Goal: Task Accomplishment & Management: Complete application form

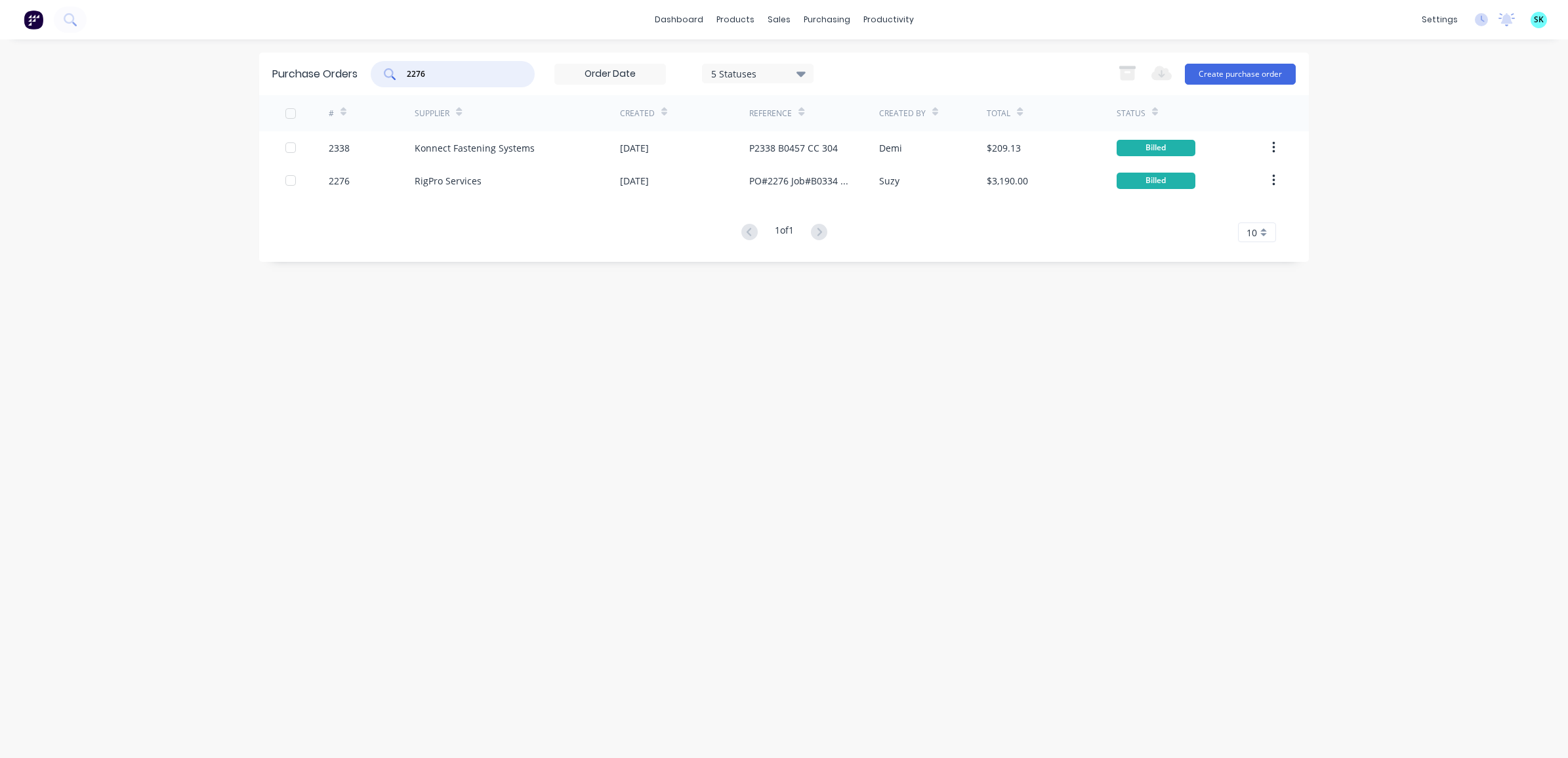
drag, startPoint x: 437, startPoint y: 69, endPoint x: 397, endPoint y: 75, distance: 40.4
click at [397, 75] on div "2276" at bounding box center [453, 74] width 164 height 26
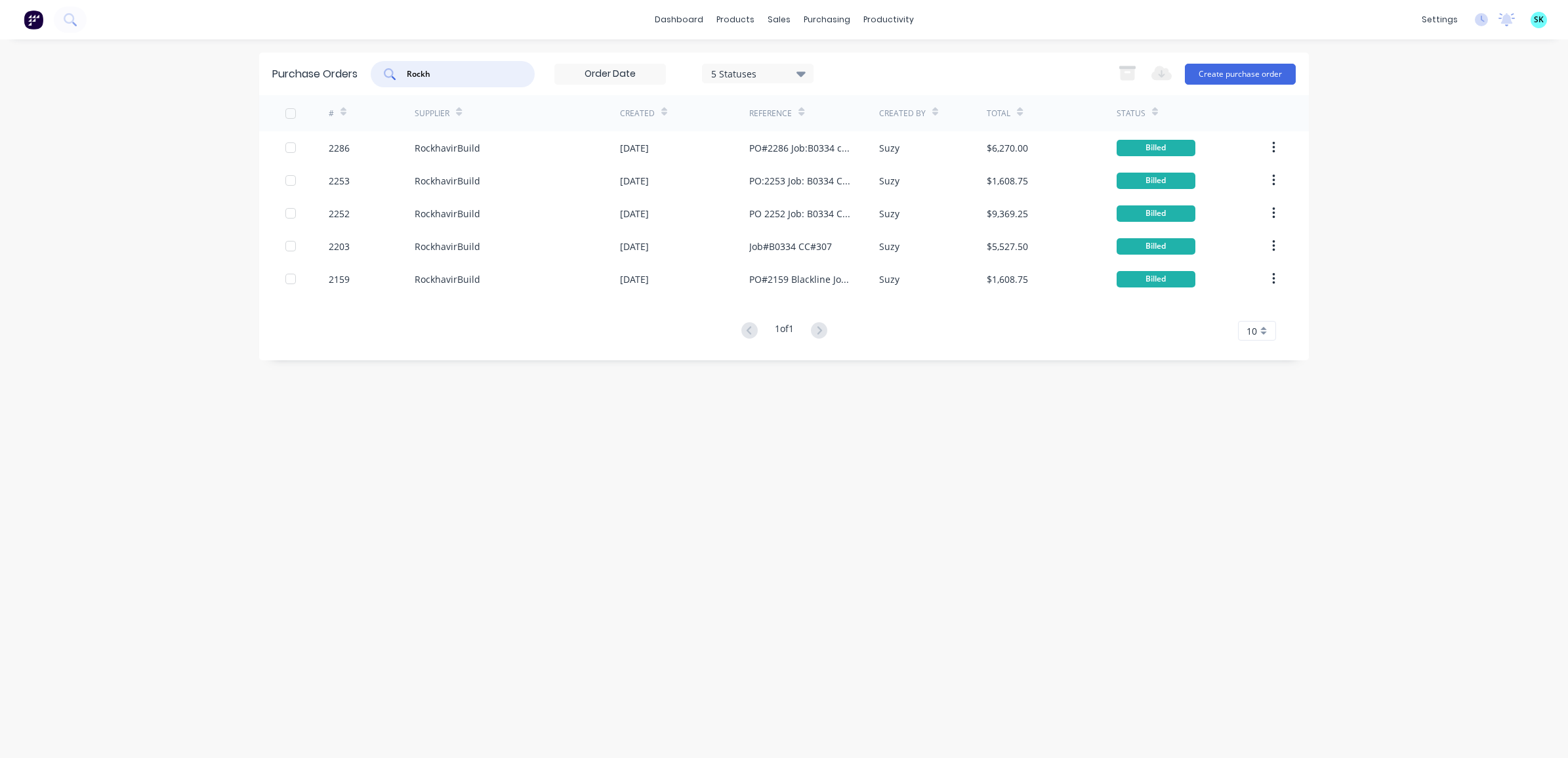
type input "Rockh"
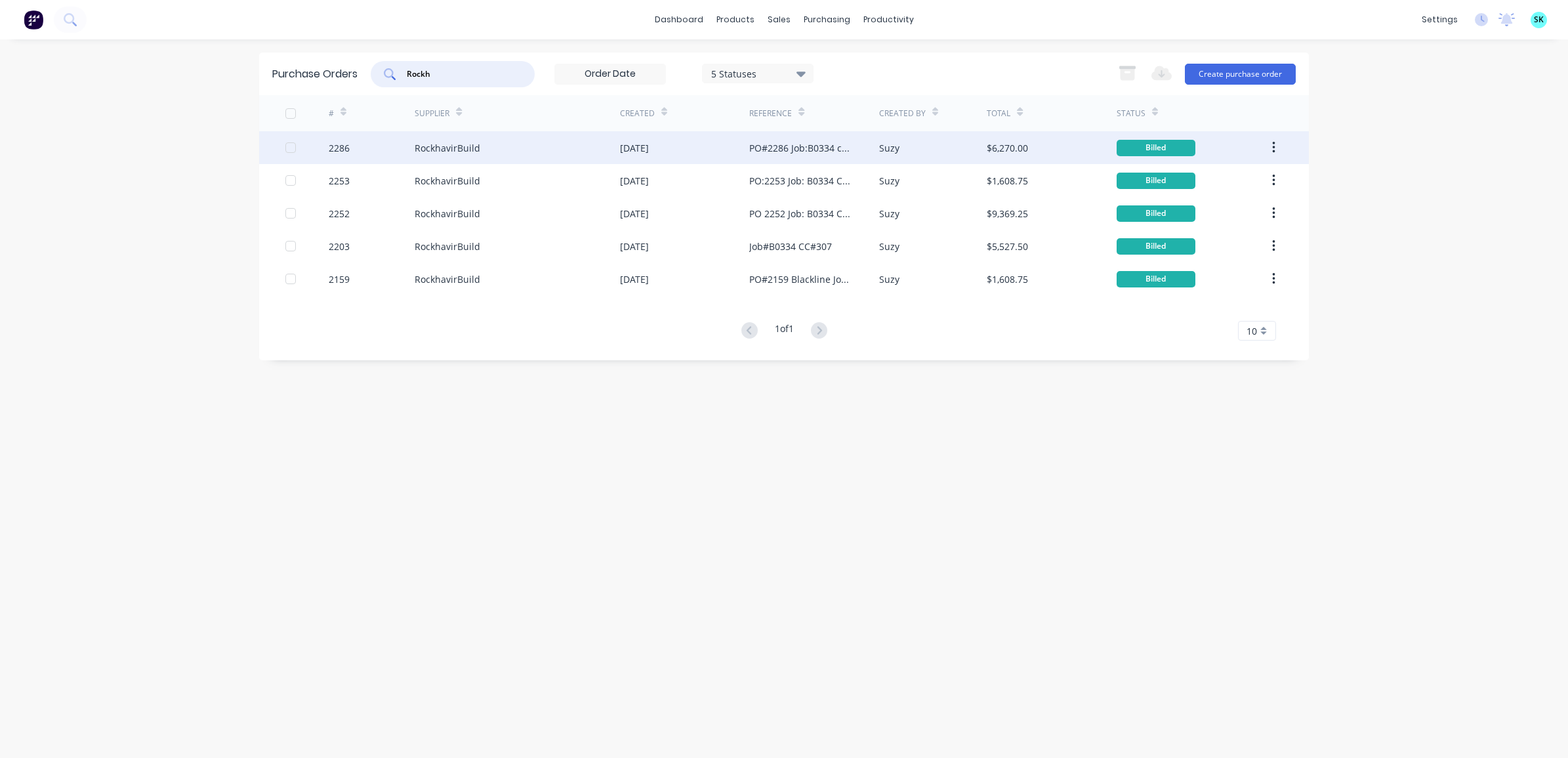
click at [818, 150] on div "PO#2286 Job:B0334 cc#307" at bounding box center [800, 147] width 103 height 14
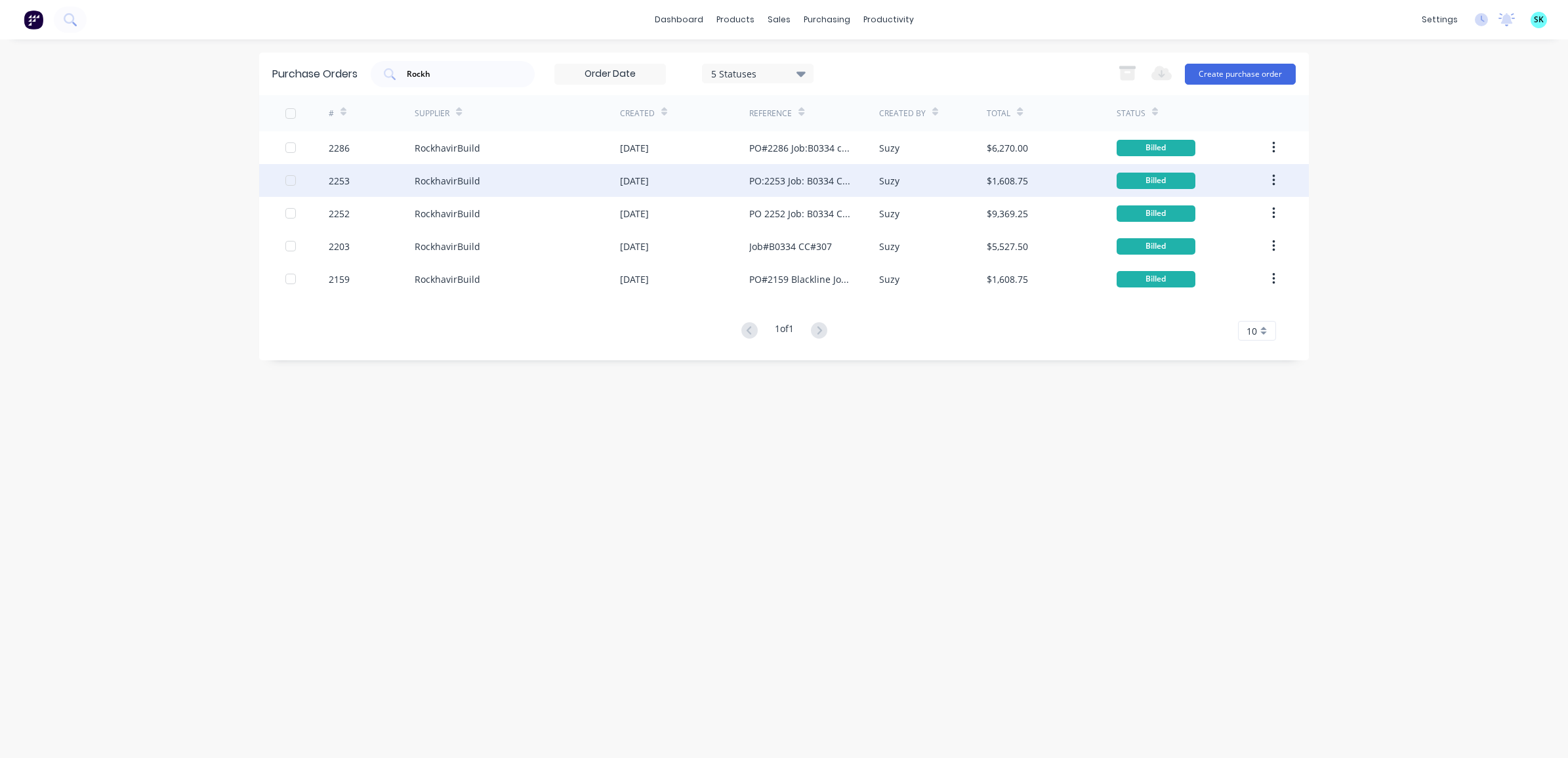
click at [773, 182] on div "PO:2253 Job: B0334 CC:307" at bounding box center [800, 180] width 103 height 14
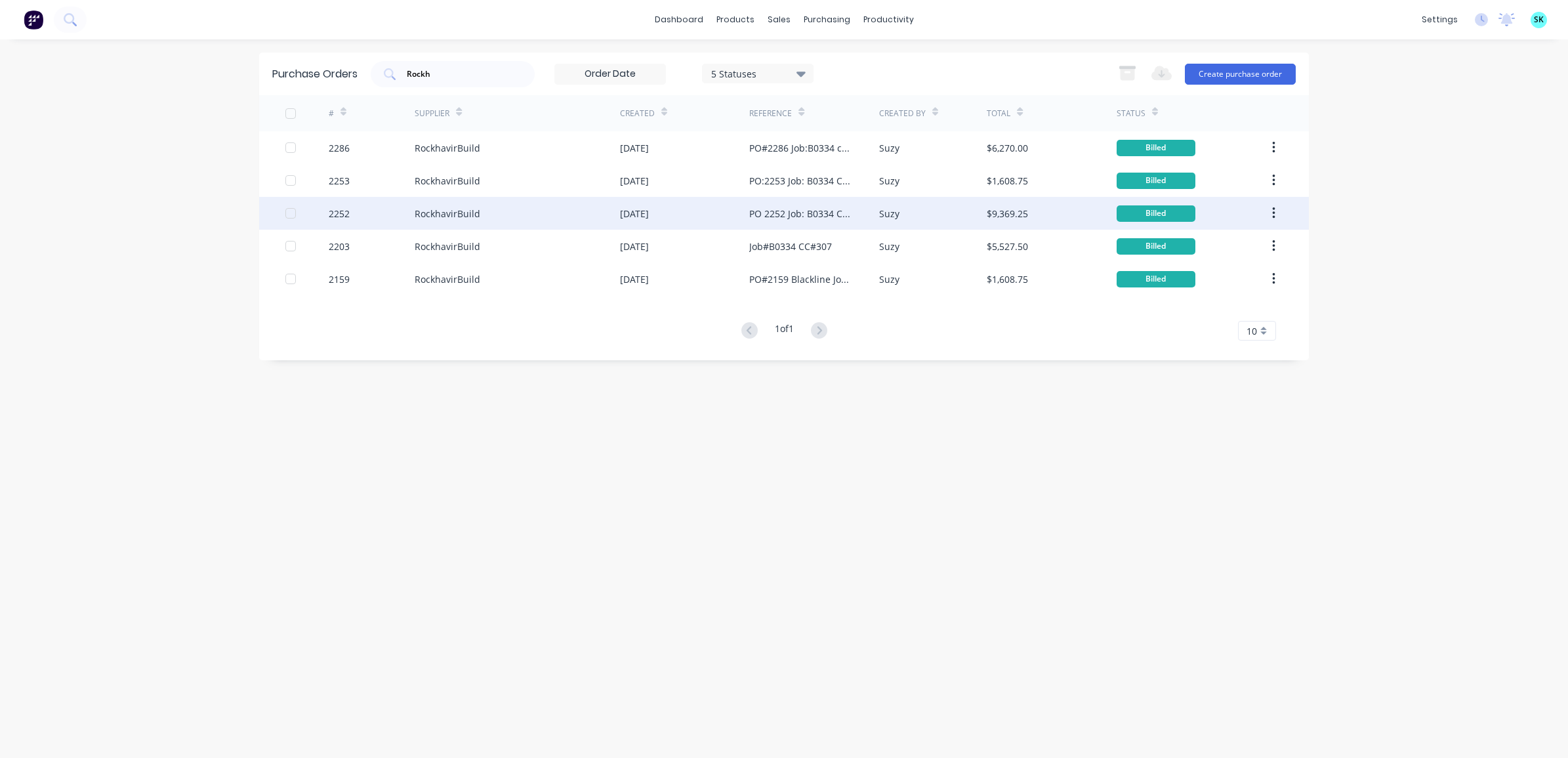
click at [459, 213] on div "RockhavirBuild" at bounding box center [448, 213] width 66 height 14
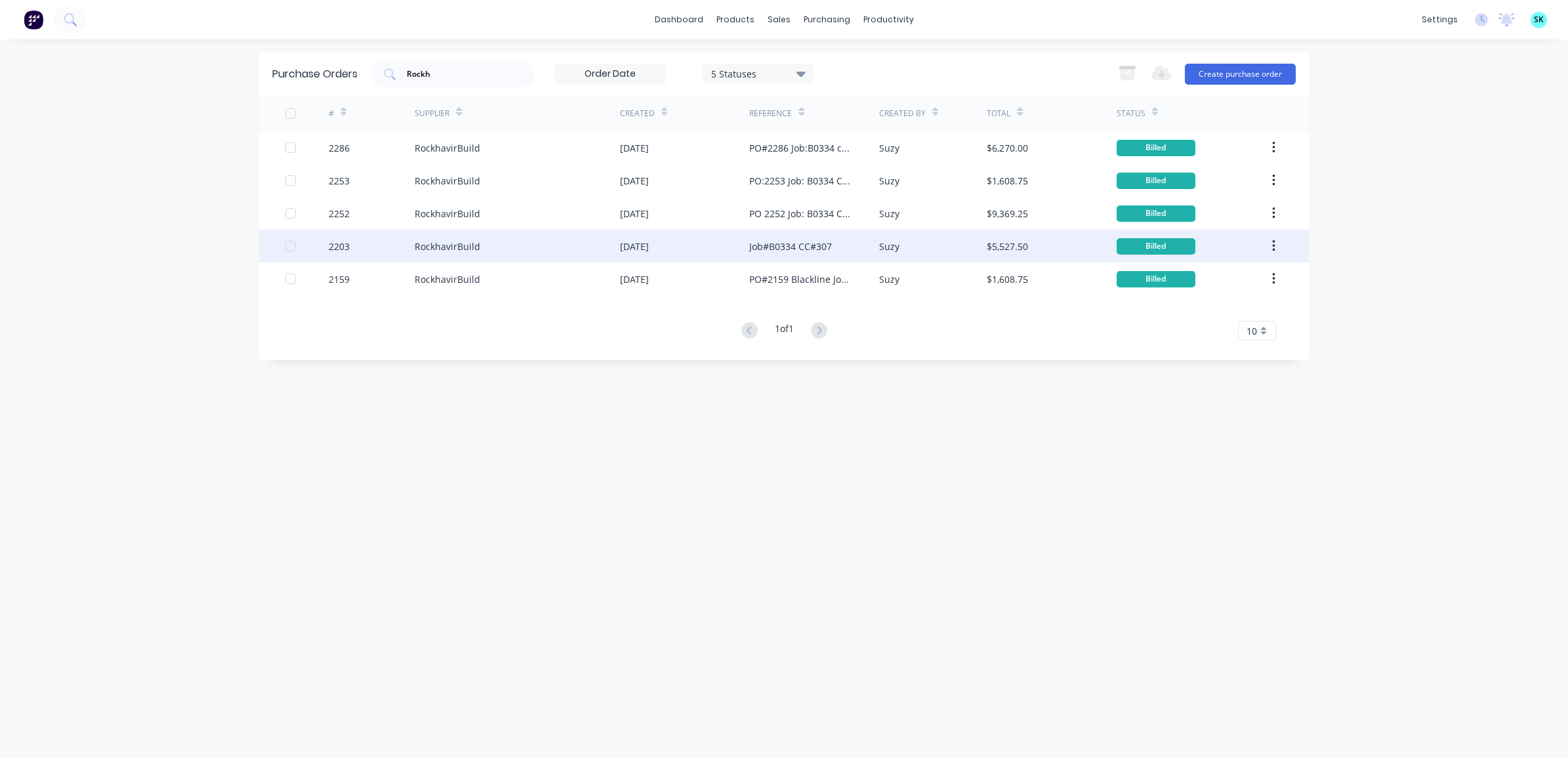
click at [425, 253] on div "RockhavirBuild" at bounding box center [448, 246] width 66 height 14
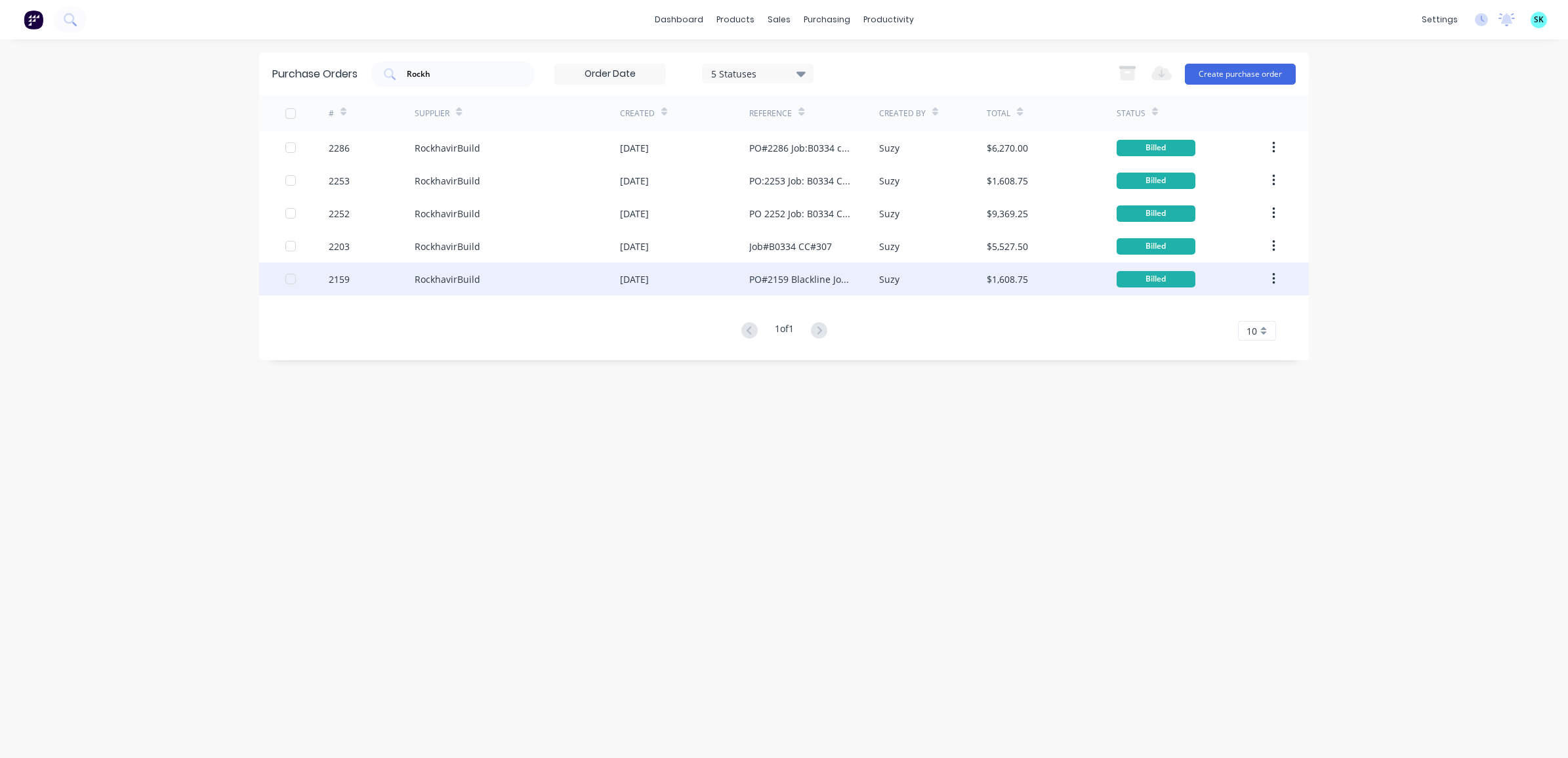
click at [437, 282] on div "RockhavirBuild" at bounding box center [448, 279] width 66 height 14
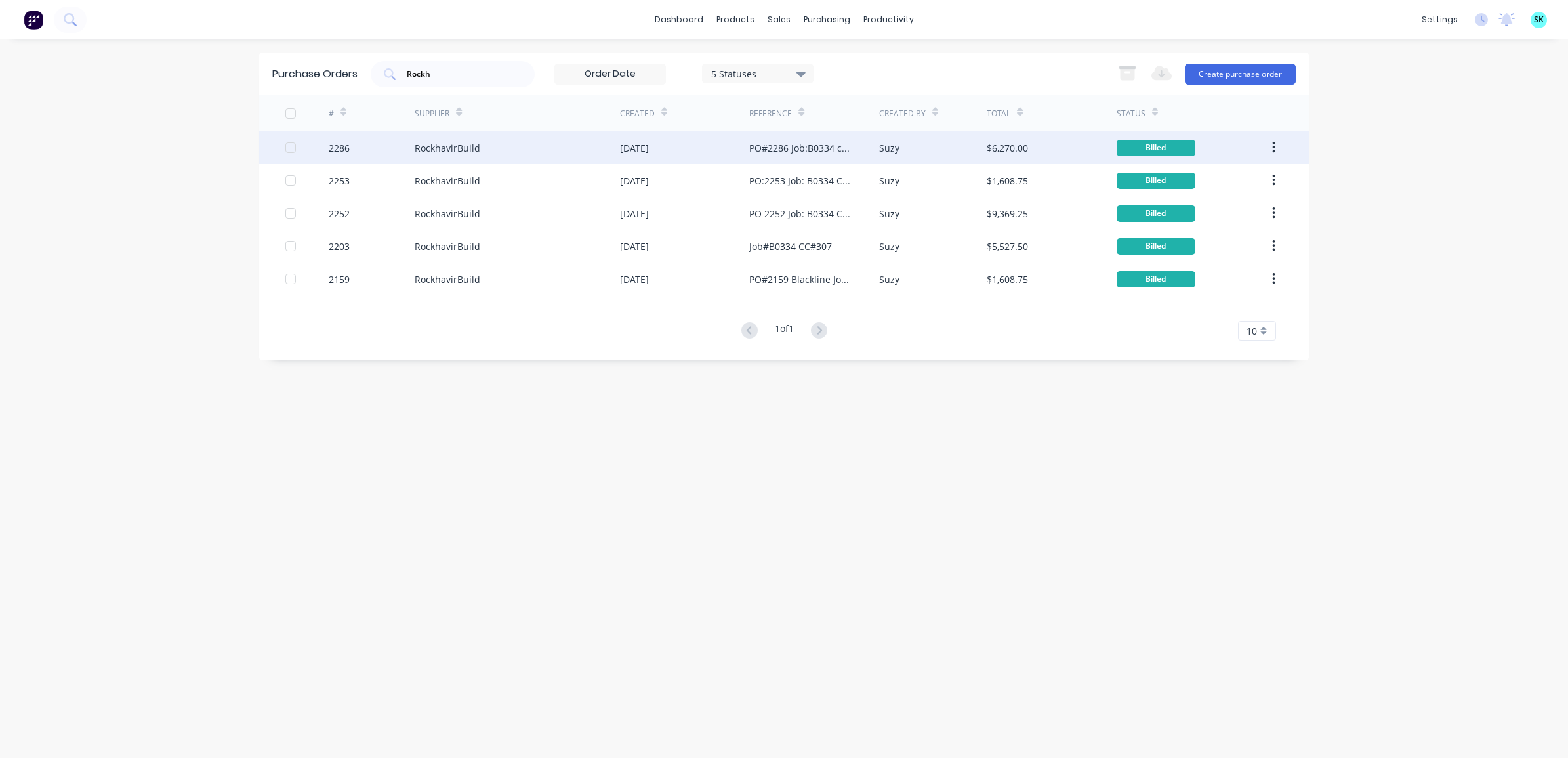
click at [433, 149] on div "RockhavirBuild" at bounding box center [448, 147] width 66 height 14
click at [781, 152] on div "PO#2286 Job:B0334 cc#307" at bounding box center [800, 147] width 103 height 14
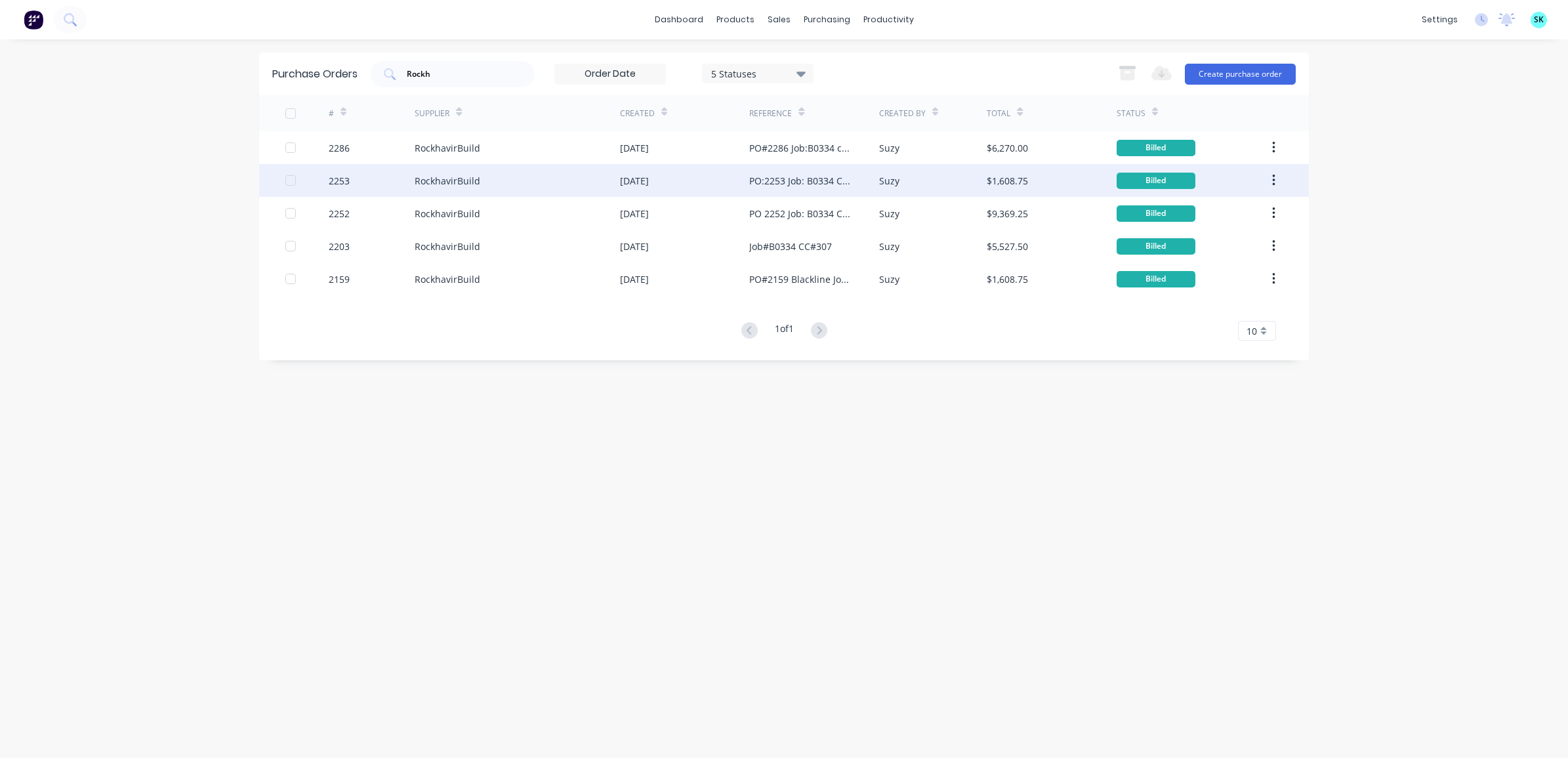
click at [723, 192] on div "[DATE]" at bounding box center [685, 180] width 130 height 33
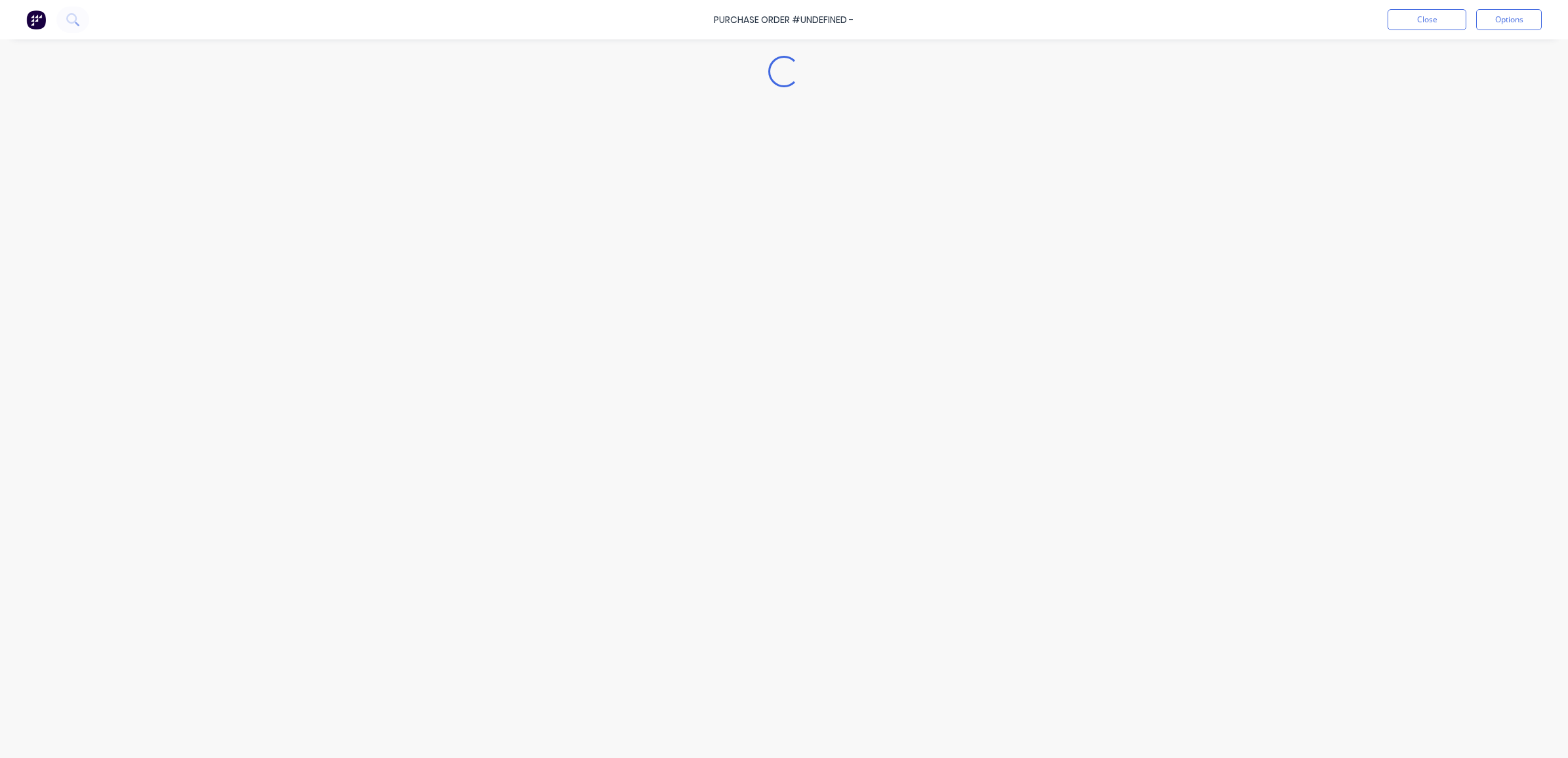
type textarea "x"
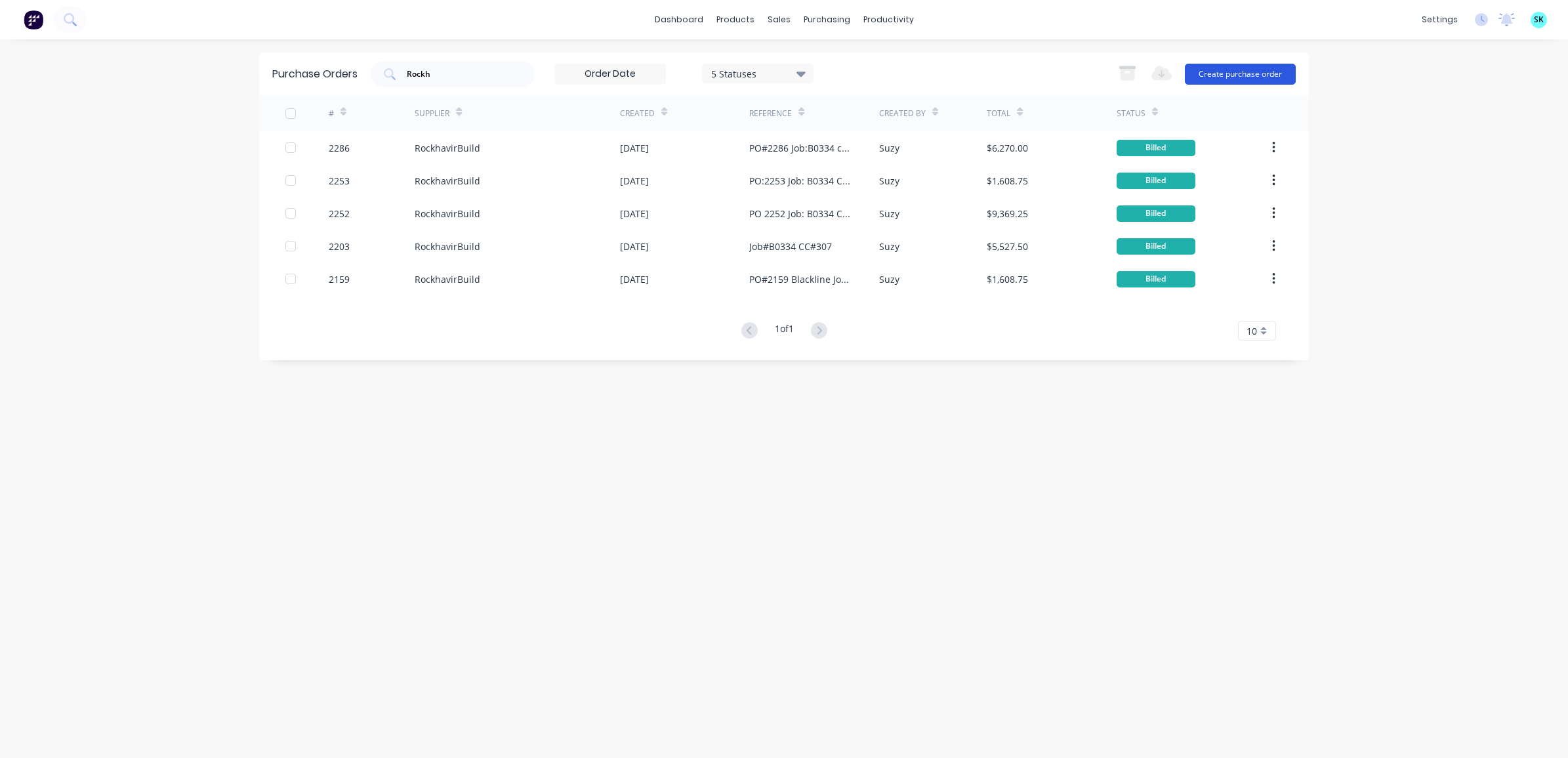
click at [1241, 66] on button "Create purchase order" at bounding box center [1240, 74] width 111 height 21
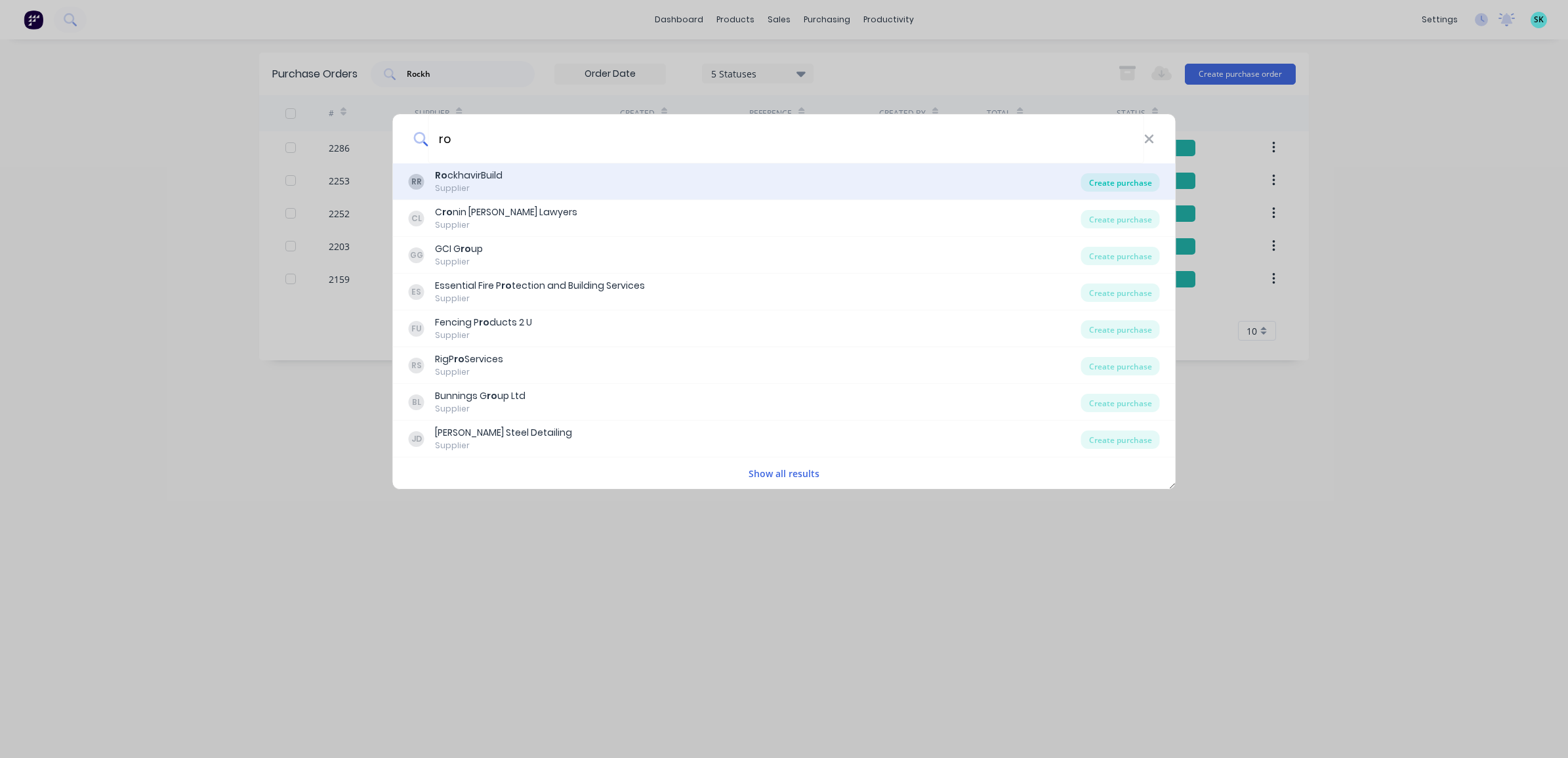
type input "ro"
click at [1116, 185] on div "Create purchase" at bounding box center [1121, 182] width 78 height 18
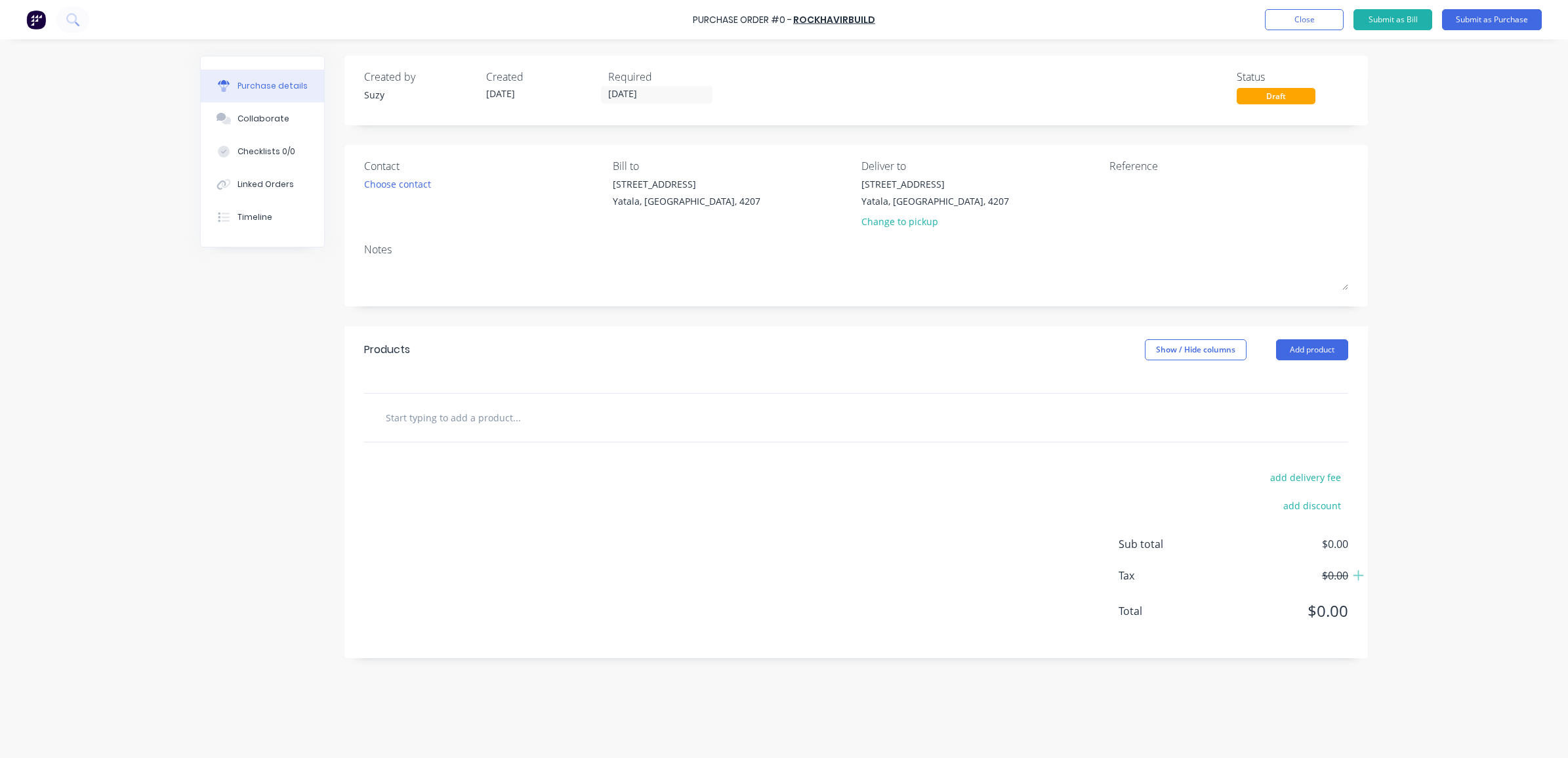
click at [414, 174] on div "Contact Choose contact" at bounding box center [483, 197] width 239 height 77
click at [425, 190] on div "Choose contact" at bounding box center [397, 184] width 67 height 14
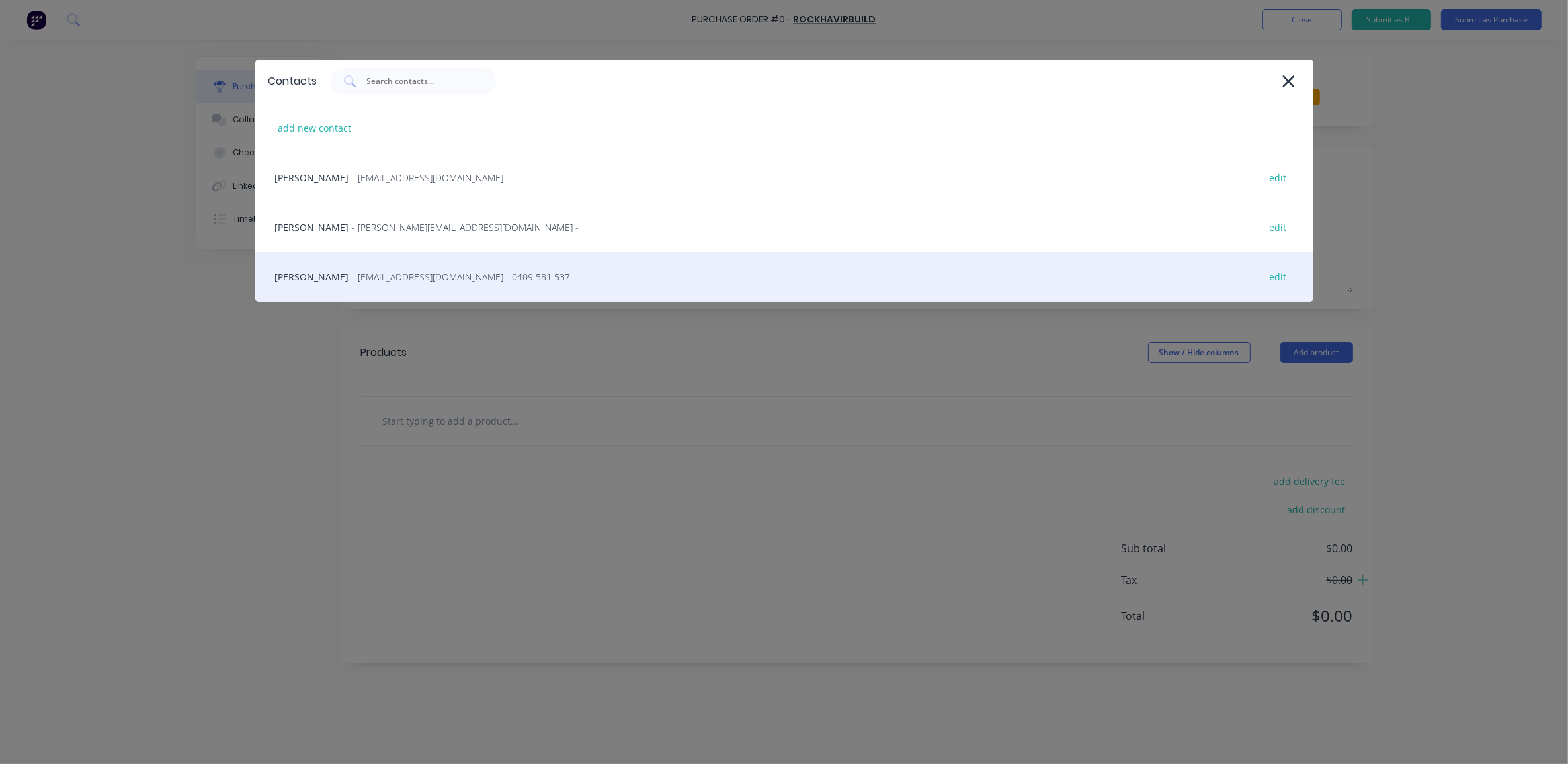
click at [415, 276] on span "- [EMAIL_ADDRESS][DOMAIN_NAME] - 0409 581 537" at bounding box center [461, 276] width 218 height 14
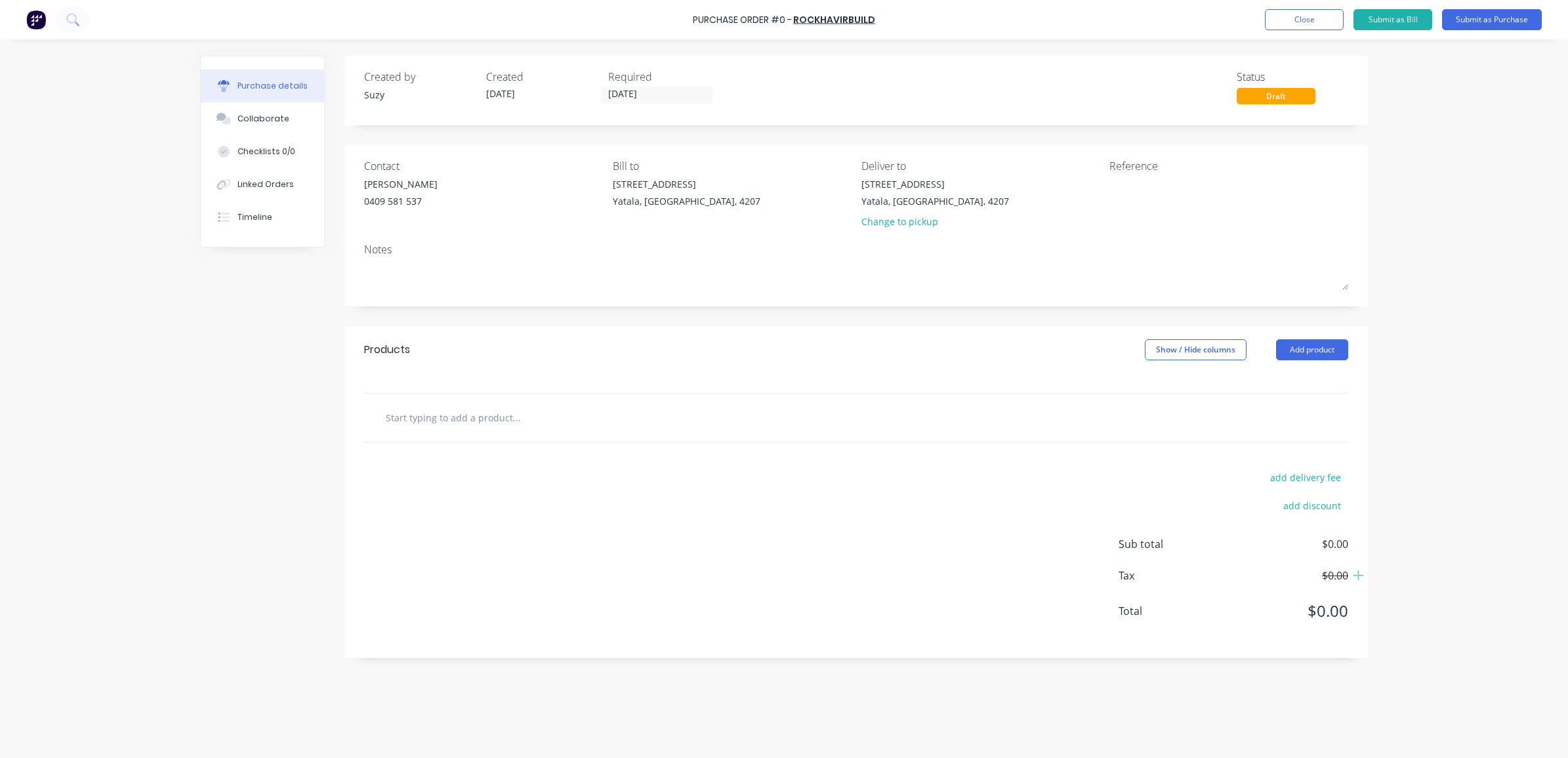
click at [432, 428] on input "text" at bounding box center [517, 417] width 262 height 26
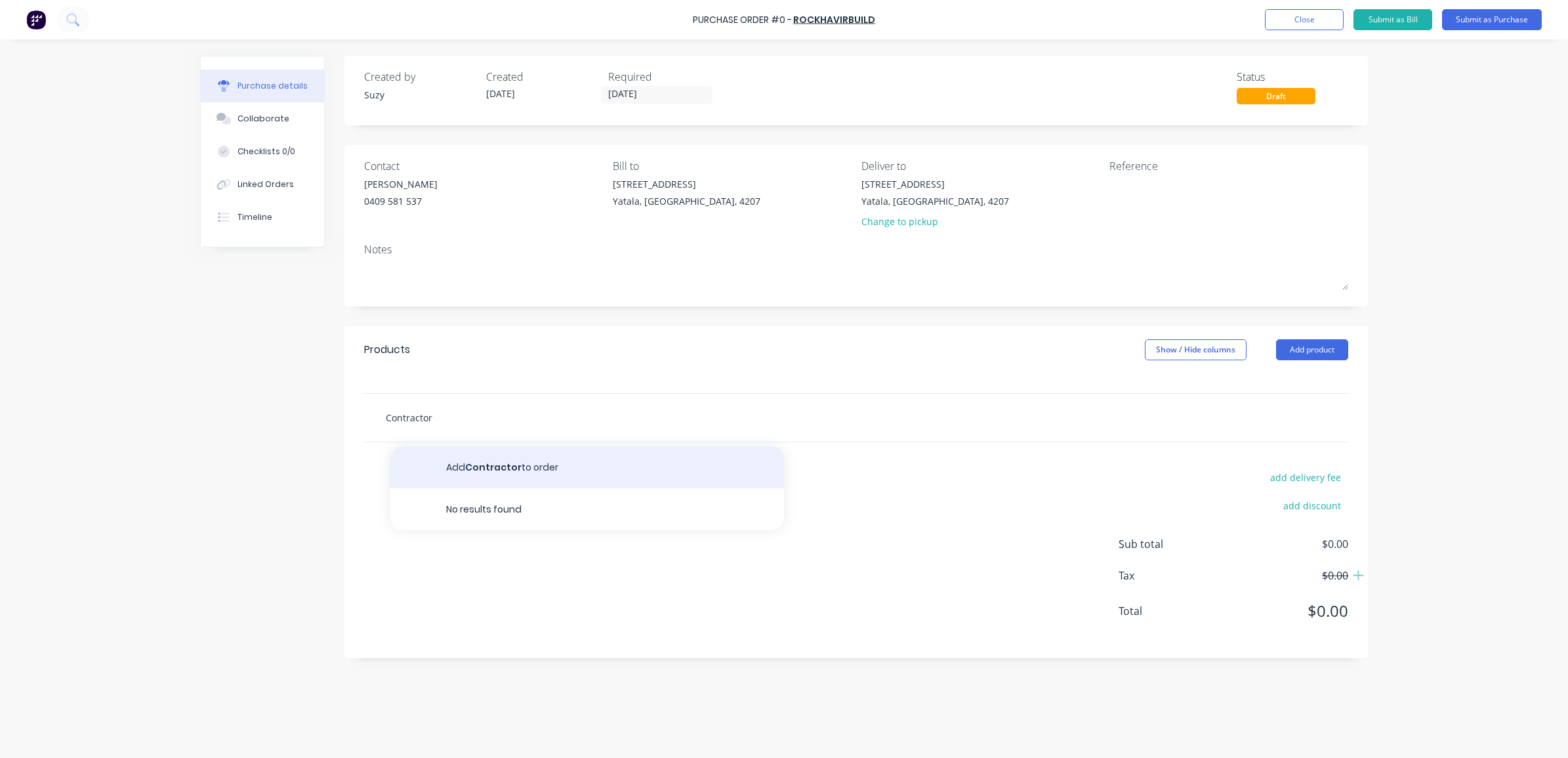
type input "Contractor"
click at [437, 460] on button "Add Contractor to order" at bounding box center [587, 467] width 393 height 42
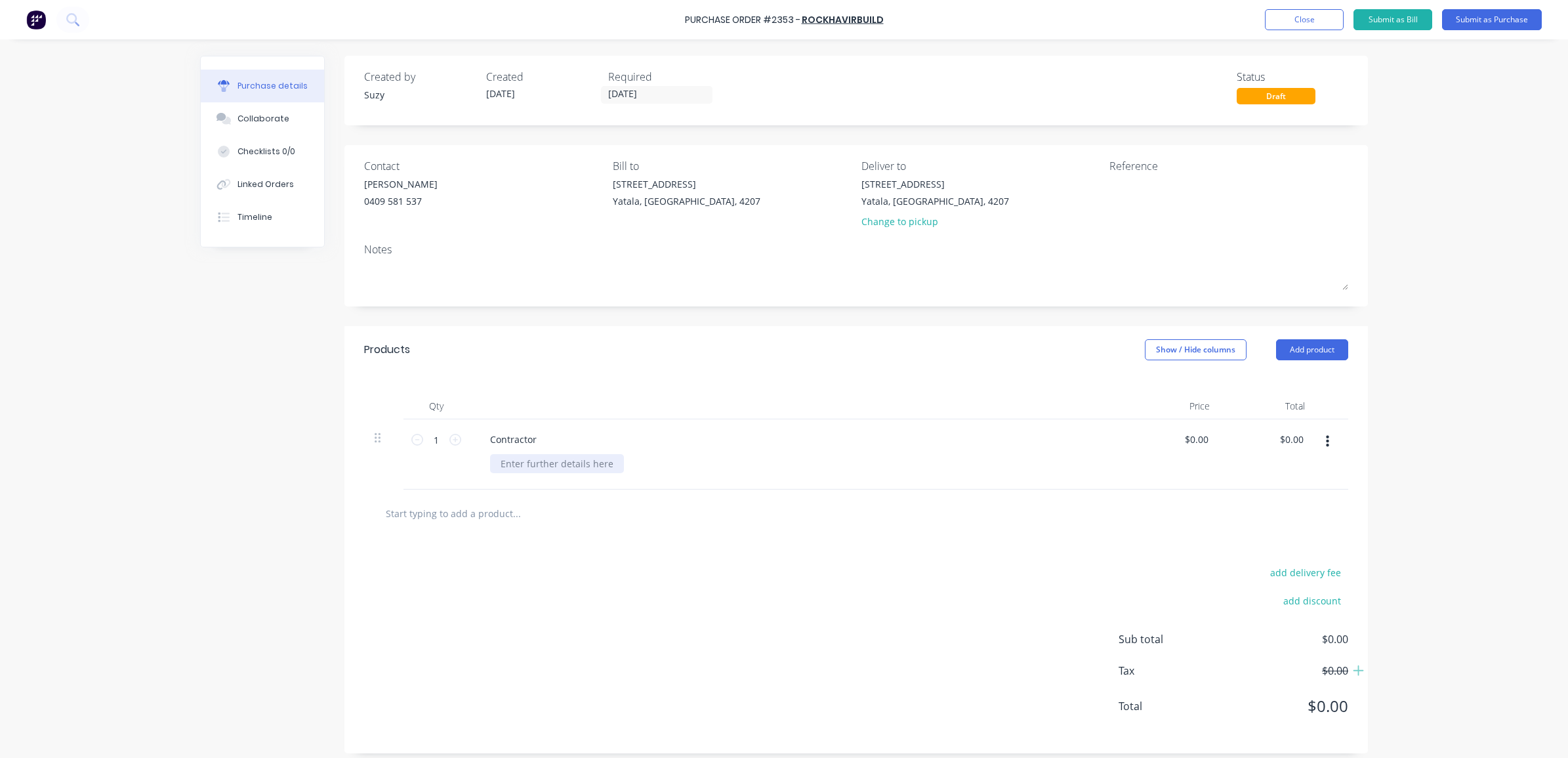
click at [519, 467] on div at bounding box center [557, 464] width 134 height 19
paste div
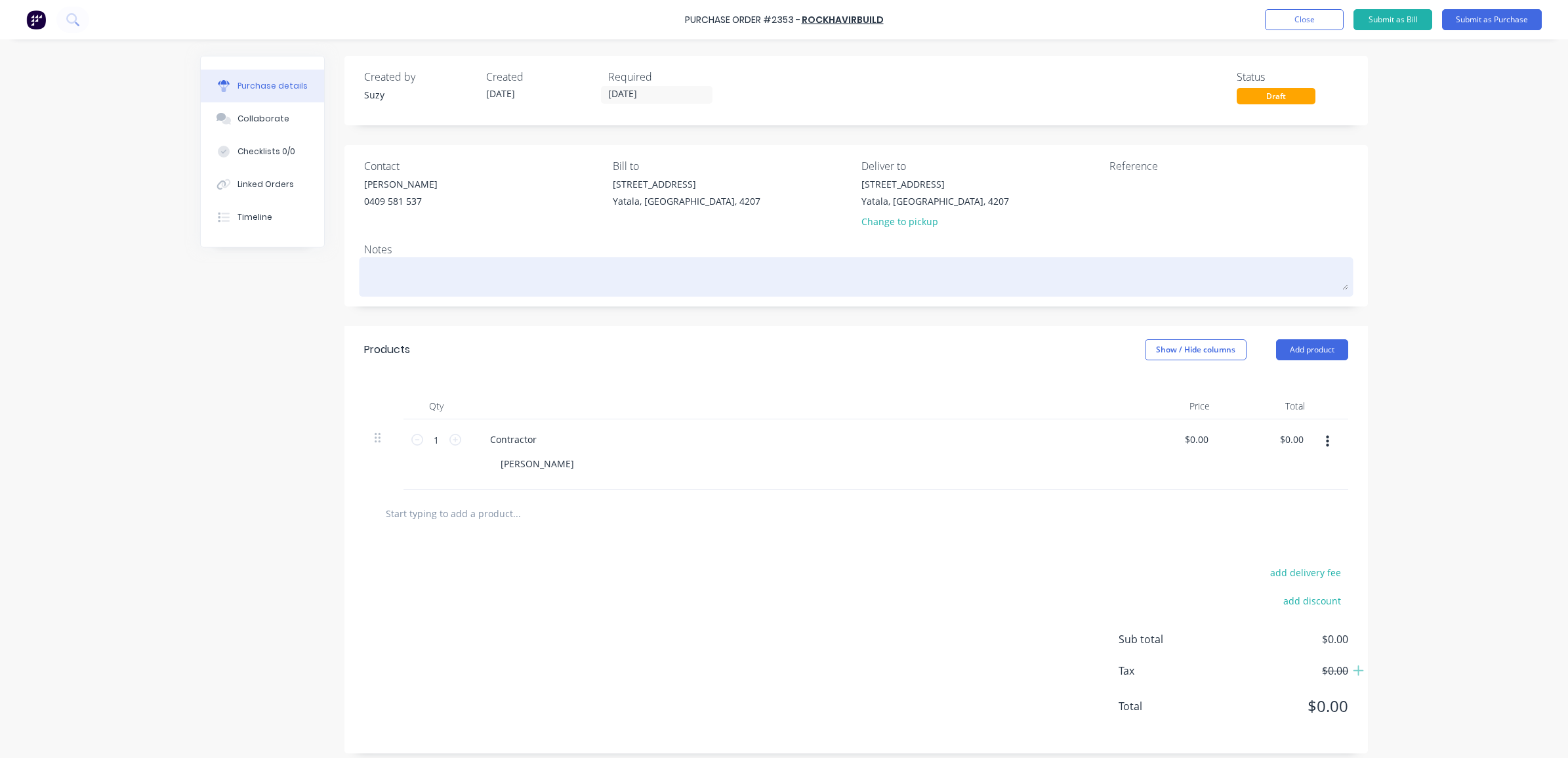
click at [443, 284] on textarea at bounding box center [856, 275] width 984 height 30
type textarea "x"
type textarea "1"
type textarea "x"
type textarea "15"
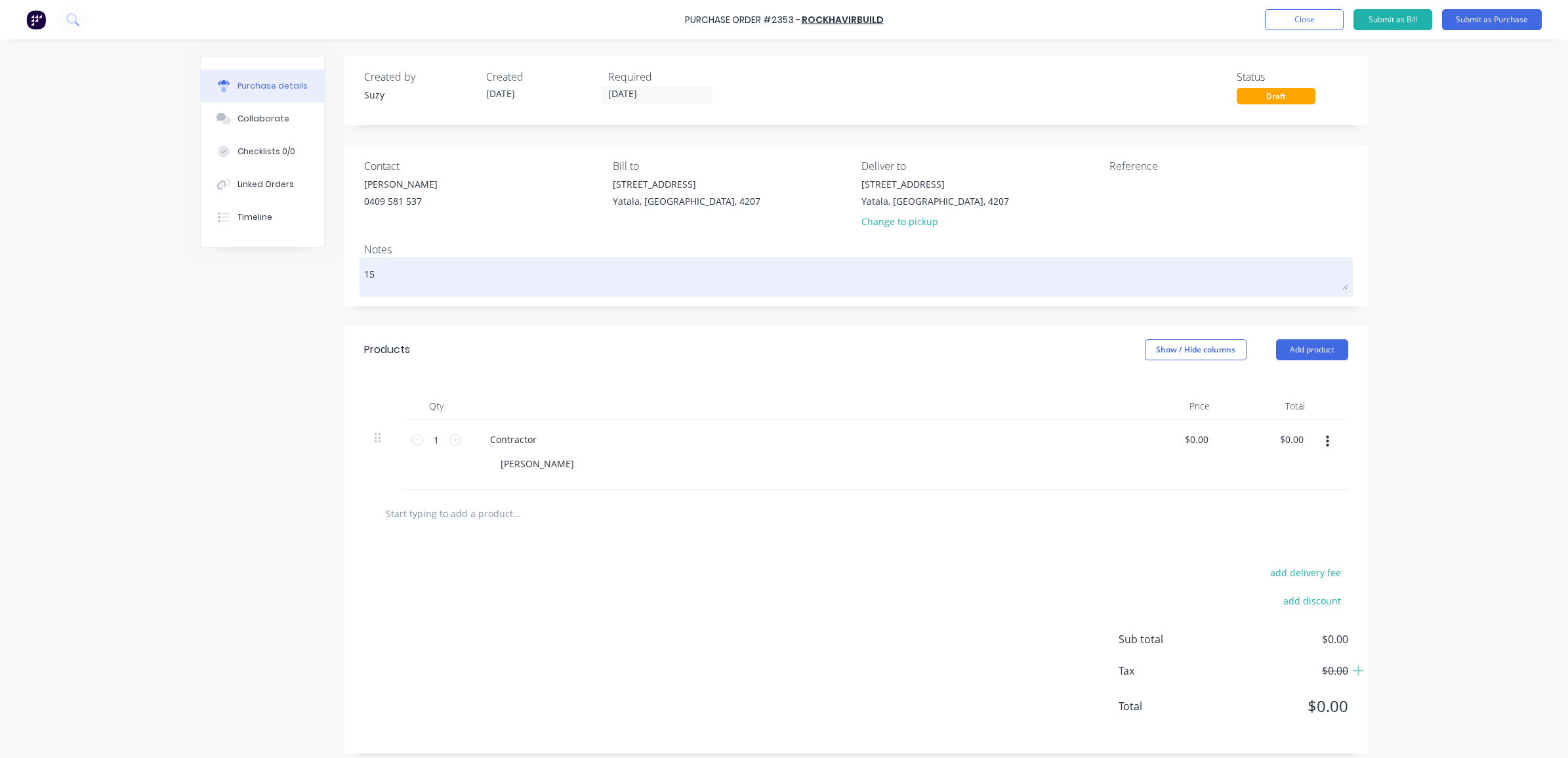
type textarea "x"
type textarea "15t"
type textarea "x"
type textarea "15th"
type textarea "x"
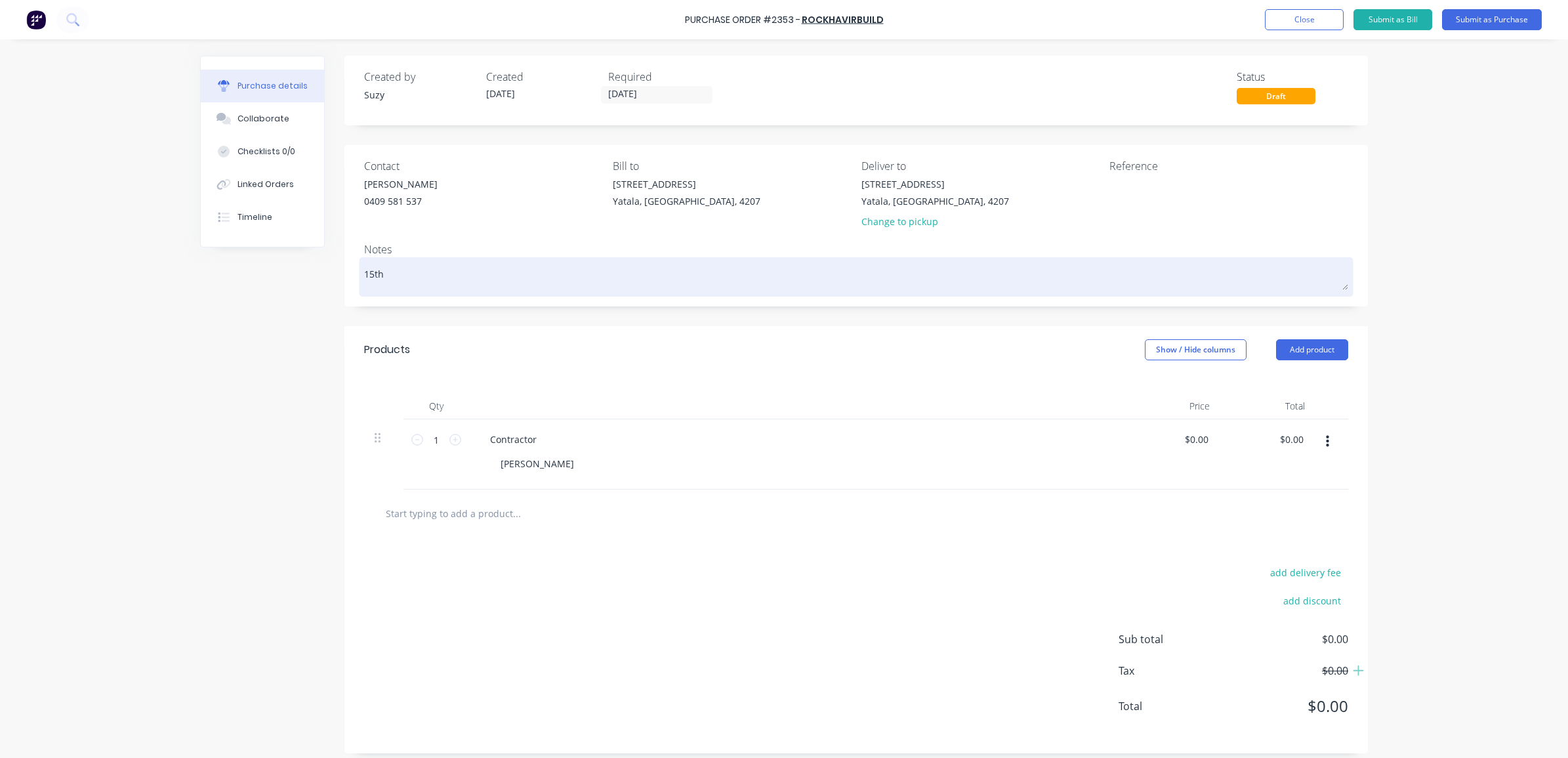
type textarea "15th"
type textarea "x"
type textarea "15th -"
type textarea "x"
type textarea "15th -"
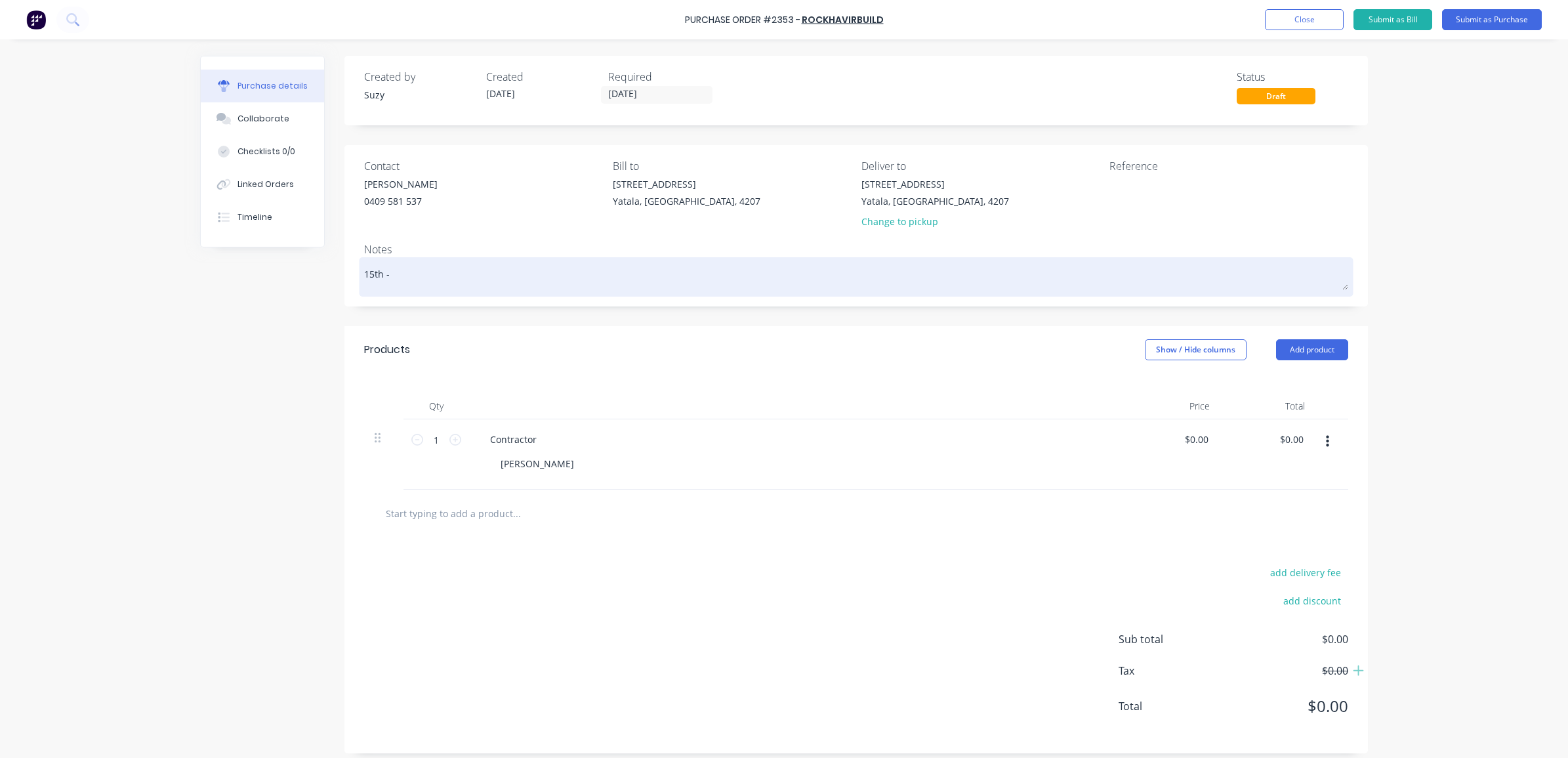
type textarea "x"
type textarea "15th - 1"
type textarea "x"
type textarea "15th - 17"
type textarea "x"
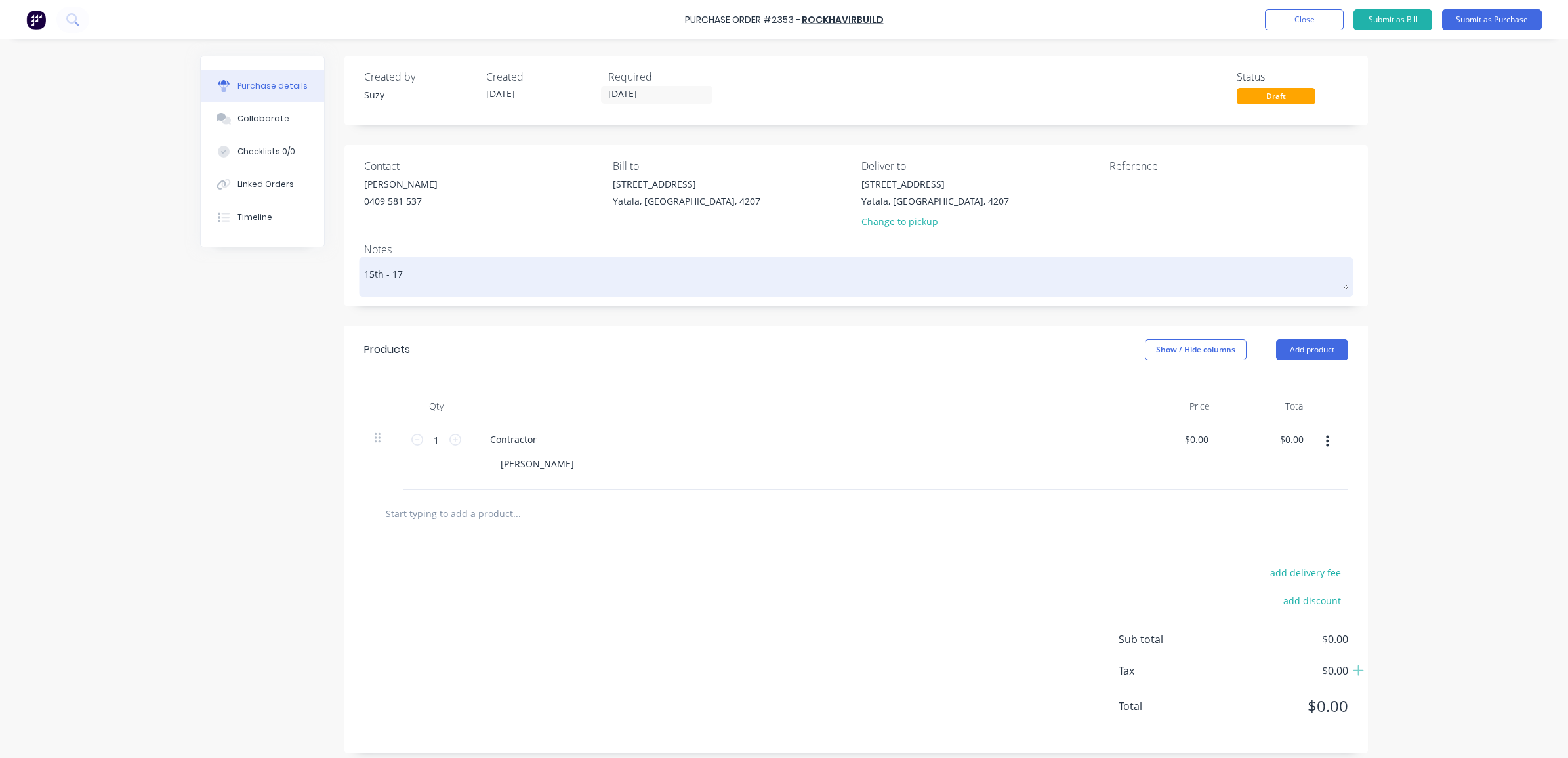
type textarea "15th - 17t"
type textarea "x"
type textarea "15th - 17th"
type textarea "x"
type textarea "15th - 17th"
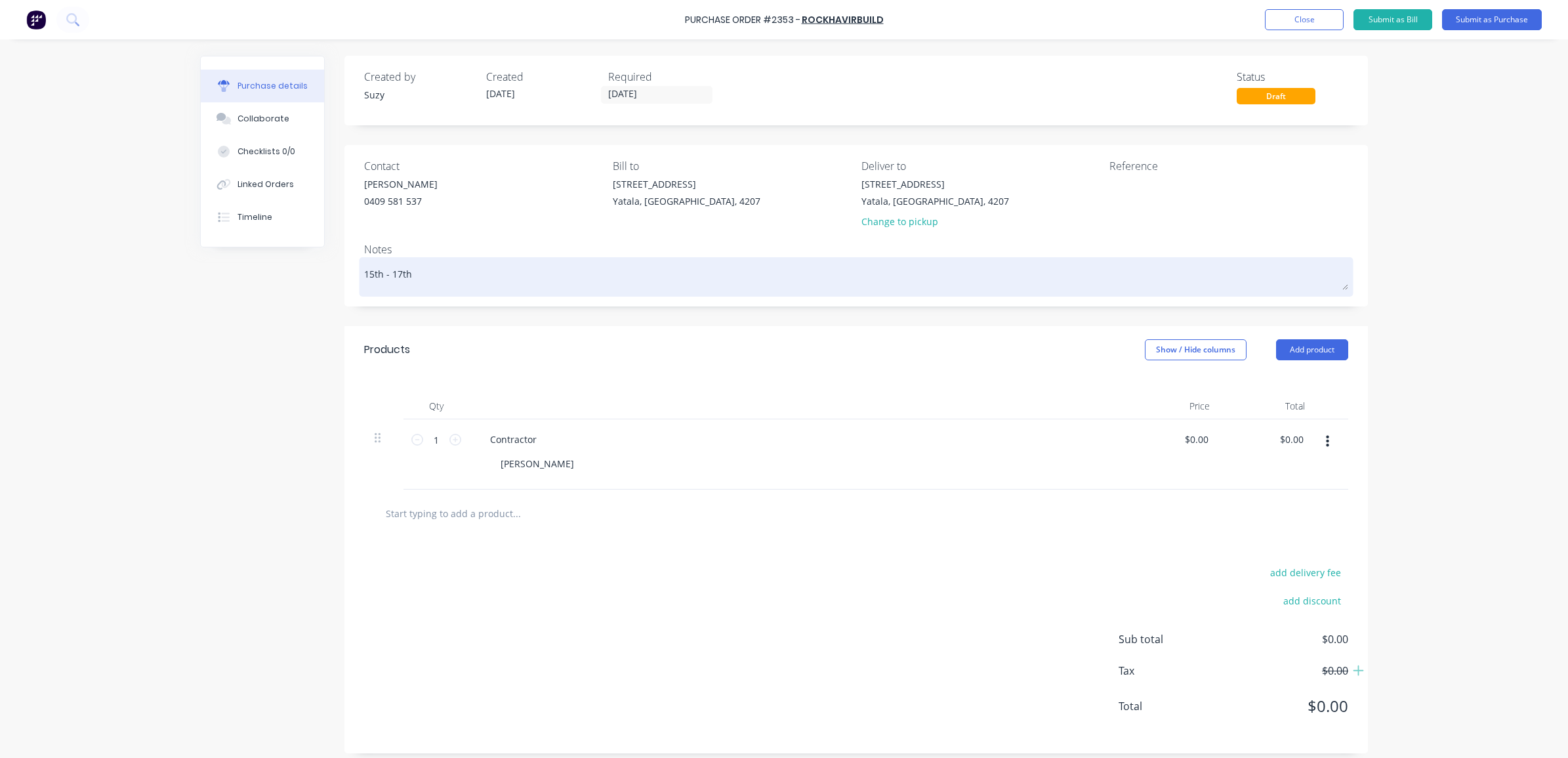
type textarea "x"
type textarea "15th - 17th S"
type textarea "x"
type textarea "15th - 17th Se"
type textarea "x"
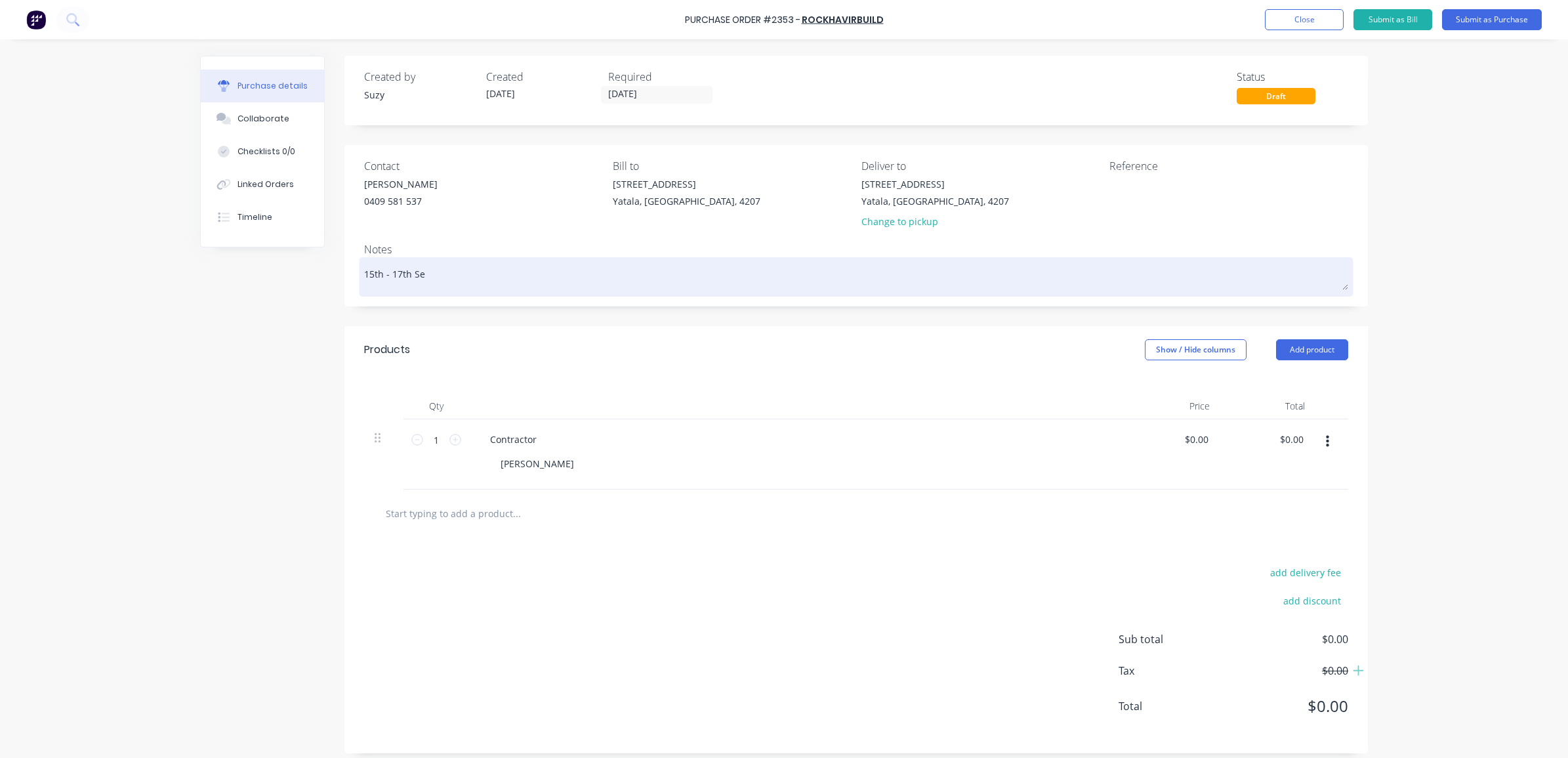
type textarea "[DATE] - [DATE]"
type textarea "x"
type textarea "[DATE] - [DATE]"
type textarea "x"
type textarea "15th - 17th Septe"
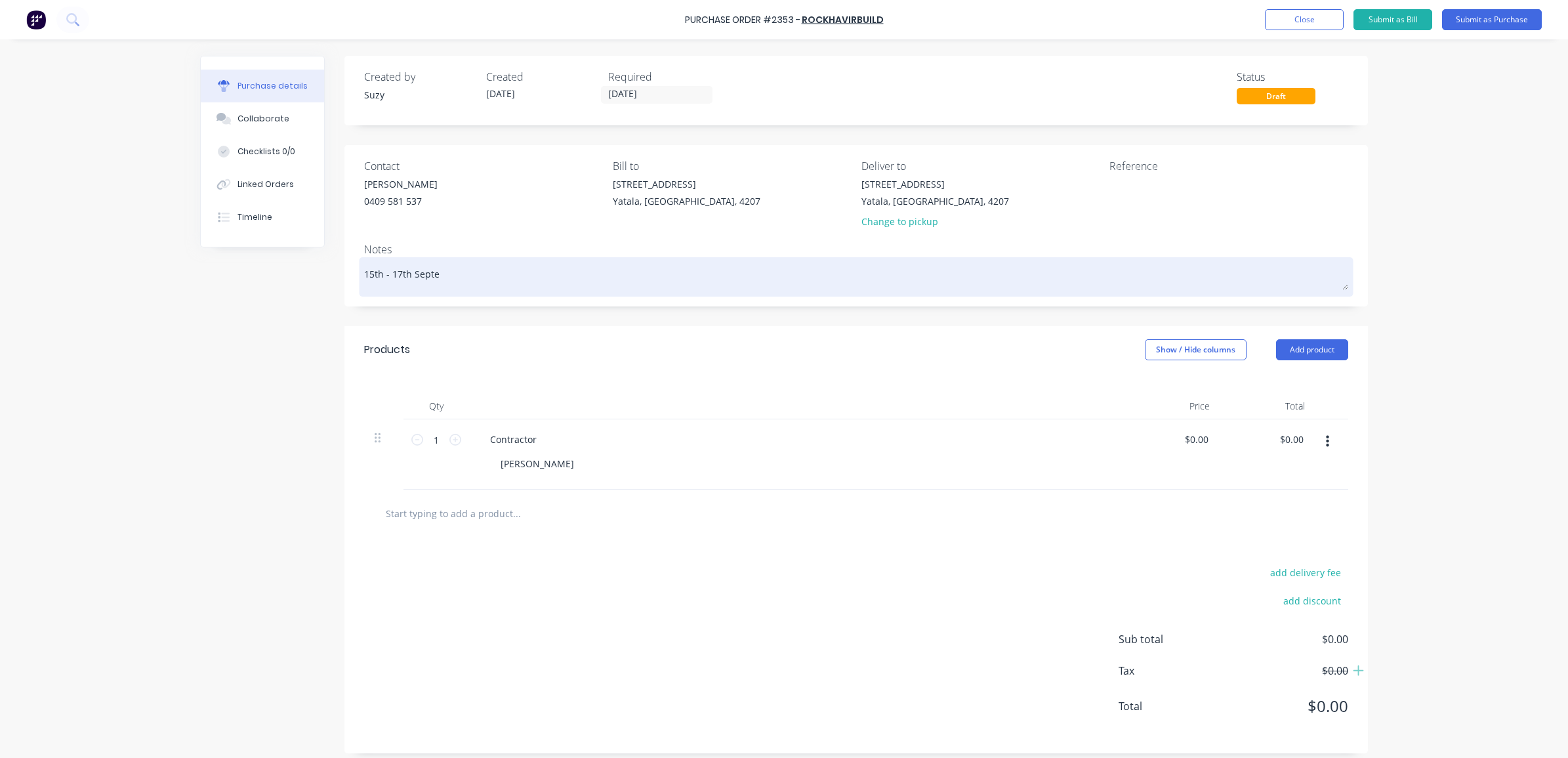
type textarea "x"
type textarea "15th - 17th Septem"
type textarea "x"
type textarea "15th - 17th Septemb"
type textarea "x"
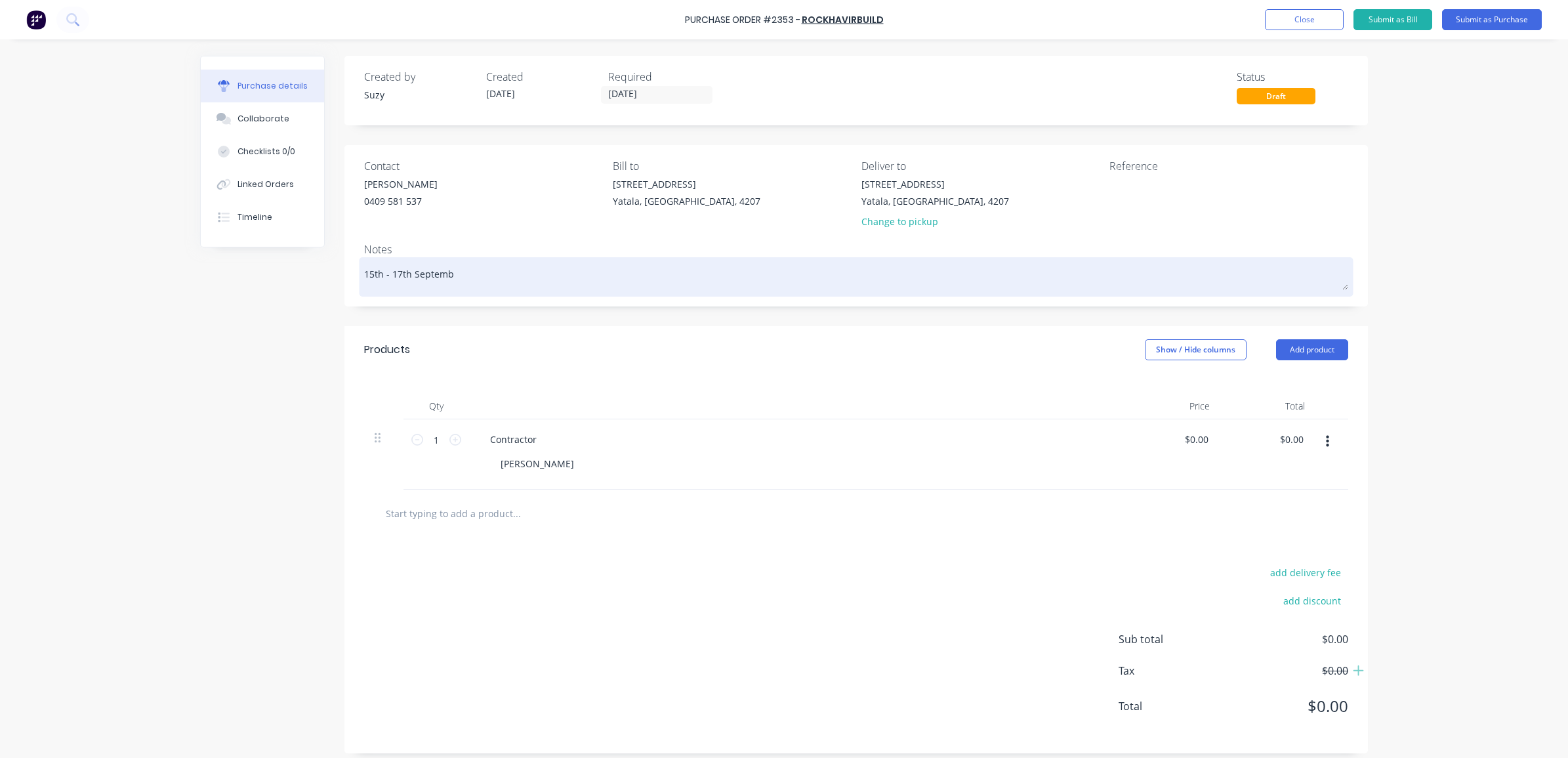
type textarea "15th - 17th Septembe"
type textarea "x"
type textarea "[DATE] - [DATE]"
type textarea "x"
type textarea "[DATE] - [DATE]"
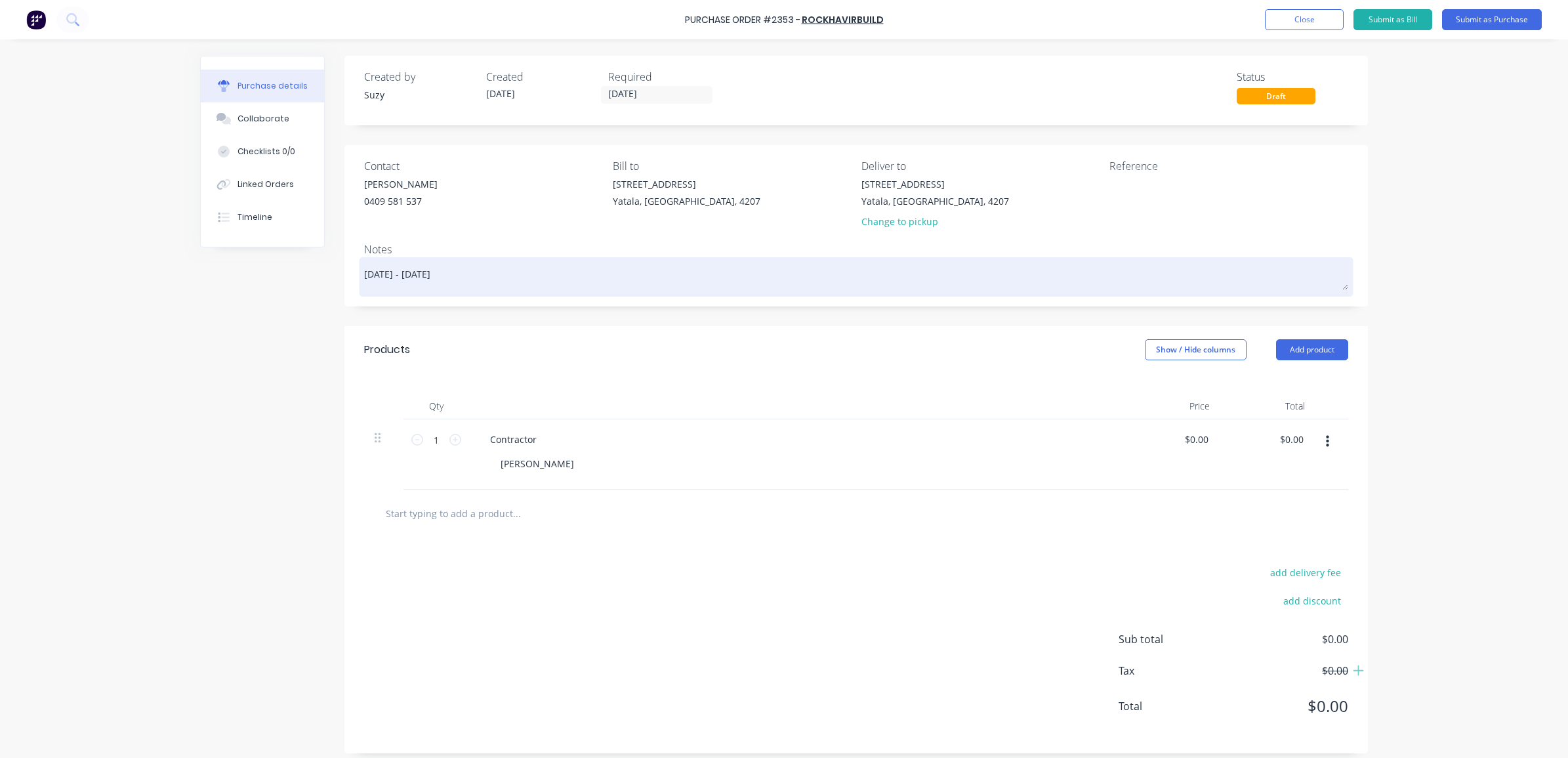
type textarea "x"
type textarea "[DATE] - [DATE] 2"
type textarea "x"
type textarea "[DATE] - [DATE]"
type textarea "x"
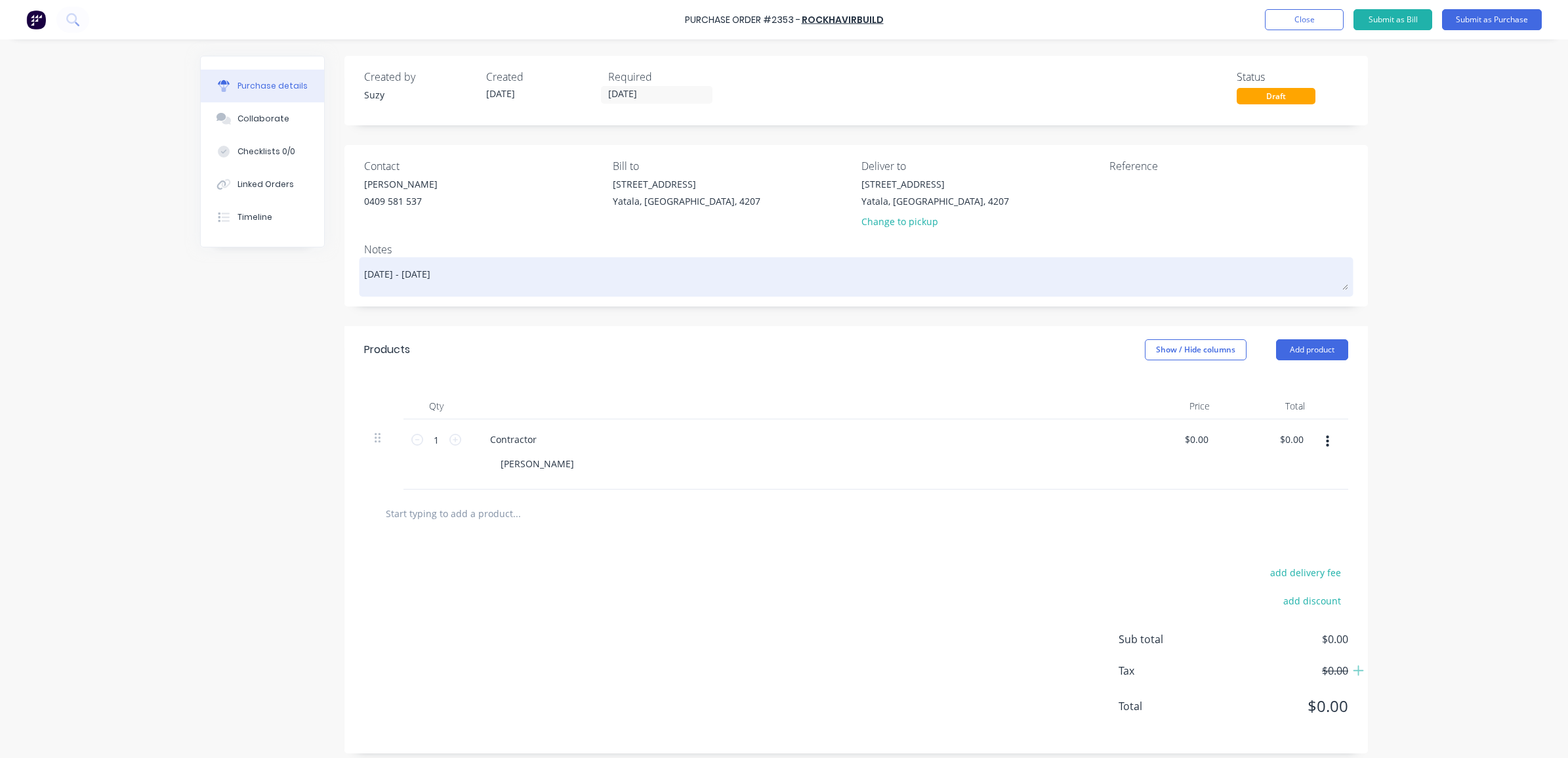
type textarea "[DATE] - [DATE]"
type textarea "x"
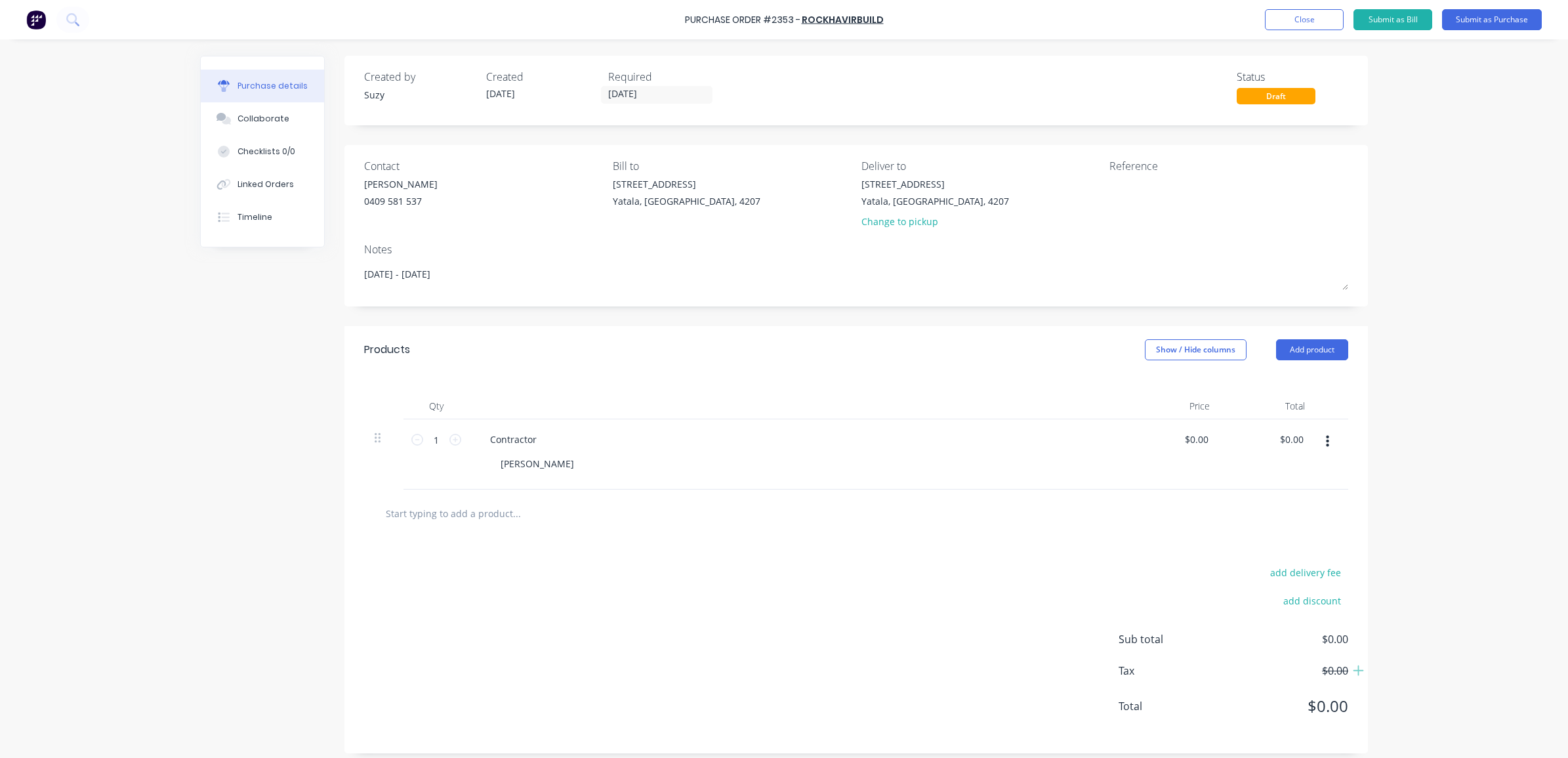
type textarea "[DATE] - [DATE]"
type textarea "x"
type textarea "[DATE] - [DATE]"
drag, startPoint x: 493, startPoint y: 274, endPoint x: 333, endPoint y: 266, distance: 160.2
click at [333, 266] on div "Created by Suzy Created [DATE] Required [DATE] Status Draft Contact [PERSON_NAM…" at bounding box center [784, 405] width 1168 height 697
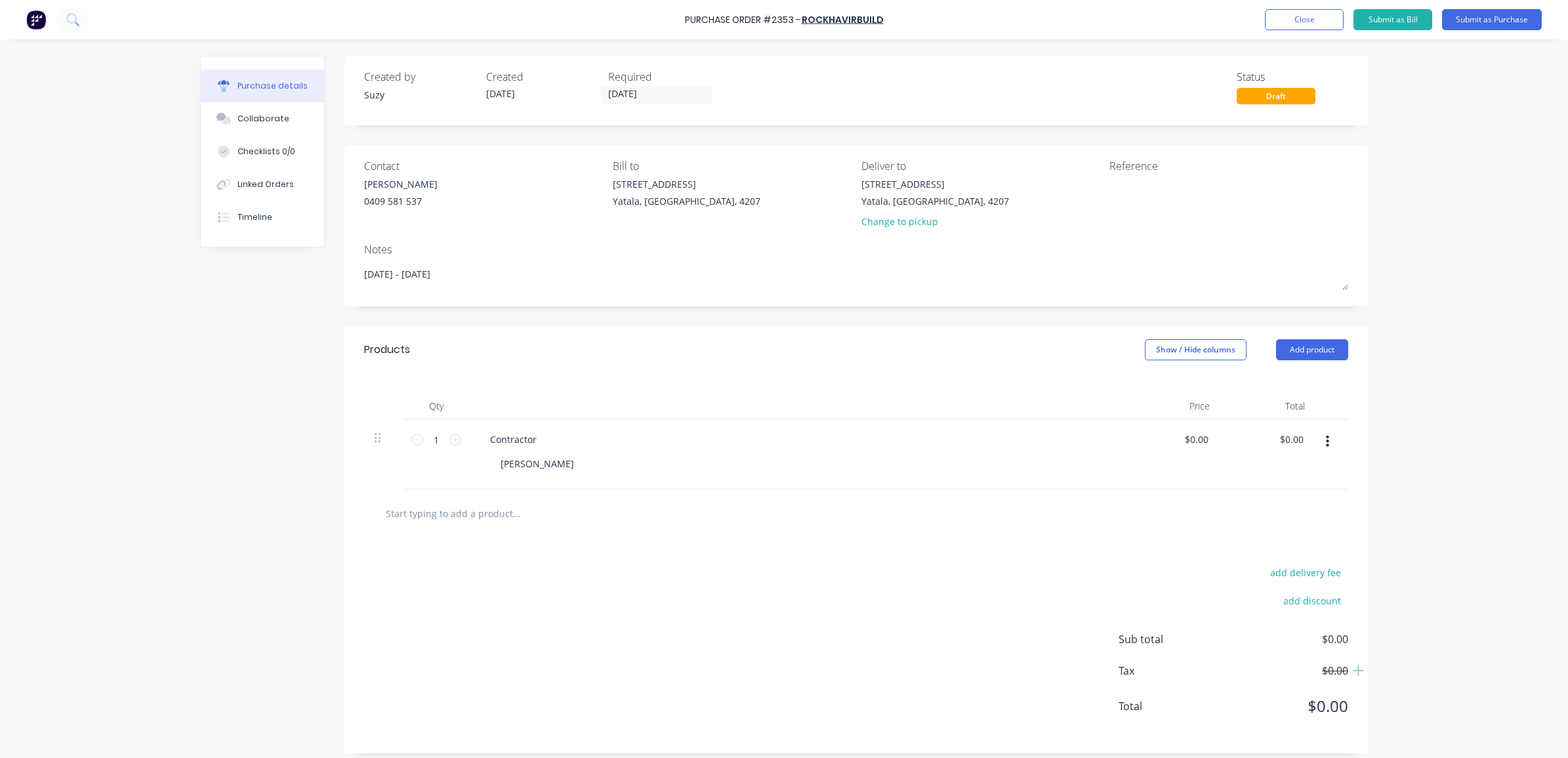
paste textarea "[DATE] (Cohesive) - Gallans Rd #3155 7 AM 3:30 PM 0h 30m 8h framing [DATE] (Coh…"
type textarea "x"
type textarea "[DATE] (Cohesive) - Gallans Rd #3155 7 AM 3:30 PM 0h 30m 8h framing [DATE] (Coh…"
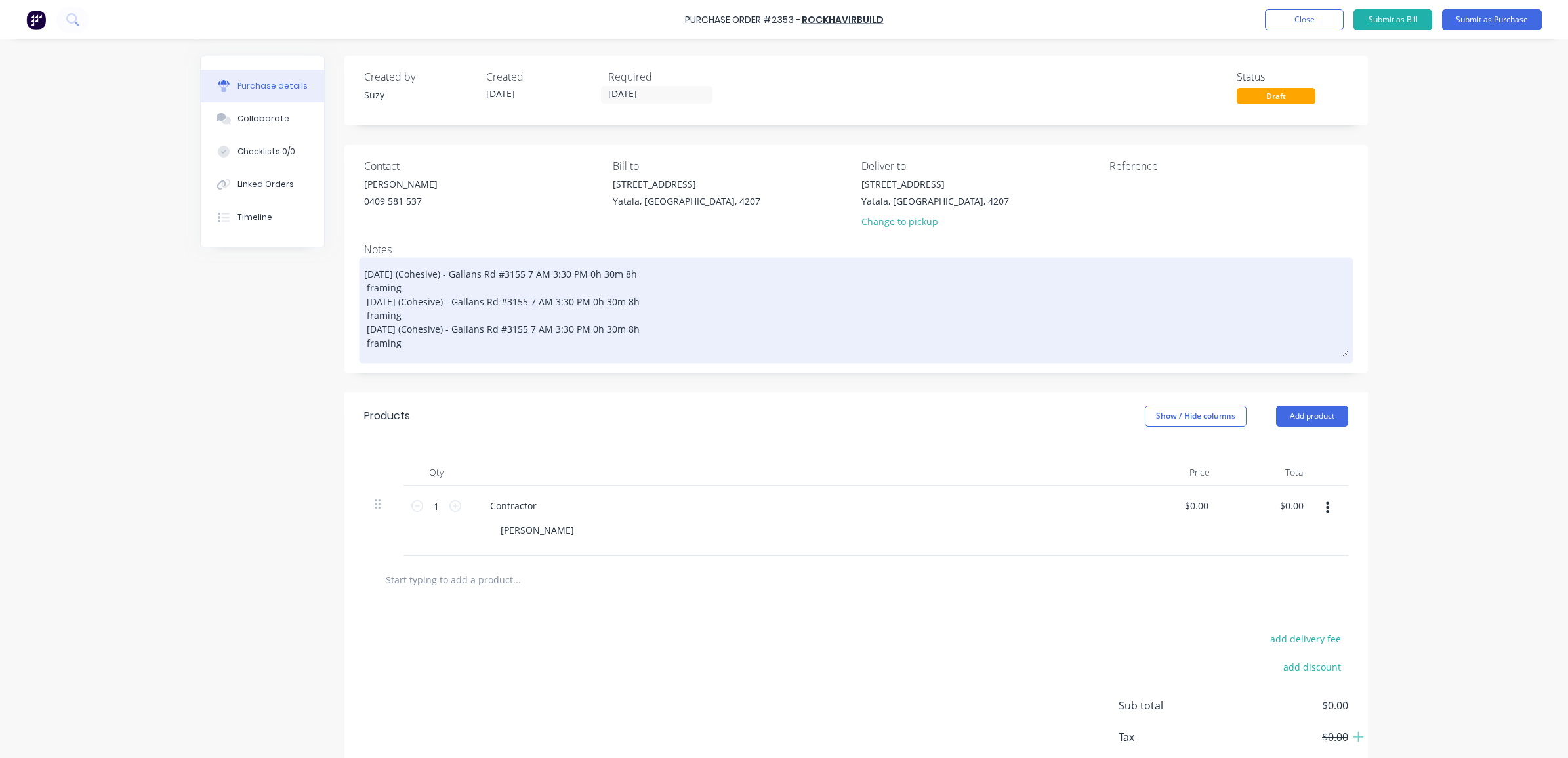
drag, startPoint x: 427, startPoint y: 348, endPoint x: 353, endPoint y: 346, distance: 74.0
click at [364, 345] on div "[DATE] (Cohesive) - Gallans Rd #3155 7 AM 3:30 PM 0h 30m 8h framing [DATE] (Coh…" at bounding box center [856, 310] width 984 height 99
drag, startPoint x: 386, startPoint y: 345, endPoint x: 361, endPoint y: 342, distance: 25.2
click at [364, 342] on textarea "[DATE] (Cohesive) - Gallans Rd #3155 7 AM 3:30 PM 0h 30m 8h framing [DATE] (Coh…" at bounding box center [856, 309] width 984 height 96
type textarea "x"
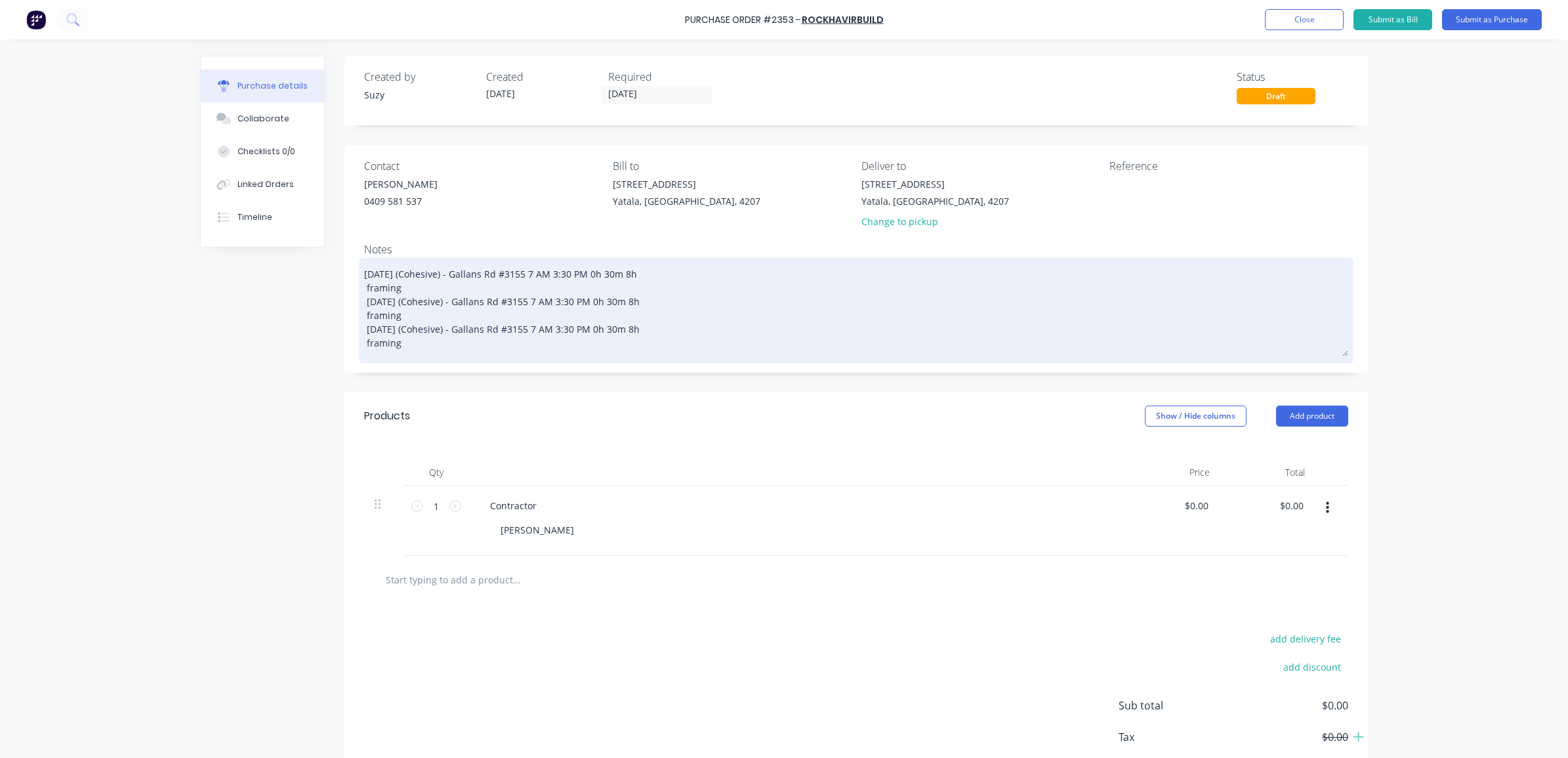
type textarea "[DATE] (Cohesive) - Gallans Rd #3155 7 AM 3:30 PM 0h 30m 8h framing [DATE] (Coh…"
drag, startPoint x: 396, startPoint y: 312, endPoint x: 357, endPoint y: 312, distance: 39.0
click at [364, 312] on textarea "[DATE] (Cohesive) - Gallans Rd #3155 7 AM 3:30 PM 0h 30m 8h framing [DATE] (Coh…" at bounding box center [856, 309] width 984 height 96
type textarea "x"
type textarea "[DATE] (Cohesive) - Gallans Rd #3155 7 AM 3:30 PM 0h 30m 8h framing [DATE] (Coh…"
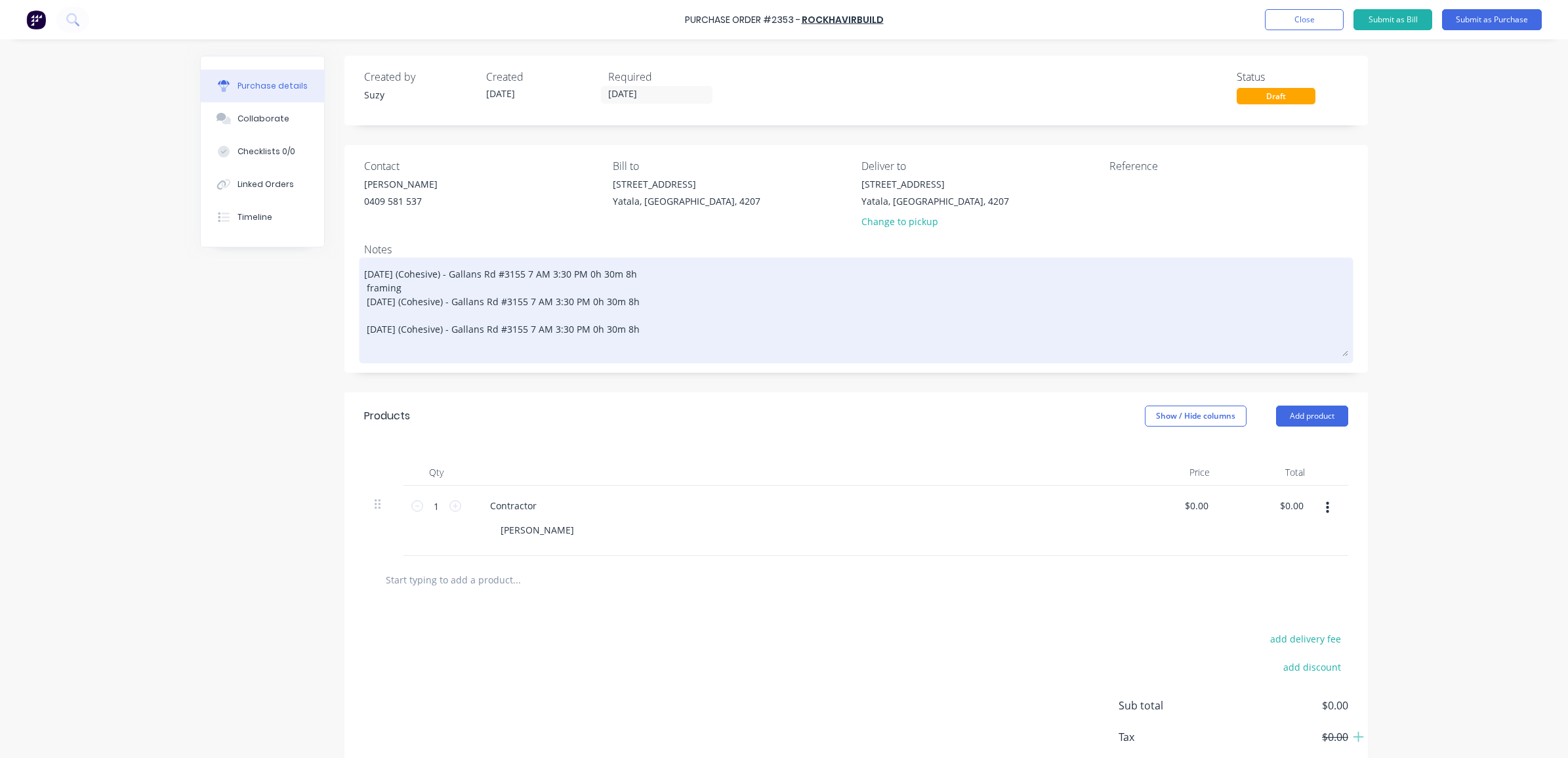
drag, startPoint x: 405, startPoint y: 287, endPoint x: 363, endPoint y: 287, distance: 42.0
click at [364, 287] on textarea "[DATE] (Cohesive) - Gallans Rd #3155 7 AM 3:30 PM 0h 30m 8h framing [DATE] (Coh…" at bounding box center [856, 309] width 984 height 96
type textarea "x"
type textarea "[DATE] (Cohesive) - Gallans Rd #3155 7 AM 3:30 PM 0h 30m 8h f [DATE] (Cohesive)…"
type textarea "x"
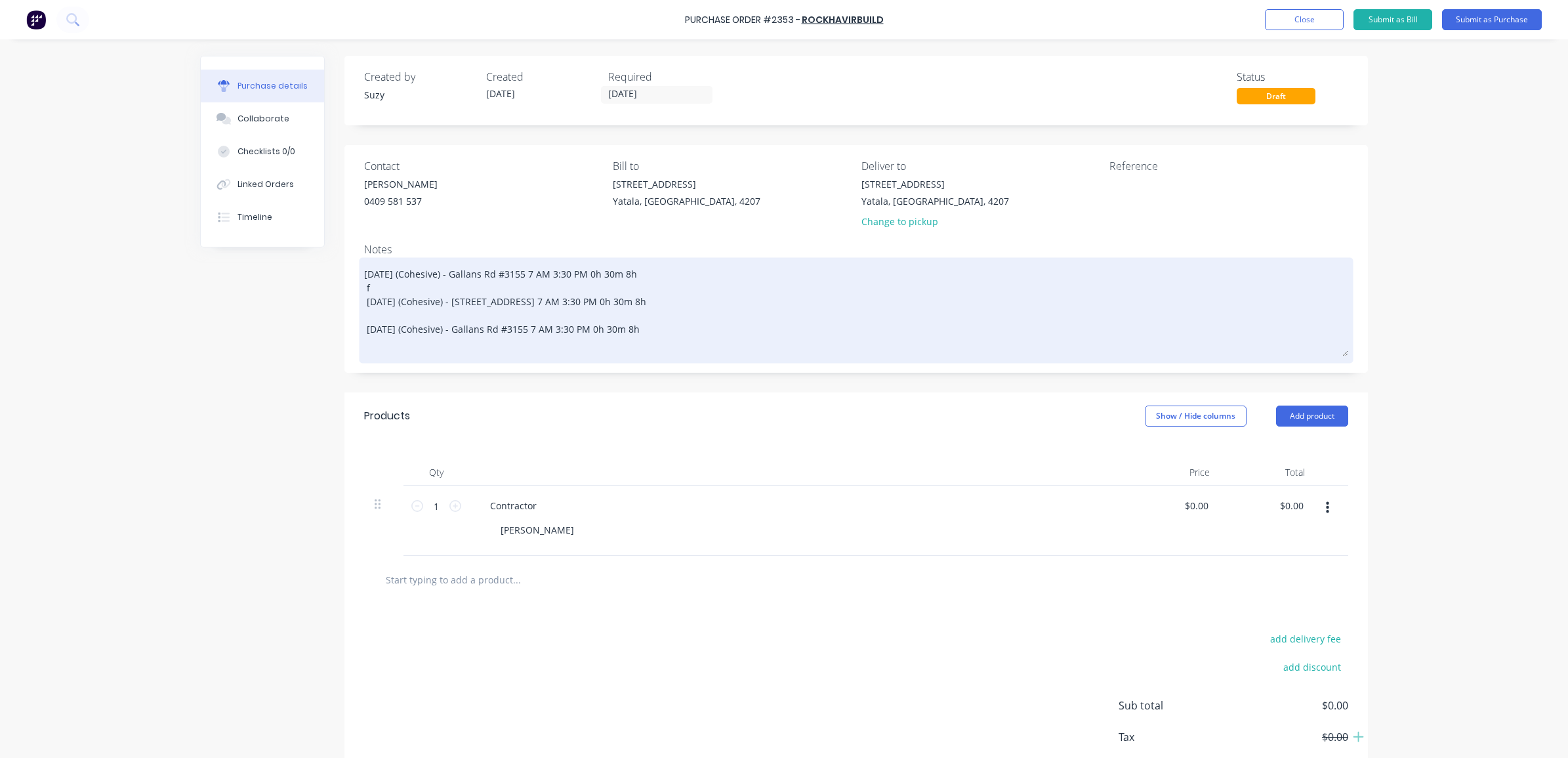
type textarea "[DATE] (Cohesive) - Gallans Rd #3155 7 AM 3:30 PM 0h 30m 8h [DATE] (Cohesive) -…"
drag, startPoint x: 481, startPoint y: 273, endPoint x: 437, endPoint y: 273, distance: 44.0
click at [437, 273] on textarea "[DATE] (Cohesive) - Gallans Rd #3155 7 AM 3:30 PM 0h 30m 8h [DATE] (Cohesive) -…" at bounding box center [856, 309] width 984 height 96
type textarea "x"
type textarea "[DATE][STREET_ADDRESS] 7 AM 3:30 PM 0h 30m 8h [DATE] (Cohesive) - Gallans Rd #3…"
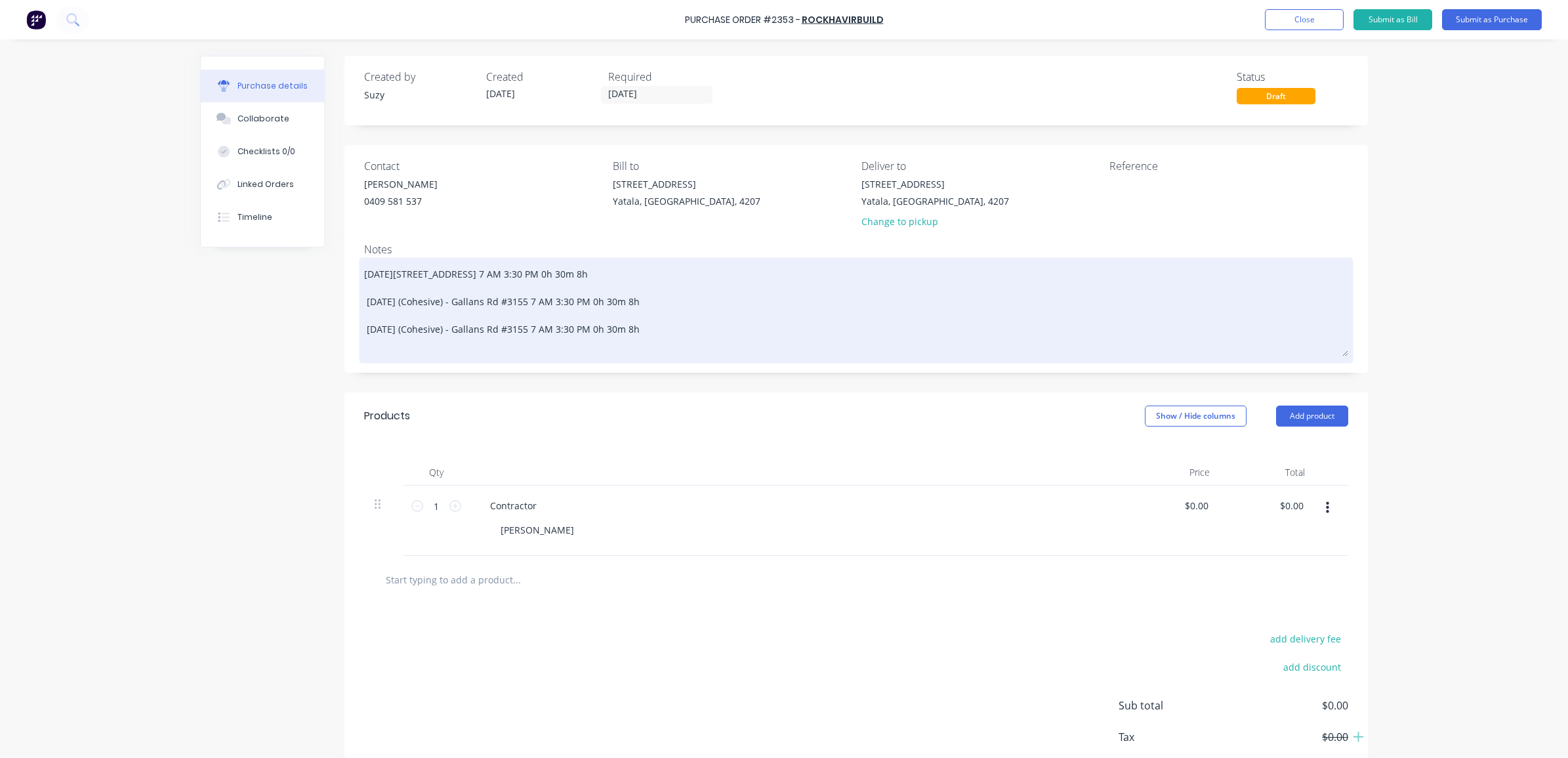
type textarea "x"
type textarea "[DATE][STREET_ADDRESS] 7 AM 3:30 PM 0h 30m 8h [DATE] (Cohesive) - Gallans Rd #3…"
drag, startPoint x: 477, startPoint y: 301, endPoint x: 430, endPoint y: 299, distance: 47.0
click at [430, 299] on textarea "[DATE][STREET_ADDRESS] 7 AM 3:30 PM 0h 30m 8h [DATE] (Cohesive) - Gallans Rd #3…" at bounding box center [856, 309] width 984 height 96
type textarea "x"
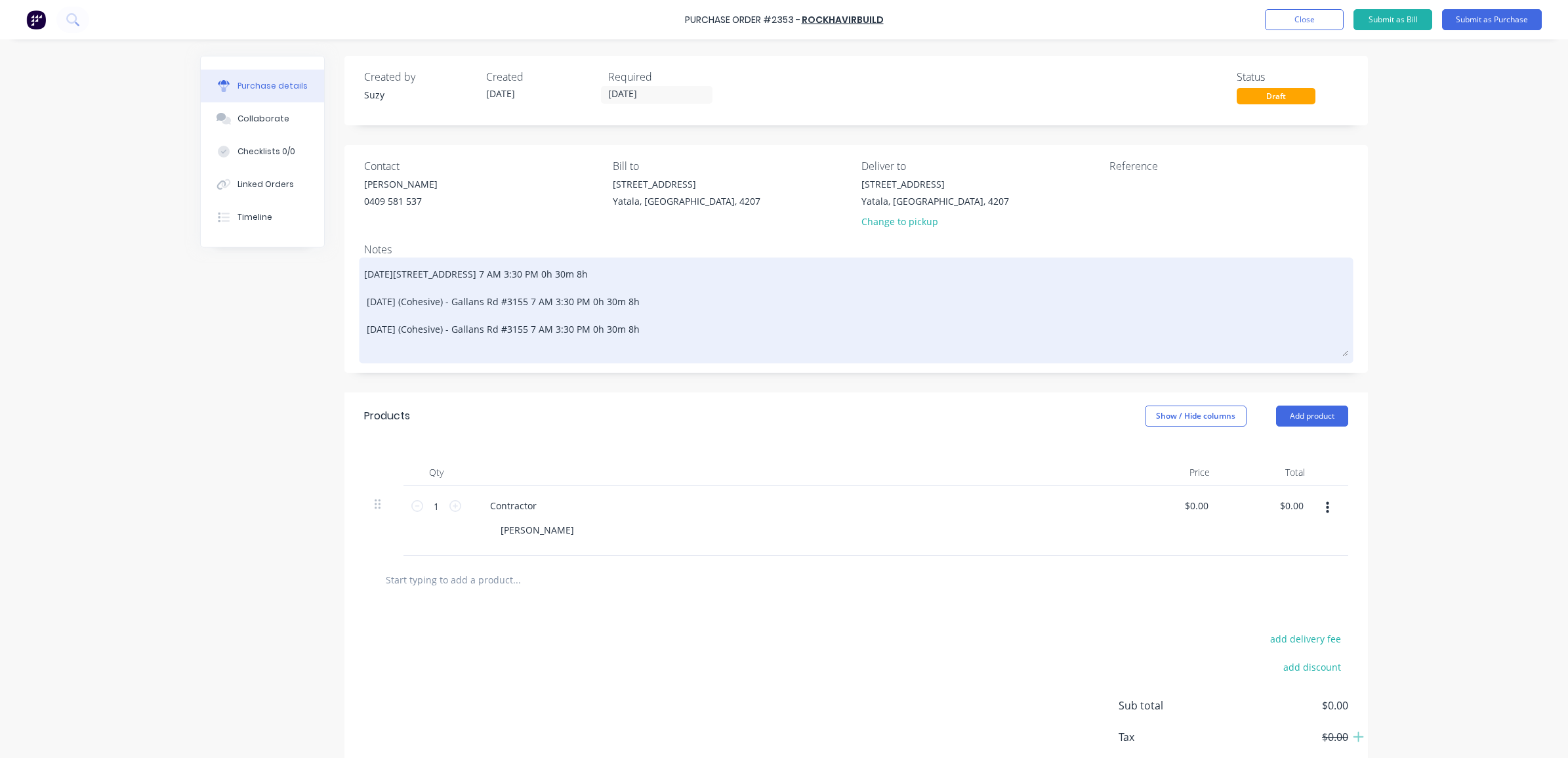
type textarea "[DATE][STREET_ADDRESS] 7 AM 3:30 PM 0h 30m 8h [DATE] - Gallans Rd #3155 7 AM 3:…"
drag, startPoint x: 485, startPoint y: 329, endPoint x: 437, endPoint y: 325, distance: 48.2
click at [437, 325] on textarea "[DATE][STREET_ADDRESS] 7 AM 3:30 PM 0h 30m 8h [DATE] - Gallans Rd #3155 7 AM 3:…" at bounding box center [856, 309] width 984 height 96
type textarea "x"
type textarea "[DATE][STREET_ADDRESS] 7 AM 3:30 PM 0h 30m 8h [DATE] - Gallans Rd #3155 7 AM 3:…"
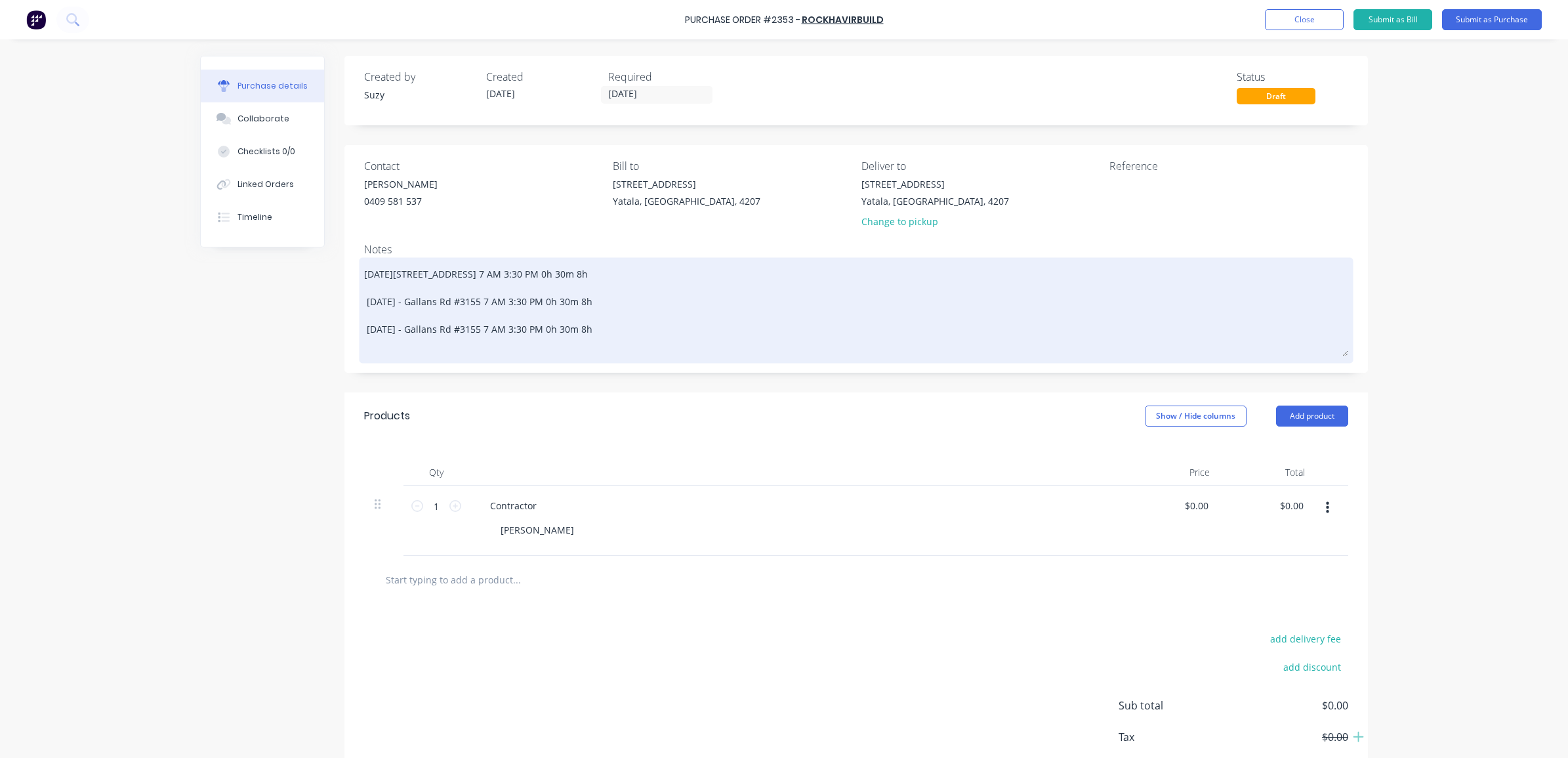
type textarea "x"
type textarea "[DATE][STREET_ADDRESS] 7 AM 3:30 PM 0h 30m 8h [DATE] - Gallans Rd #3155 7 AM 3:…"
click at [667, 340] on textarea "[DATE][STREET_ADDRESS] 7 AM 3:30 PM 0h 30m 8h [DATE] - Gallans Rd #3155 7 AM 3:…" at bounding box center [856, 309] width 984 height 96
type textarea "x"
type textarea "[DATE][STREET_ADDRESS] 7 AM 3:30 PM 0h 30m 8h [DATE] - Gallans Rd #3155 7 AM 3:…"
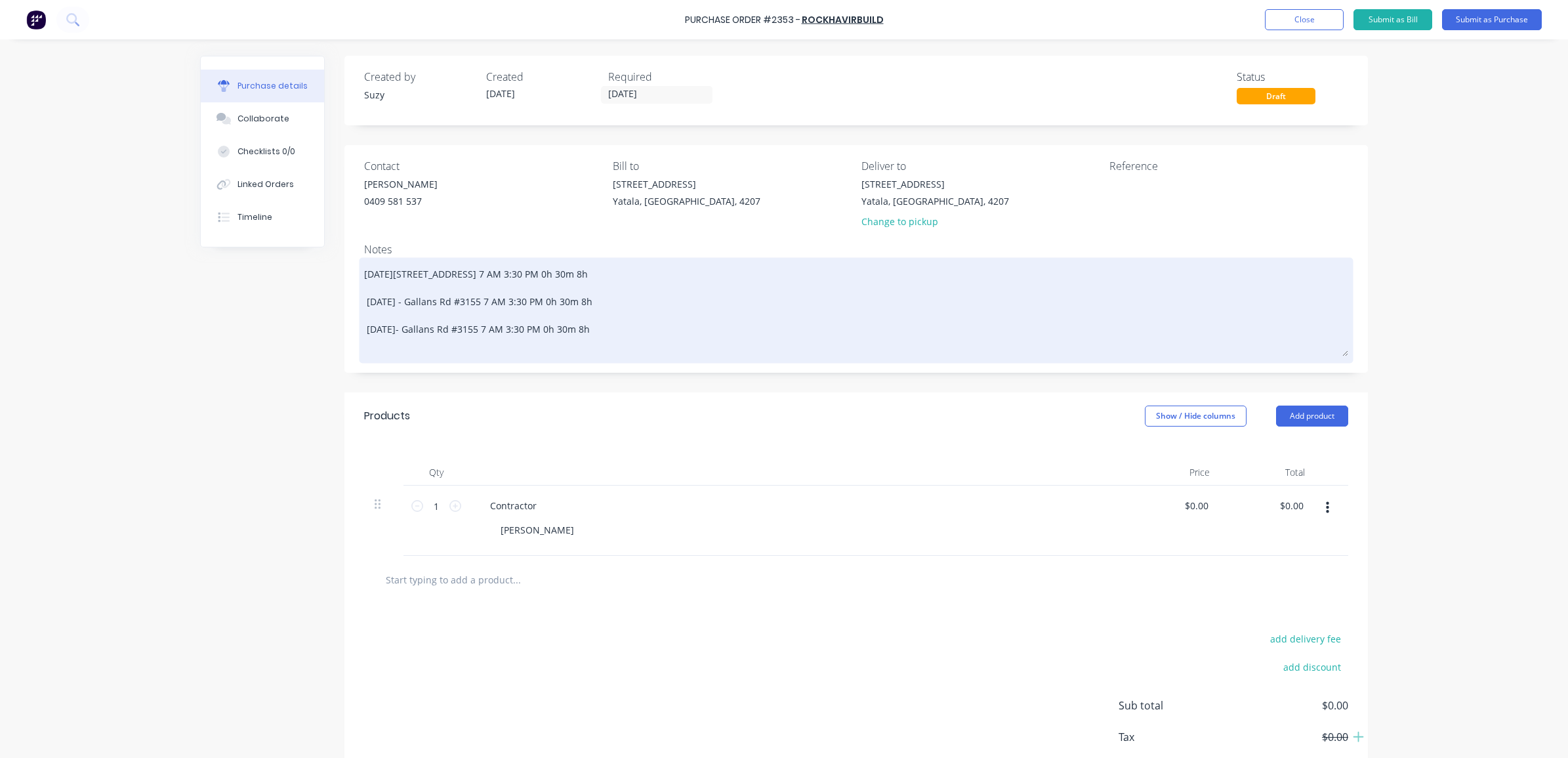
click at [423, 346] on textarea "[DATE][STREET_ADDRESS] 7 AM 3:30 PM 0h 30m 8h [DATE] - Gallans Rd #3155 7 AM 3:…" at bounding box center [856, 309] width 984 height 96
type textarea "x"
type textarea "[DATE][STREET_ADDRESS] 7 AM 3:30 PM 0h 30m 8h [DATE] - Gallans Rd #3155 7 AM 3:…"
drag, startPoint x: 611, startPoint y: 328, endPoint x: 577, endPoint y: 328, distance: 34.0
click at [577, 328] on textarea "[DATE][STREET_ADDRESS] 7 AM 3:30 PM 0h 30m 8h [DATE] - Gallans Rd #3155 7 AM 3:…" at bounding box center [856, 301] width 984 height 82
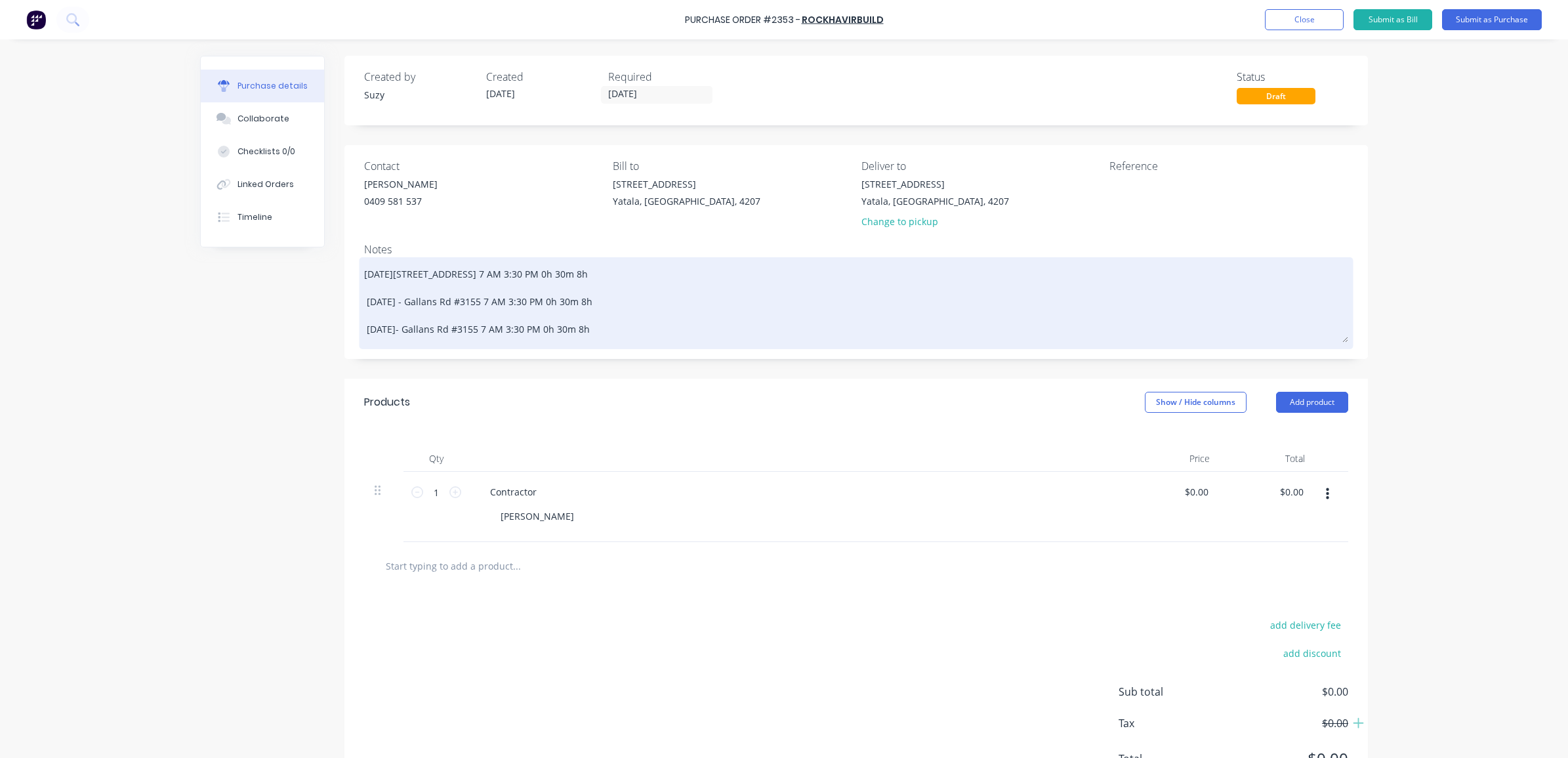
type textarea "x"
type textarea "[DATE][STREET_ADDRESS] 7 AM 3:30 PM 0h 30m 8h [DATE] - Gallans Rd #3155 7 AM 3:…"
drag, startPoint x: 613, startPoint y: 302, endPoint x: 578, endPoint y: 302, distance: 35.0
click at [578, 302] on textarea "[DATE][STREET_ADDRESS] 7 AM 3:30 PM 0h 30m 8h [DATE] - Gallans Rd #3155 7 AM 3:…" at bounding box center [856, 301] width 984 height 82
type textarea "x"
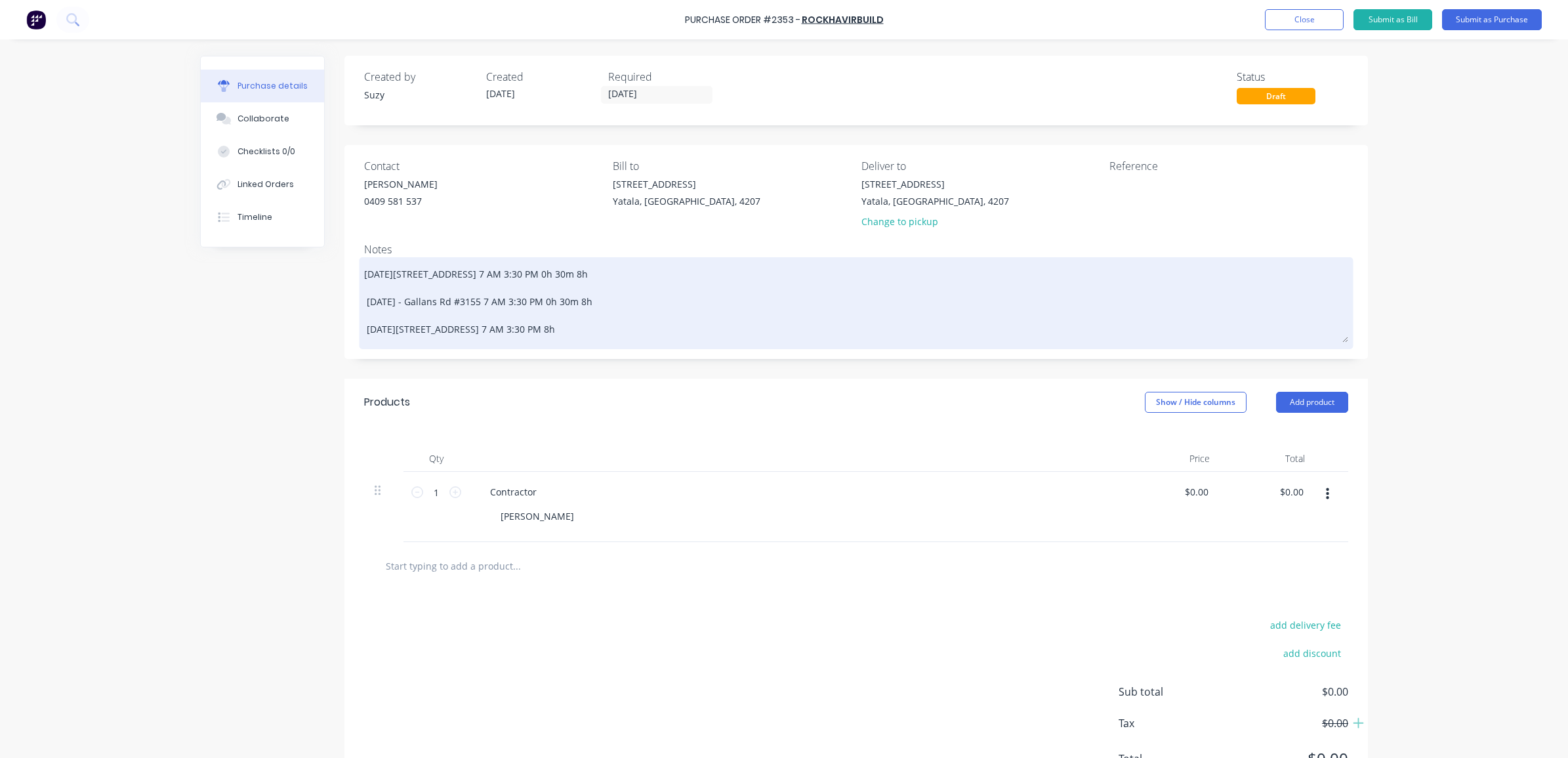
type textarea "[DATE][STREET_ADDRESS] 7 AM 3:30 PM 0h 30m 8h [DATE][STREET_ADDRESS] 7 AM 3:30 …"
drag, startPoint x: 613, startPoint y: 276, endPoint x: 580, endPoint y: 276, distance: 33.0
click at [580, 276] on textarea "[DATE][STREET_ADDRESS] 7 AM 3:30 PM 0h 30m 8h [DATE][STREET_ADDRESS] 7 AM 3:30 …" at bounding box center [856, 301] width 984 height 82
type textarea "x"
type textarea "[DATE][STREET_ADDRESS] 7 AM 3:30 PM 8h [DATE][STREET_ADDRESS] 7 AM 3:30 PM 8h […"
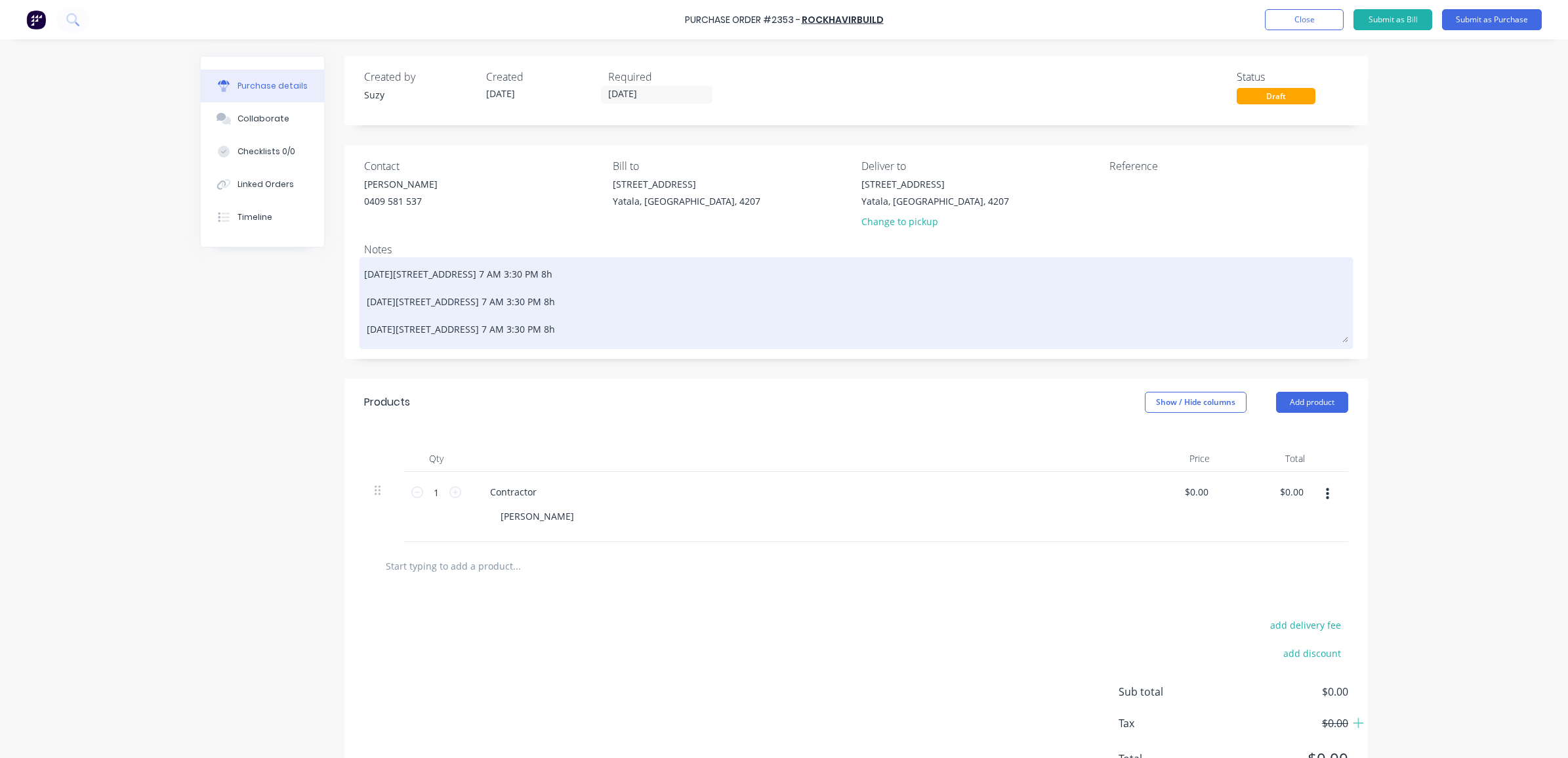
drag, startPoint x: 519, startPoint y: 327, endPoint x: 489, endPoint y: 328, distance: 30.0
click at [489, 328] on textarea "[DATE][STREET_ADDRESS] 7 AM 3:30 PM 8h [DATE][STREET_ADDRESS] 7 AM 3:30 PM 8h […" at bounding box center [856, 301] width 984 height 82
type textarea "x"
type textarea "[DATE][STREET_ADDRESS] 7 AM 3:30 PM 8h [DATE][STREET_ADDRESS] 7 AM 3:30 PM 8h […"
drag, startPoint x: 518, startPoint y: 300, endPoint x: 488, endPoint y: 300, distance: 30.0
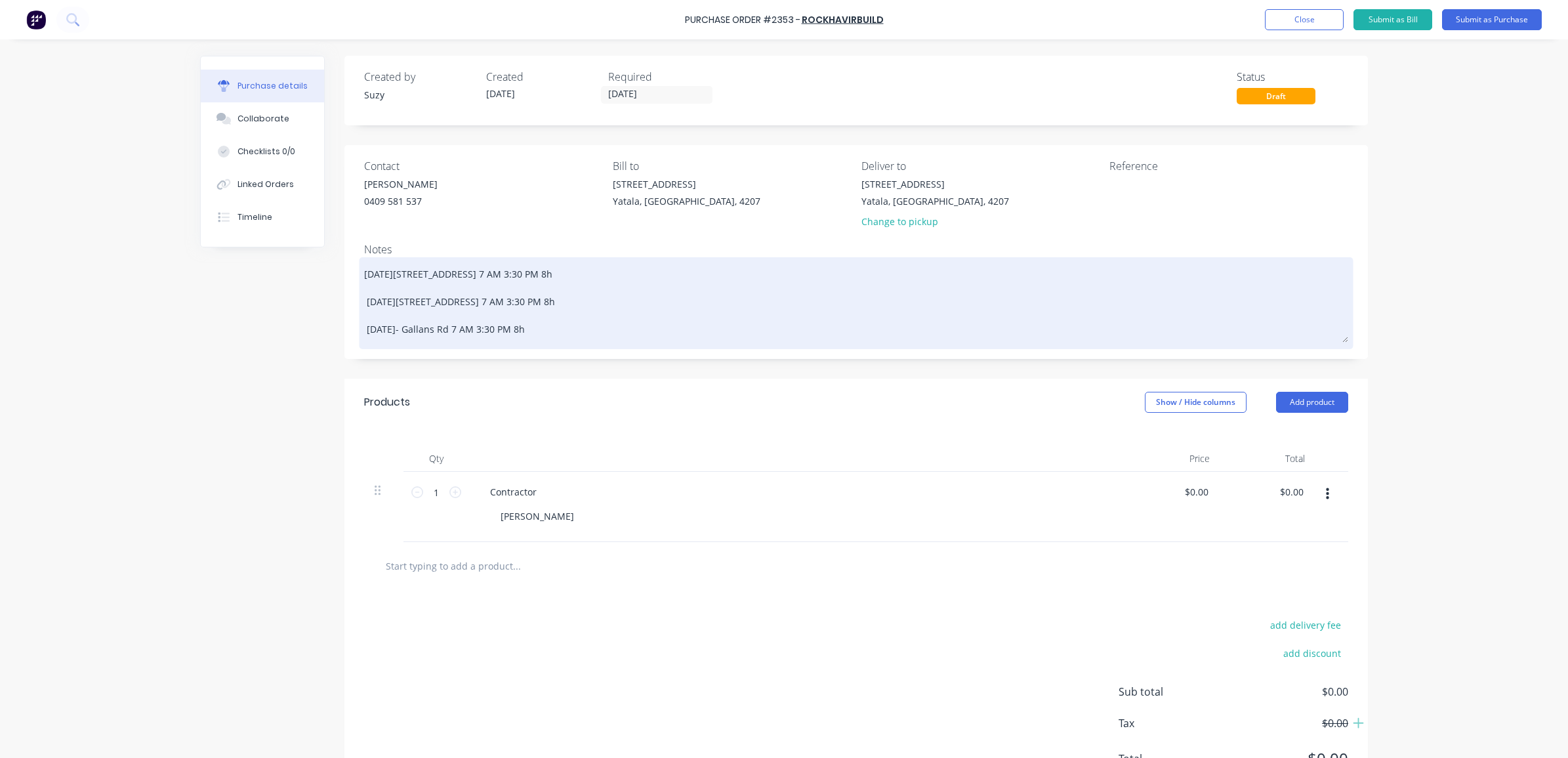
click at [488, 300] on textarea "[DATE][STREET_ADDRESS] 7 AM 3:30 PM 8h [DATE][STREET_ADDRESS] 7 AM 3:30 PM 8h […" at bounding box center [856, 301] width 984 height 82
type textarea "x"
type textarea "[DATE][STREET_ADDRESS] 7 AM 3:30 PM 8h [DATE] - Gallans Rd 7 AM 3:30 PM 8h [DAT…"
drag, startPoint x: 516, startPoint y: 273, endPoint x: 489, endPoint y: 273, distance: 27.0
click at [489, 273] on textarea "[DATE][STREET_ADDRESS] 7 AM 3:30 PM 8h [DATE] - Gallans Rd 7 AM 3:30 PM 8h [DAT…" at bounding box center [856, 301] width 984 height 82
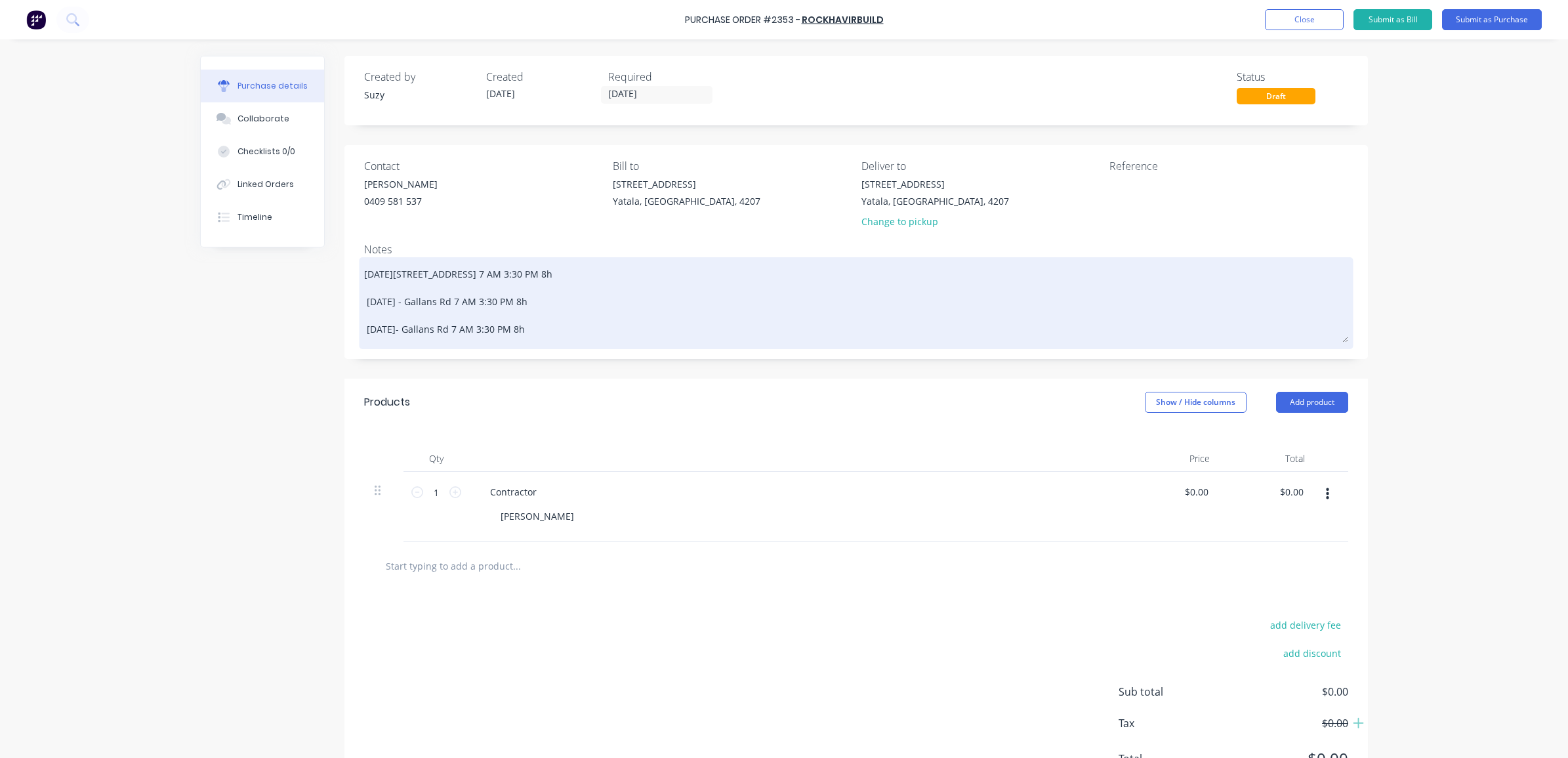
type textarea "x"
type textarea "[DATE] - Gallans Rd 7 AM 3:30 PM 8h [DATE] - Gallans Rd 7 AM 3:30 PM 8h [DATE]-…"
type textarea "x"
type textarea "[DATE] - Gallans Rd 7 AM 3:30 PM 8h [DATE] - Gallans Rd 7 AM 3:30 PM 8h [DATE]-…"
type textarea "x"
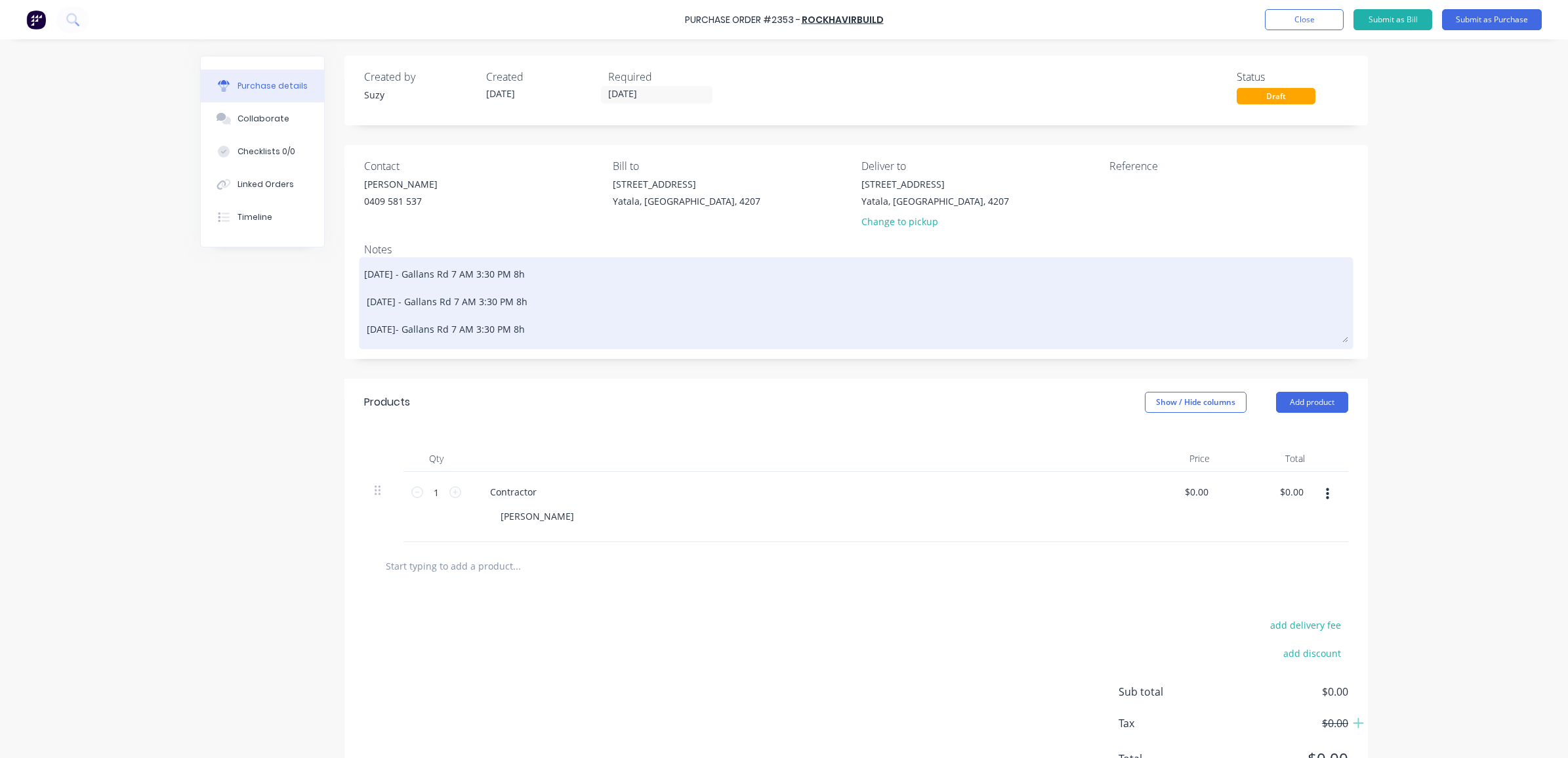
click at [598, 322] on textarea "[DATE] - Gallans Rd 7 AM 3:30 PM 8h [DATE] - Gallans Rd 7 AM 3:30 PM 8h [DATE]-…" at bounding box center [856, 301] width 984 height 82
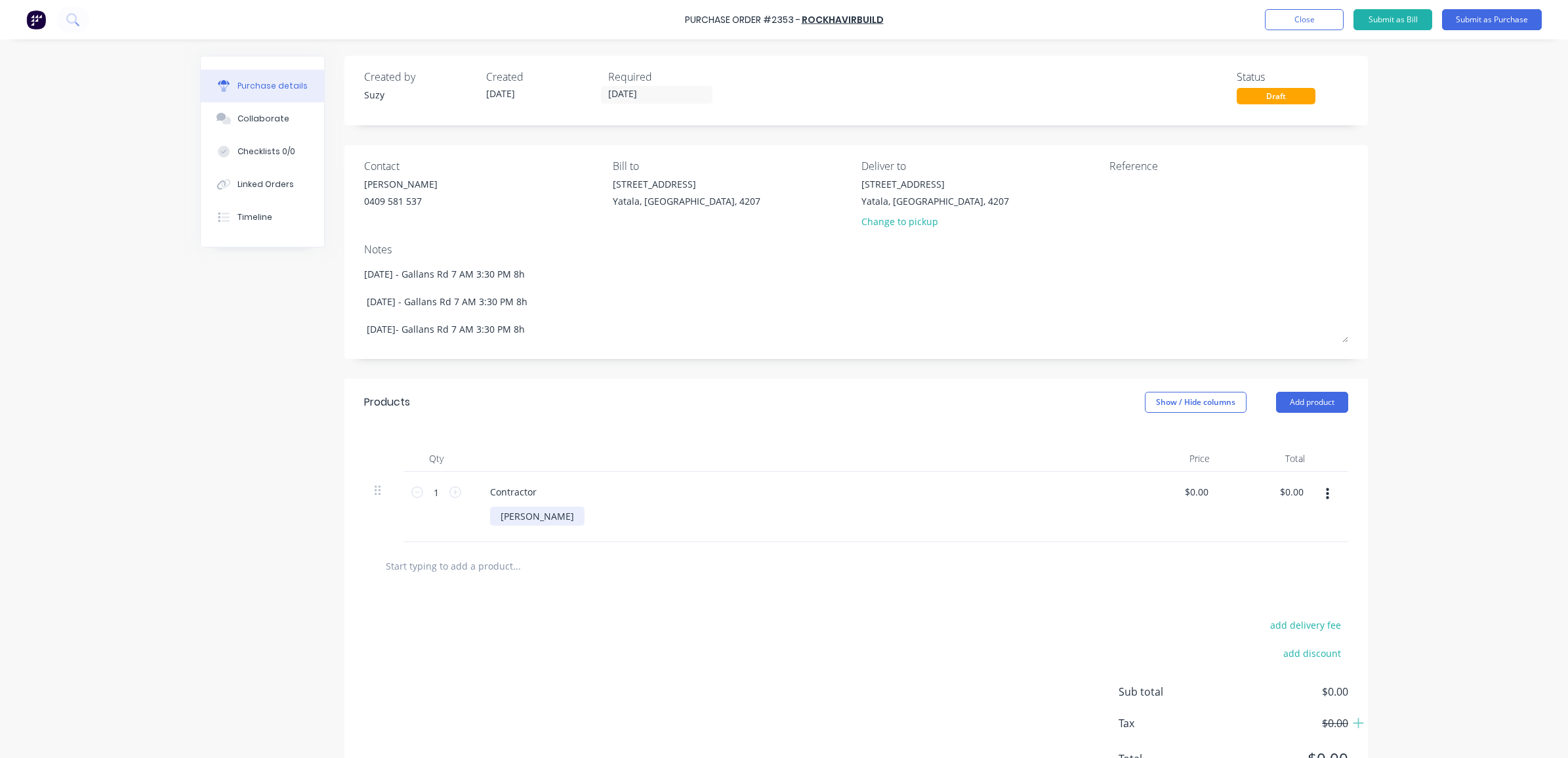
type textarea "[DATE] - Gallans Rd 7 AM 3:30 PM 8h [DATE] - Gallans Rd 7 AM 3:30 PM 8h [DATE]-…"
type textarea "x"
type textarea "[DATE] - Gallans Rd 7 AM 3:30 PM 8h [DATE] - Gallans Rd 7 AM 3:30 PM 8h [DATE]-…"
click at [545, 515] on div "[PERSON_NAME]" at bounding box center [537, 517] width 94 height 19
type textarea "x"
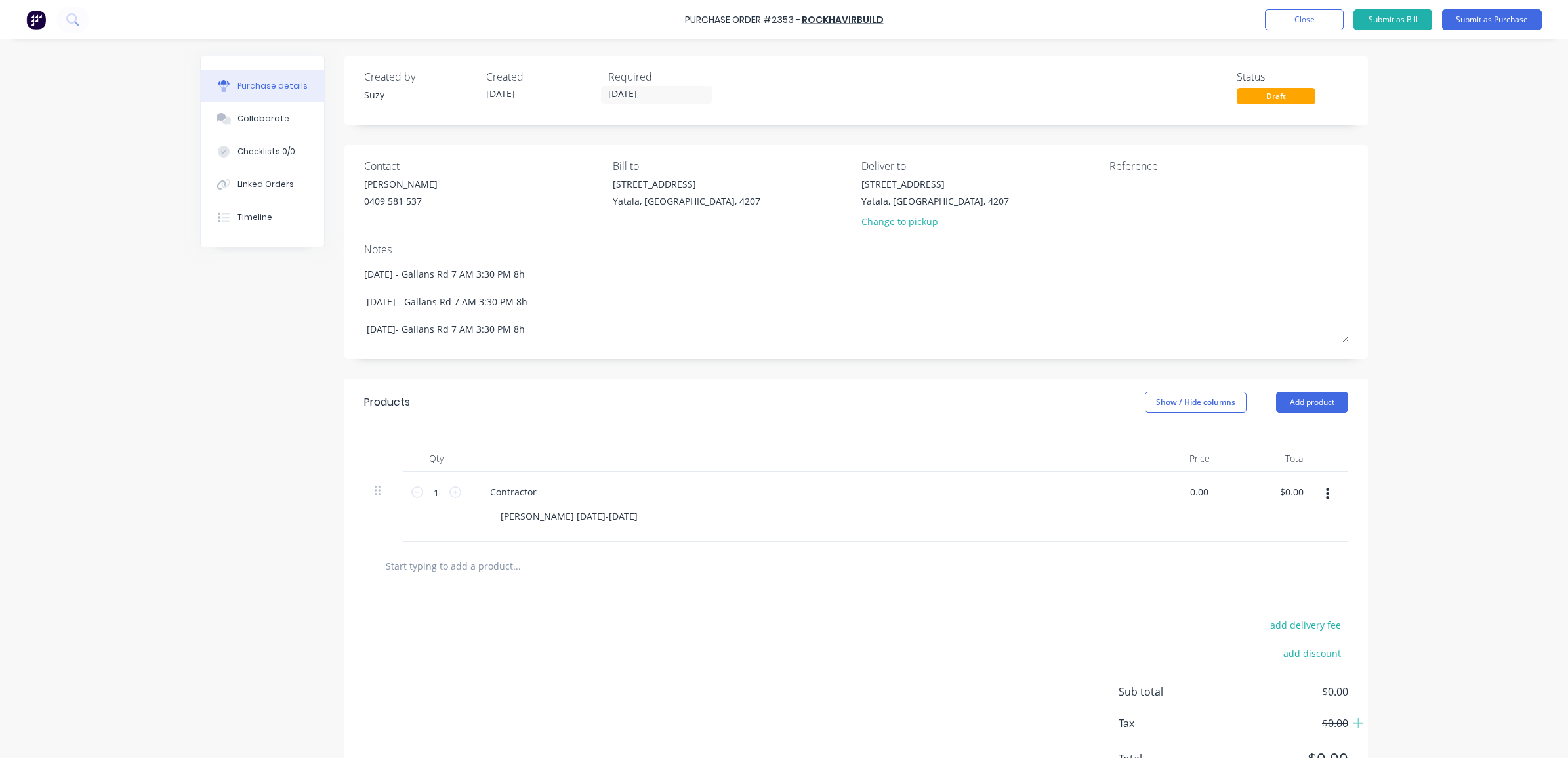
drag, startPoint x: 1202, startPoint y: 493, endPoint x: 1170, endPoint y: 491, distance: 32.1
click at [1170, 491] on div "0.00 0.00" at bounding box center [1172, 507] width 95 height 70
type input "75"
type textarea "x"
type input "$75.00"
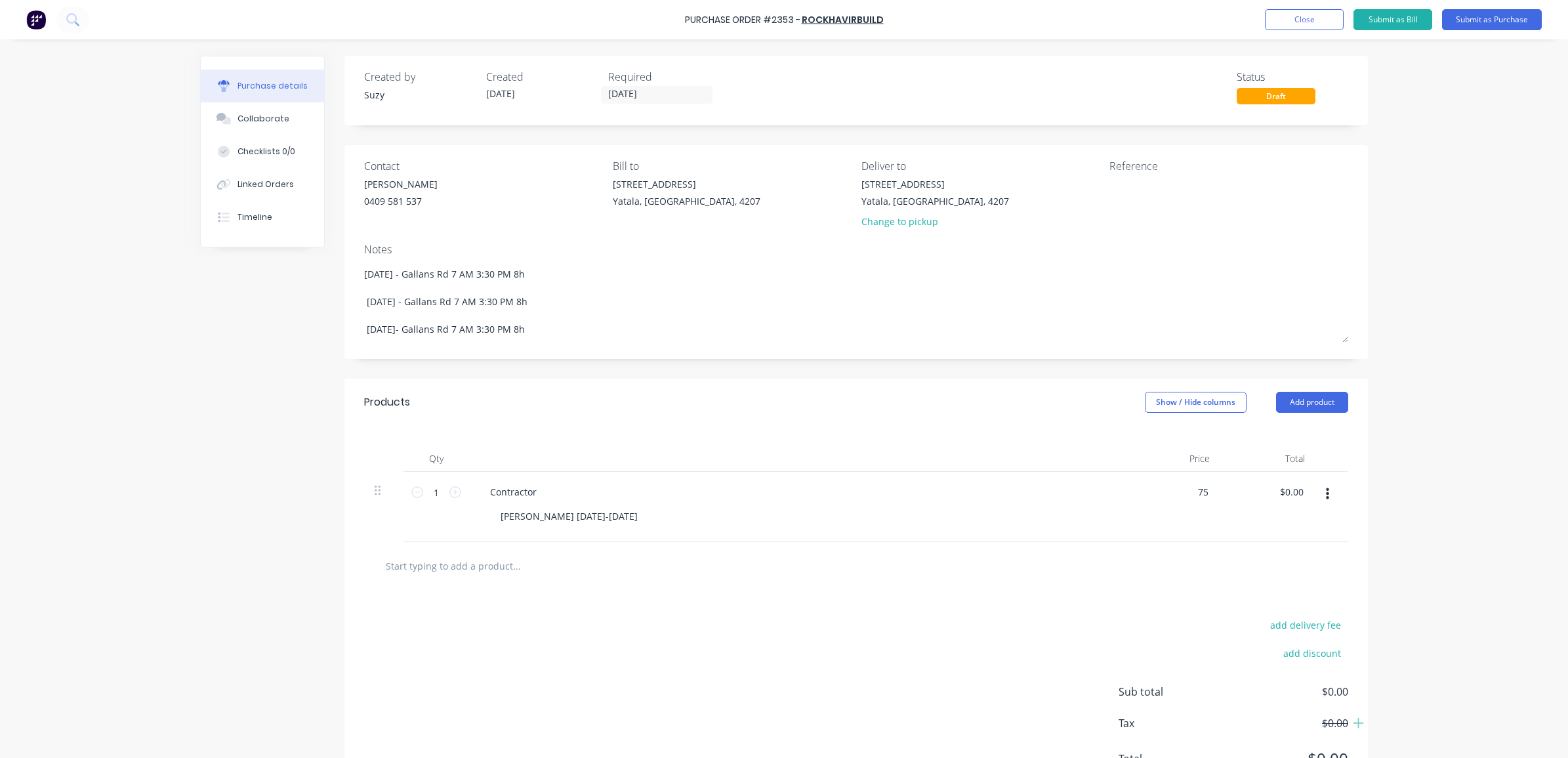
type input "$75.00"
click at [967, 597] on div "add delivery fee add discount Sub total $0.00 Tax $0.00 Total $0.00" at bounding box center [856, 698] width 1023 height 216
click at [429, 490] on input "1" at bounding box center [436, 492] width 26 height 20
type textarea "x"
type input "2"
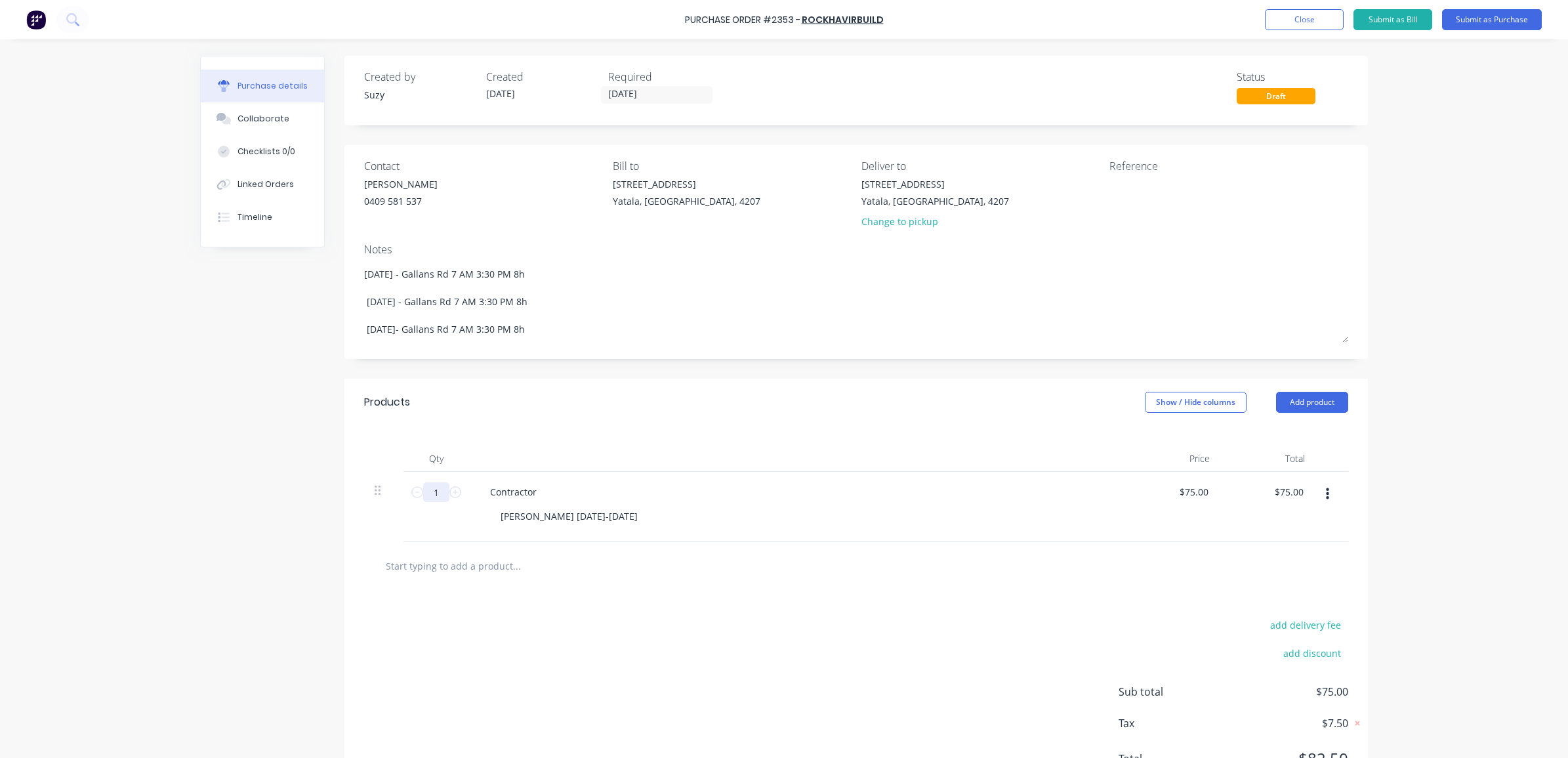
type input "$150.00"
type textarea "x"
type input "24"
type input "$1,800.00"
type textarea "x"
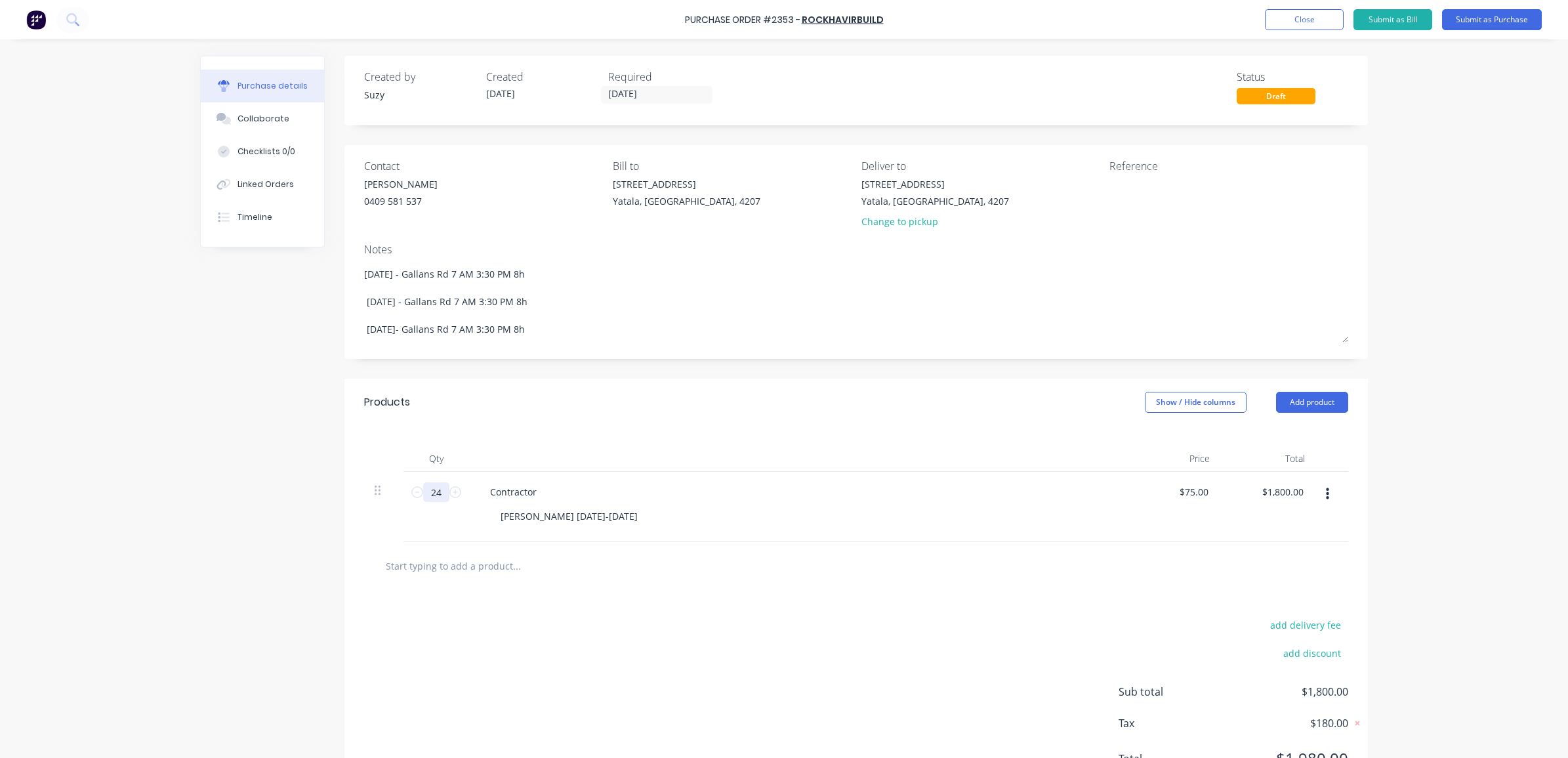
type input "24"
click at [640, 585] on div at bounding box center [856, 566] width 984 height 48
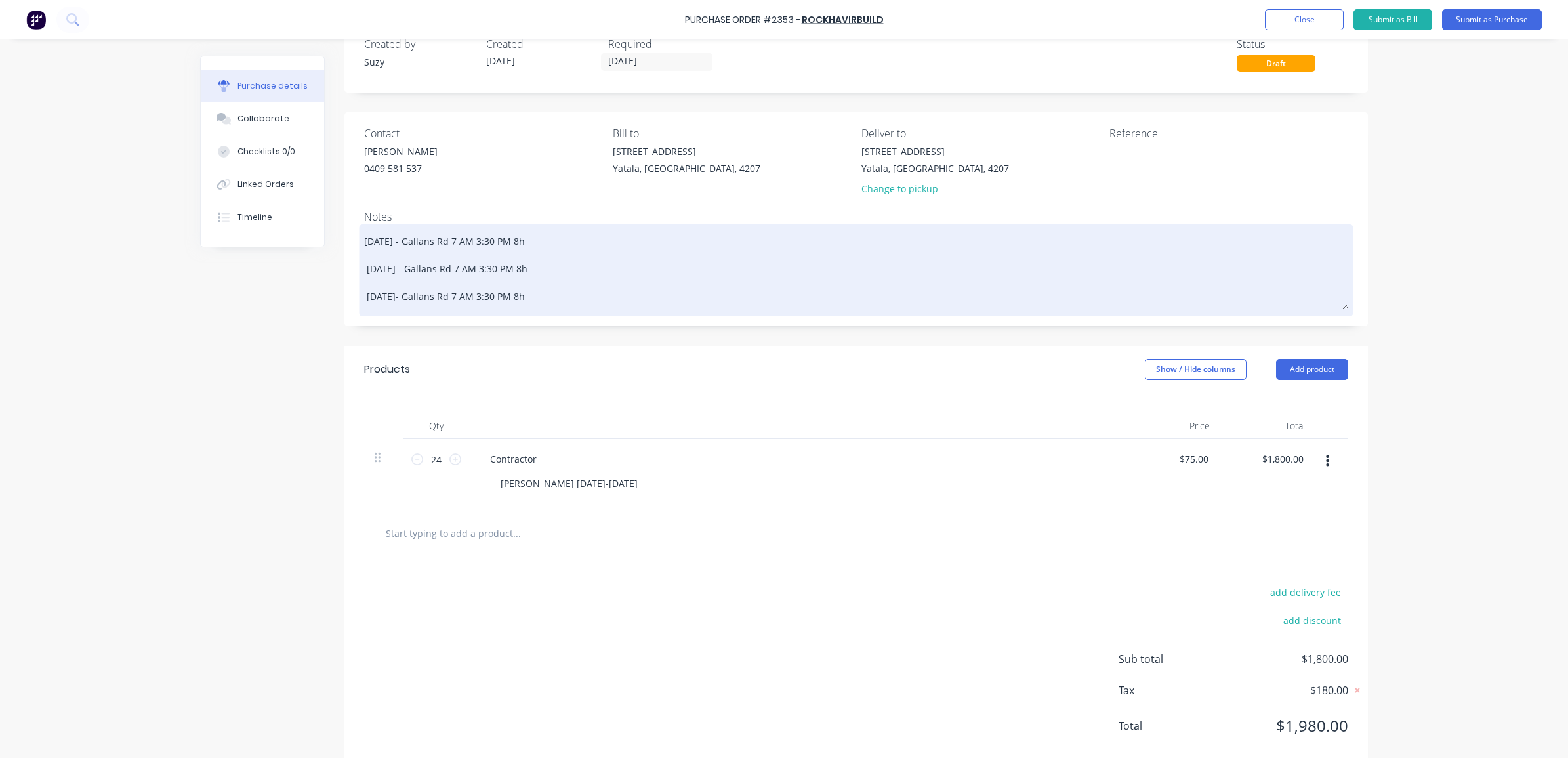
scroll to position [63, 0]
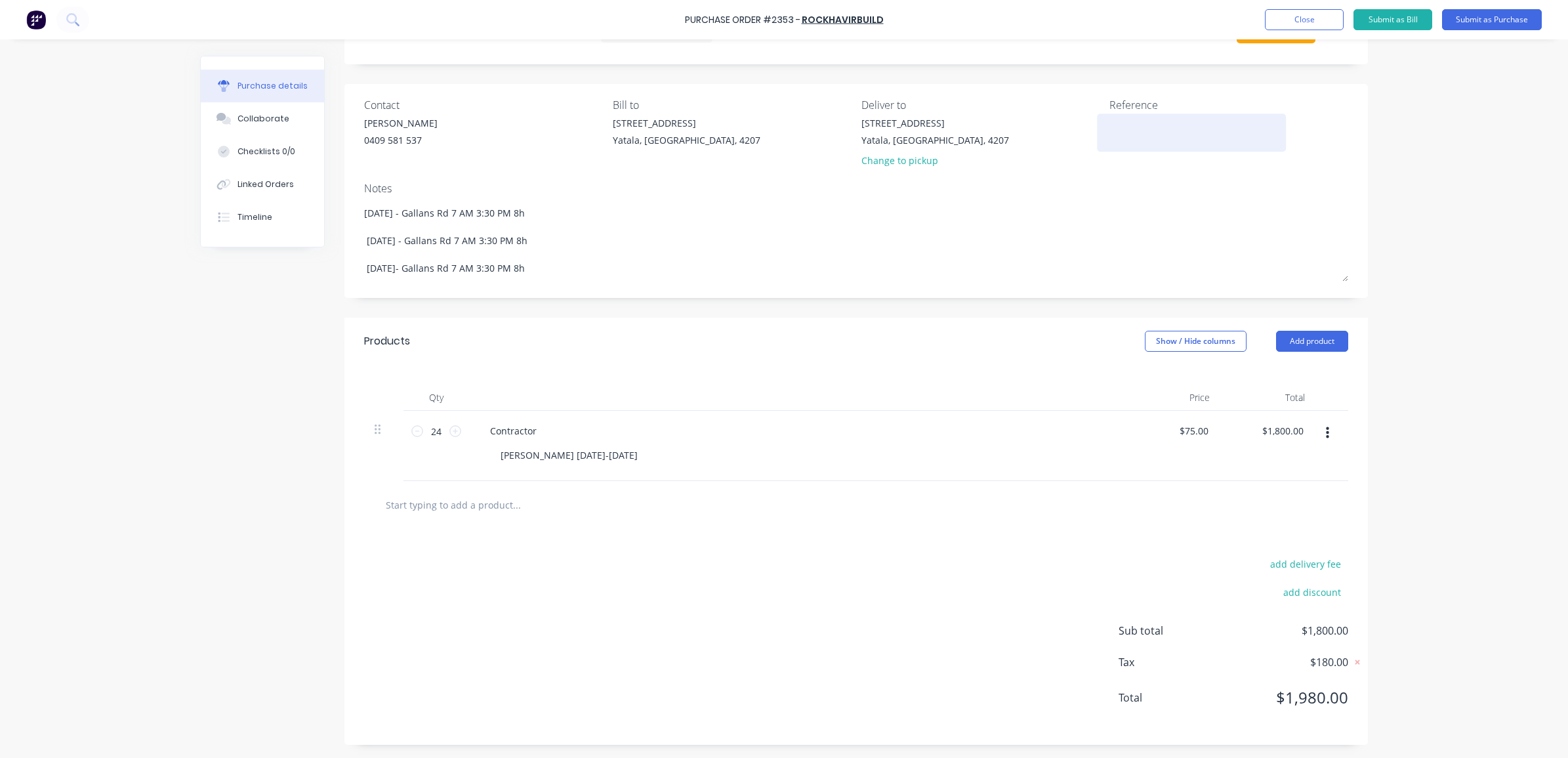
click at [1133, 122] on textarea at bounding box center [1191, 130] width 164 height 30
type textarea "x"
click at [1110, 116] on div at bounding box center [1191, 132] width 164 height 33
click at [1114, 126] on textarea at bounding box center [1191, 130] width 164 height 30
paste textarea "INV-0398"
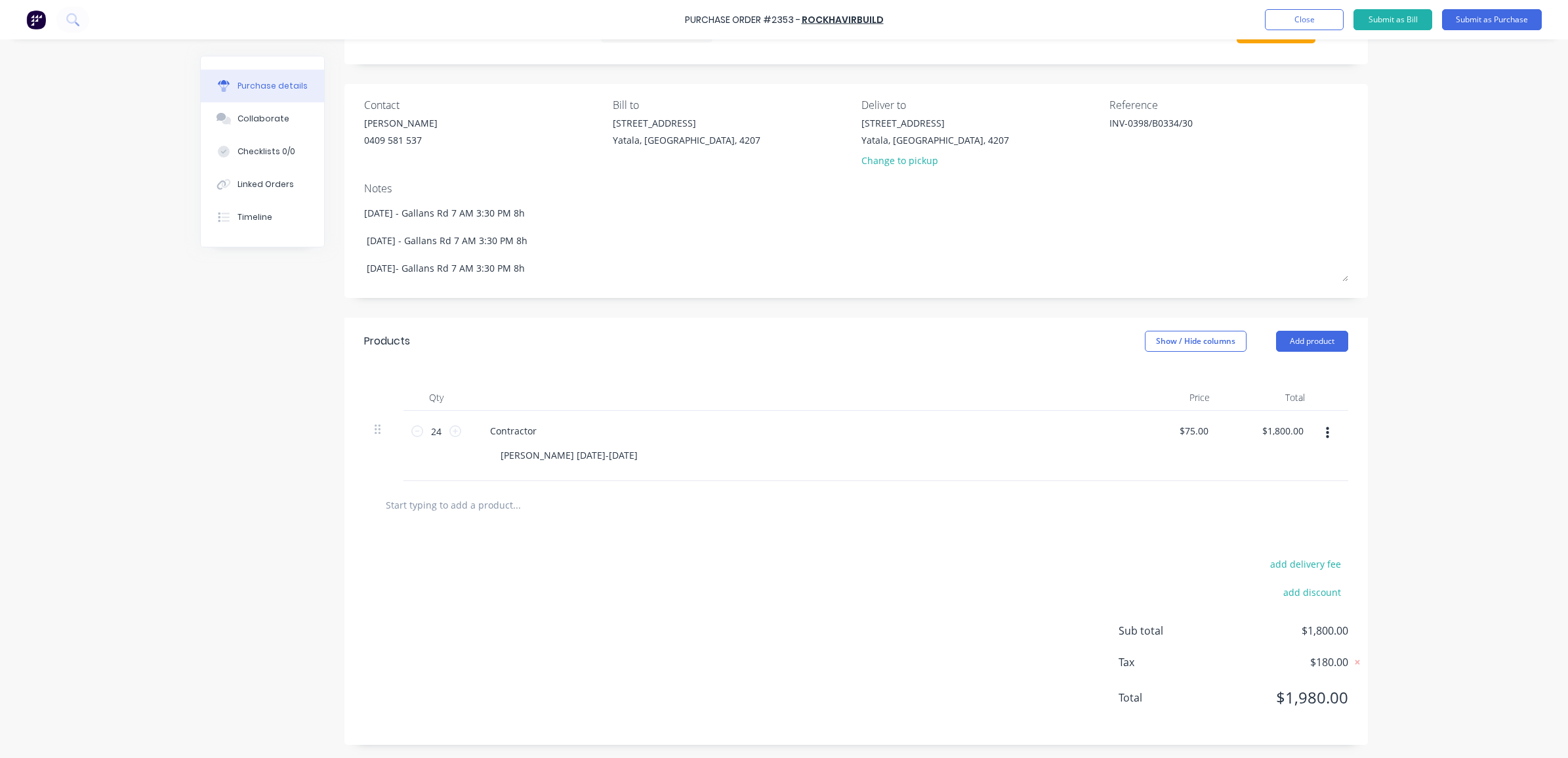
type textarea "INV-0398/B0334/307"
drag, startPoint x: 1210, startPoint y: 126, endPoint x: 1103, endPoint y: 120, distance: 107.2
click at [1110, 120] on textarea "INV-0398/B0334/307" at bounding box center [1191, 130] width 164 height 30
click at [1110, 133] on textarea "INV-0398/B0334/307" at bounding box center [1191, 130] width 164 height 30
type textarea "x"
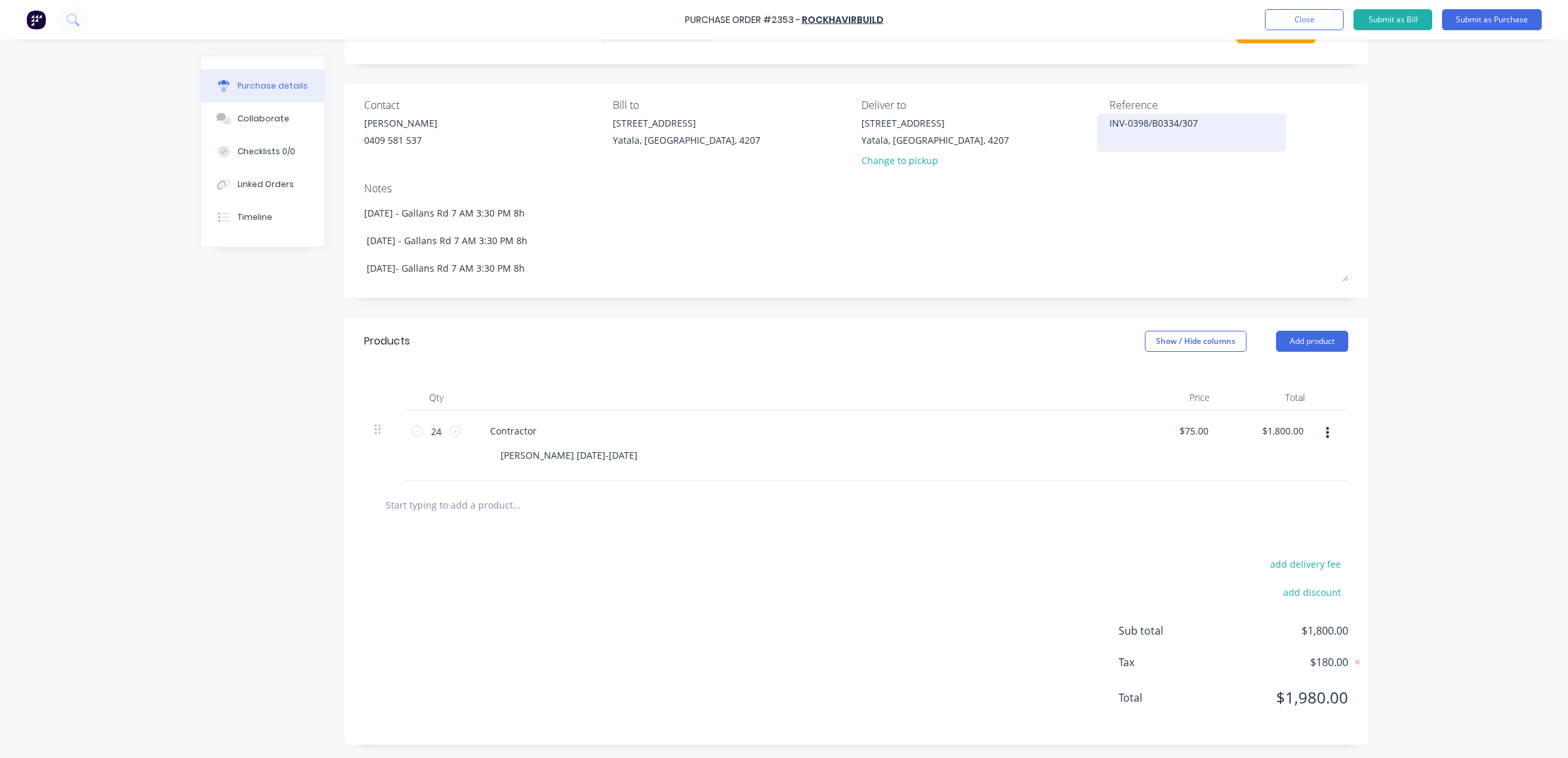
click at [1110, 118] on textarea "INV-0398/B0334/307" at bounding box center [1191, 130] width 164 height 30
type textarea "PO 23INV-0398/B0334/307"
type textarea "x"
type textarea "PO 235INV-0398/B0334/307"
type textarea "x"
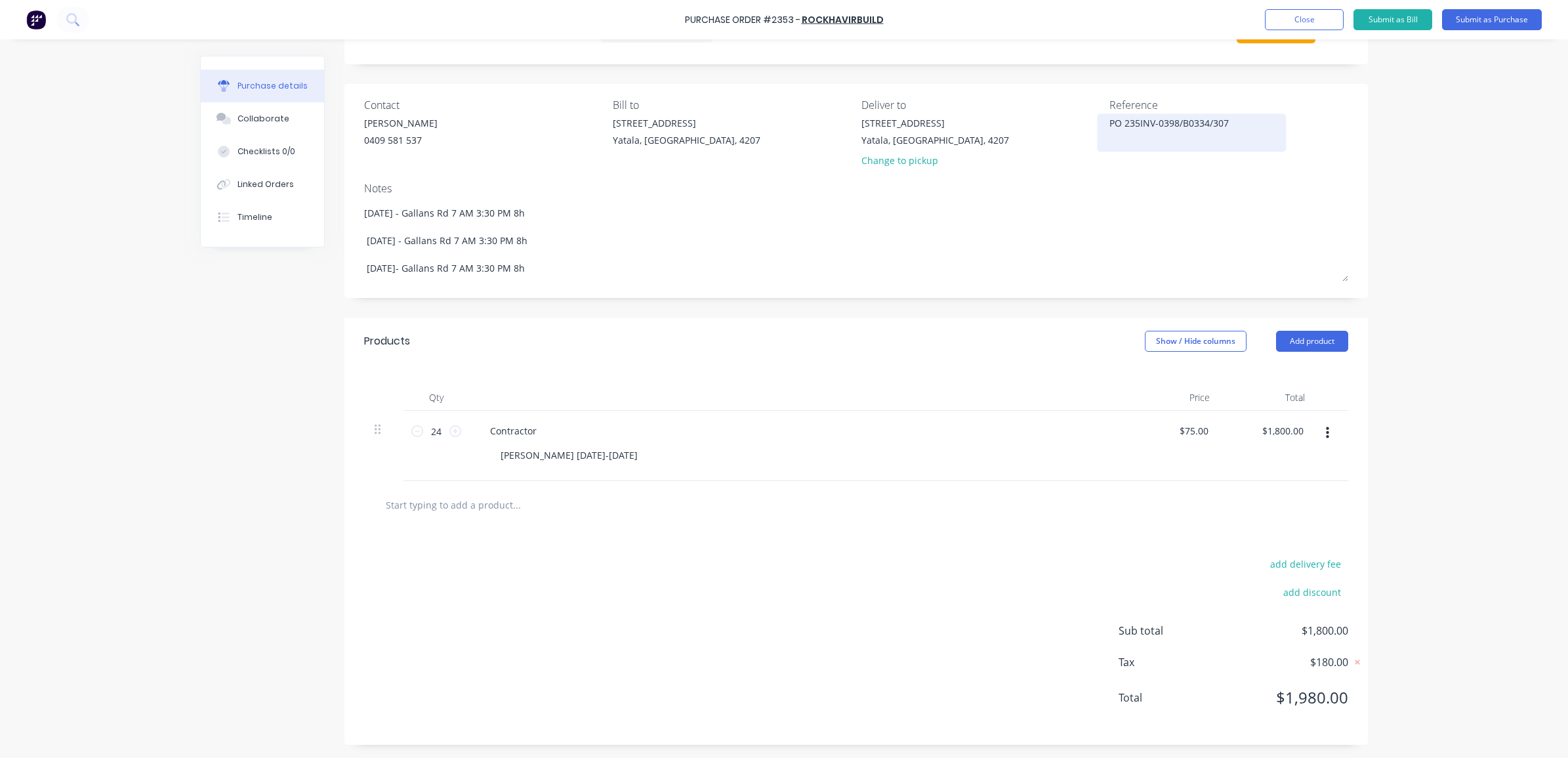
type textarea "PO 2353INV-0398/B0334/307"
type textarea "x"
type textarea "PO 2353/INV-0398/B0334/307"
type textarea "x"
drag, startPoint x: 1249, startPoint y: 126, endPoint x: 1104, endPoint y: 119, distance: 145.2
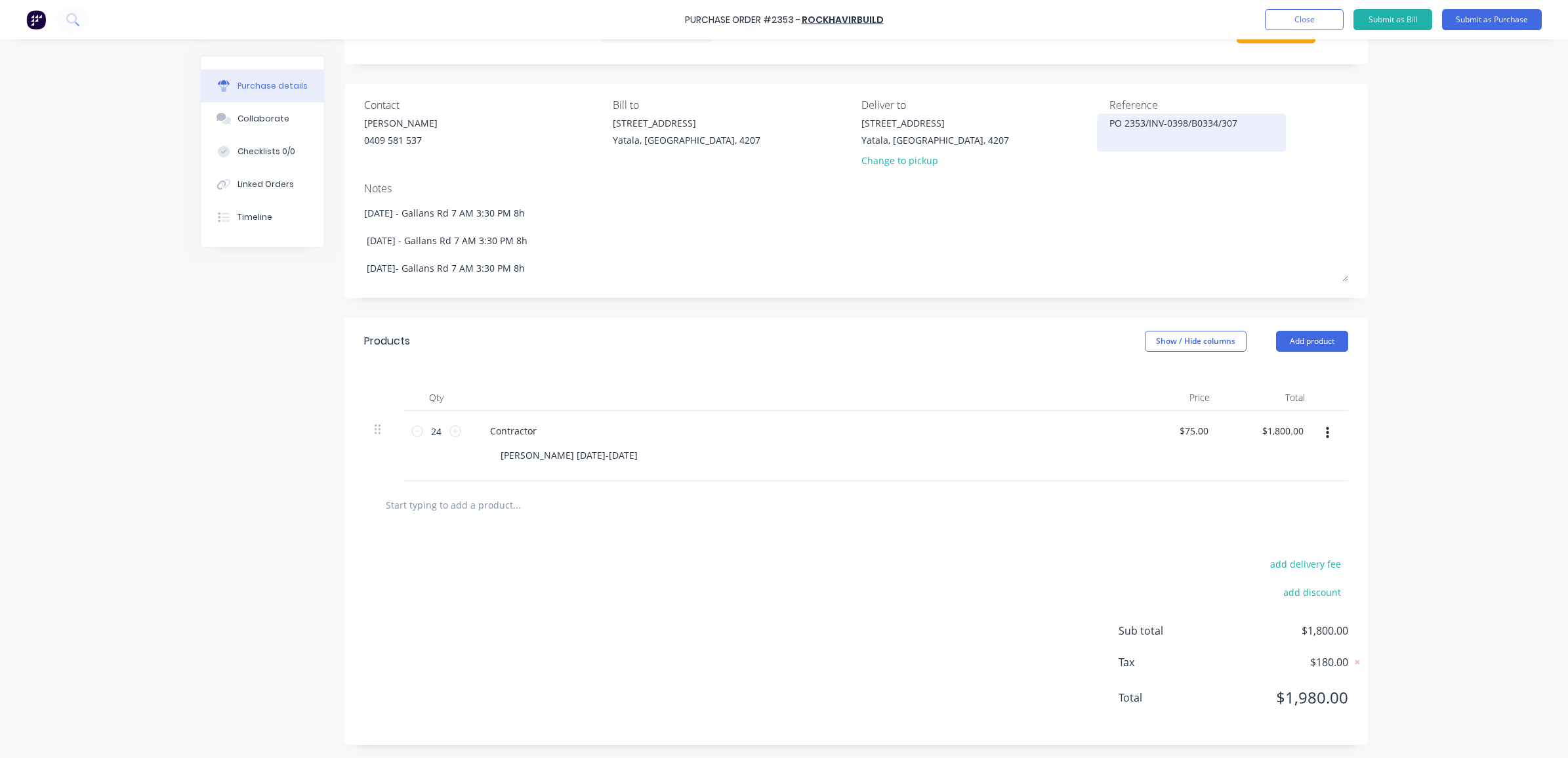
click at [1110, 119] on textarea "PO 2353/INV-0398/B0334/307" at bounding box center [1191, 130] width 164 height 30
type textarea "PO 2353/INV-0398/B0334/307"
type textarea "x"
type textarea "PO 2353/INV-0398/B0334/307"
click at [1385, 21] on button "Submit as Bill" at bounding box center [1393, 19] width 78 height 21
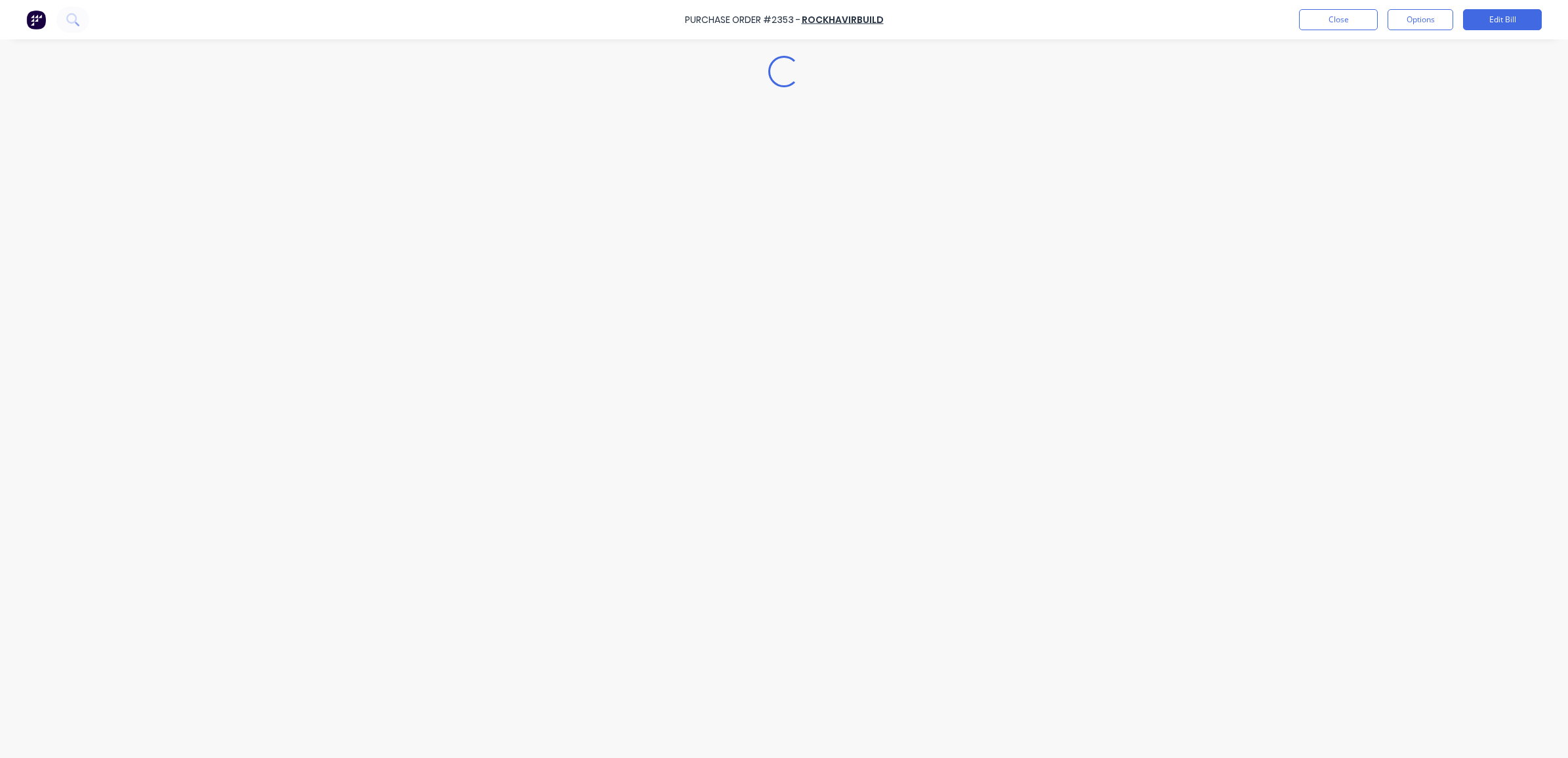
type textarea "x"
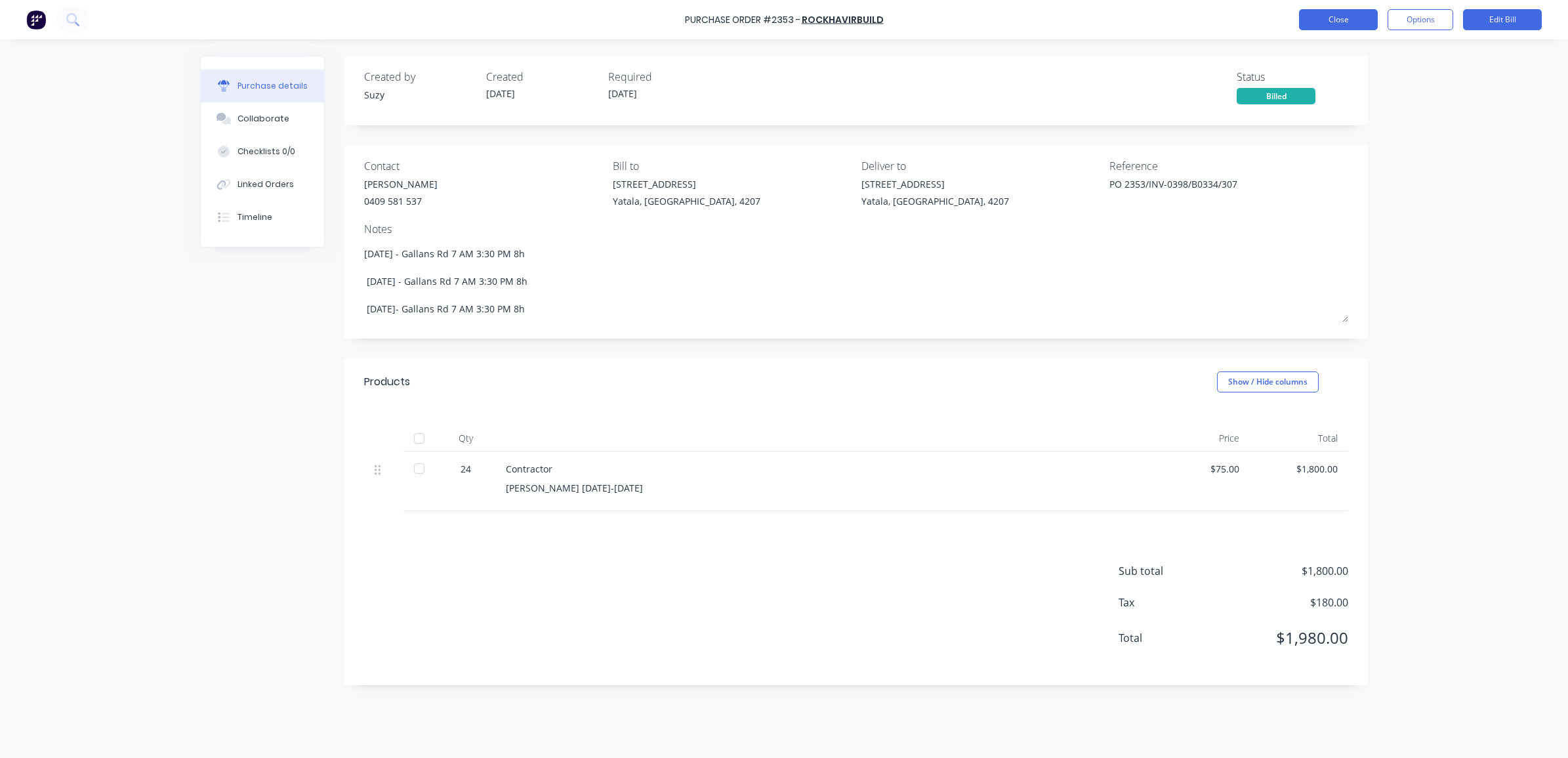
click at [1356, 22] on button "Close" at bounding box center [1339, 19] width 78 height 21
